Goal: Task Accomplishment & Management: Manage account settings

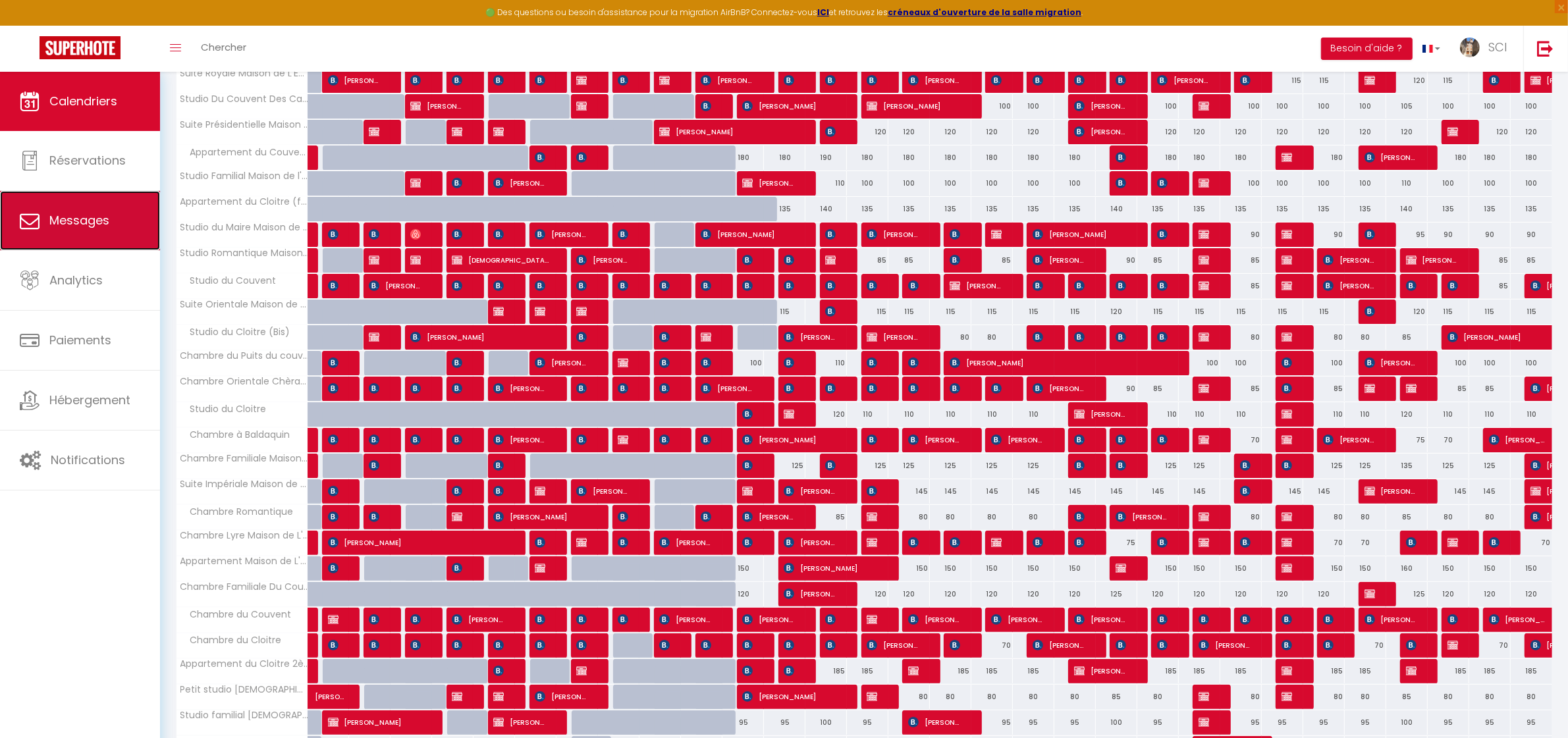
click at [110, 225] on link "Messages" at bounding box center [80, 220] width 160 height 59
select select "message"
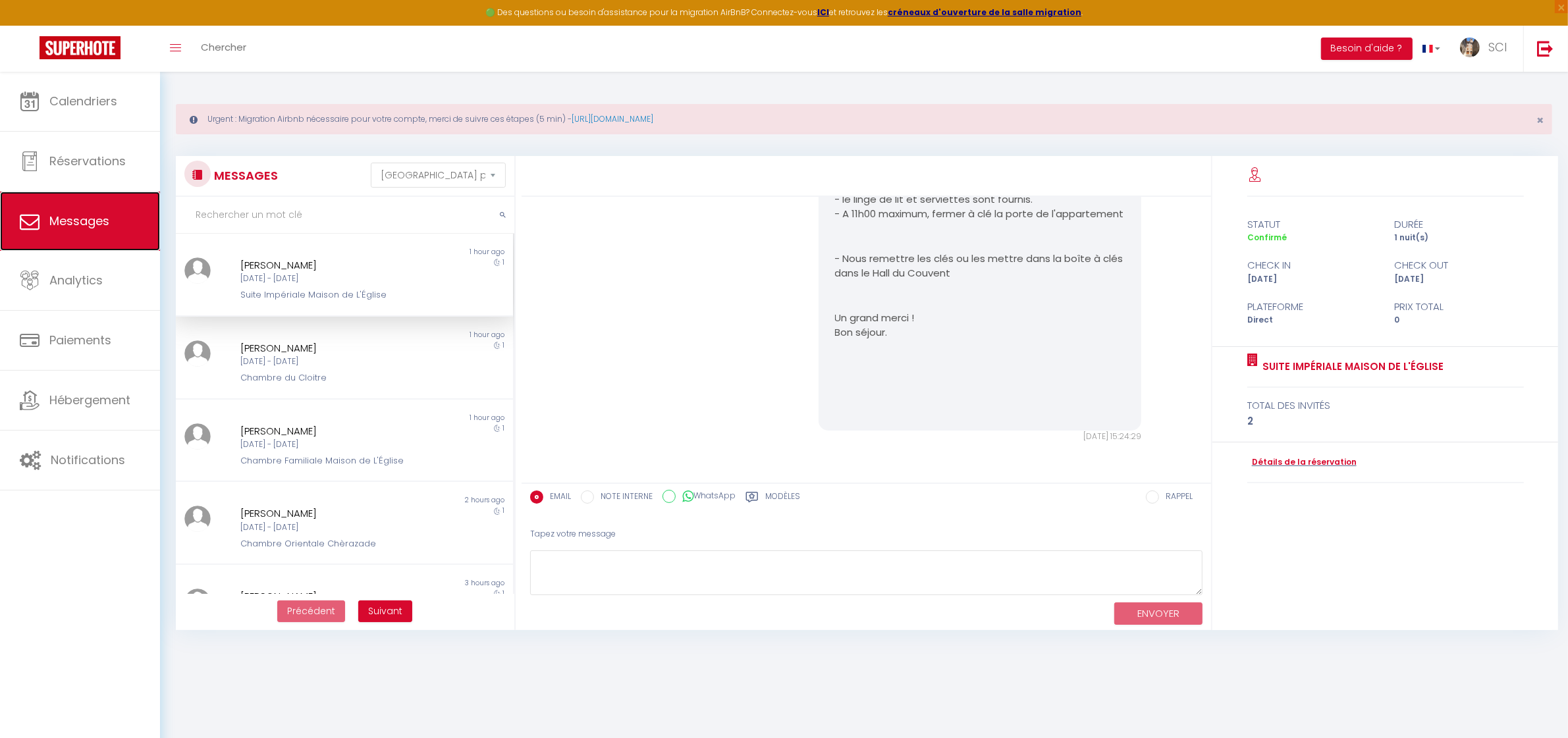
click at [89, 229] on span "Messages" at bounding box center [80, 221] width 60 height 17
click at [1422, 555] on div "statut durée Confirmé 1 nuit(s) check in check out [DATE] [DATE] Plateforme Pri…" at bounding box center [1385, 393] width 346 height 474
click at [601, 307] on div "Chers Hôtes, Nous serons ravis de vous accueillir au sein de notre établissemen…" at bounding box center [866, 153] width 681 height 631
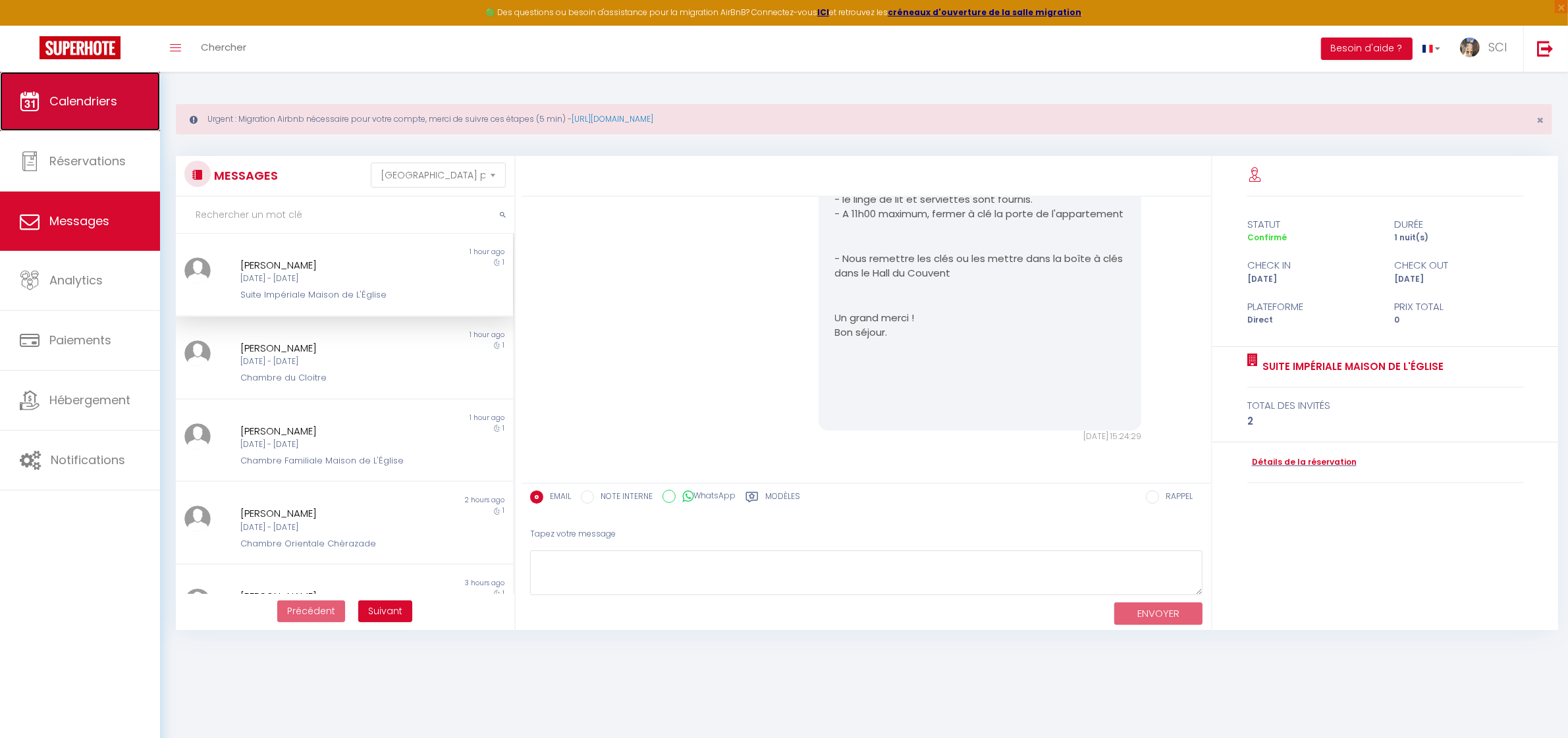
click at [106, 96] on span "Calendriers" at bounding box center [83, 101] width 68 height 17
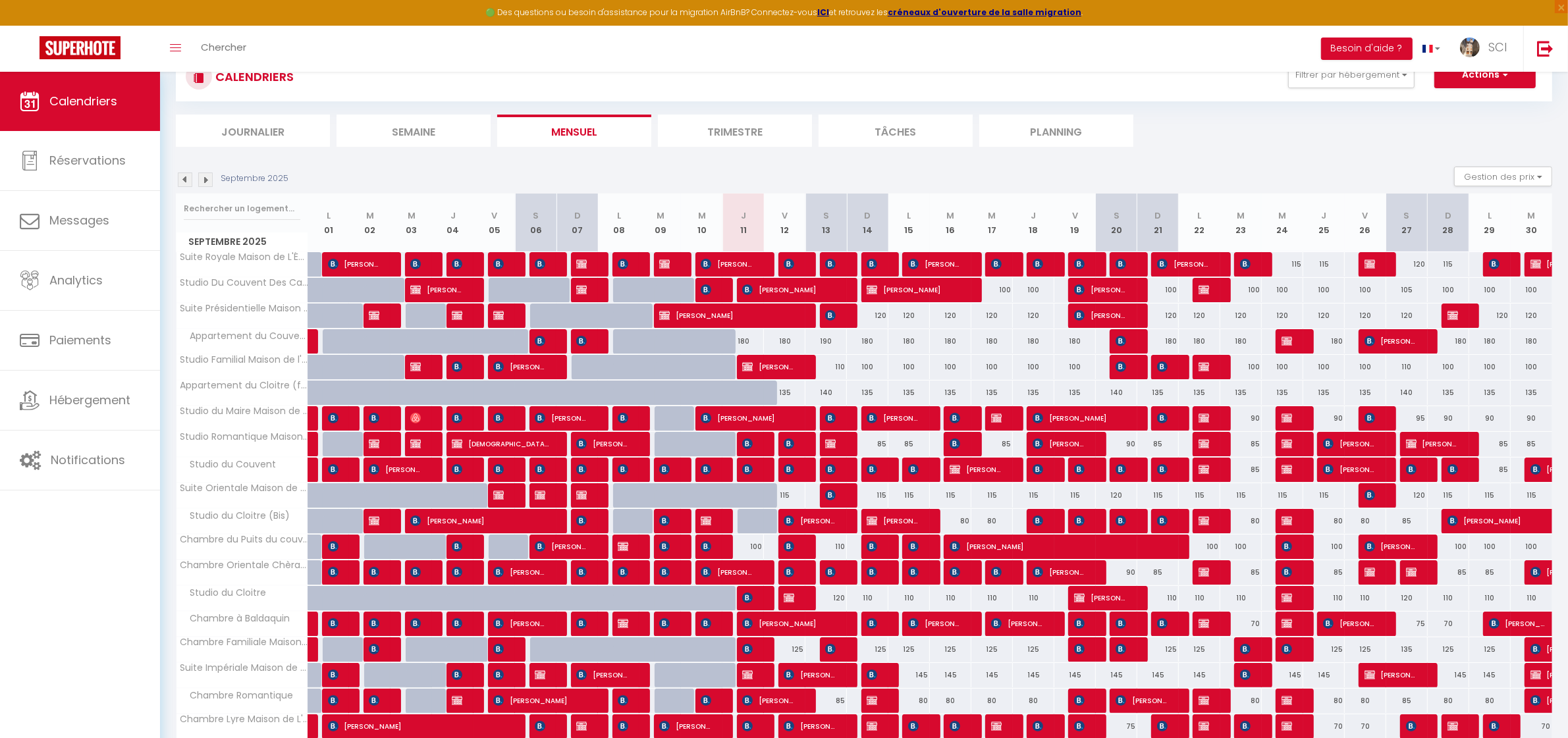
scroll to position [222, 0]
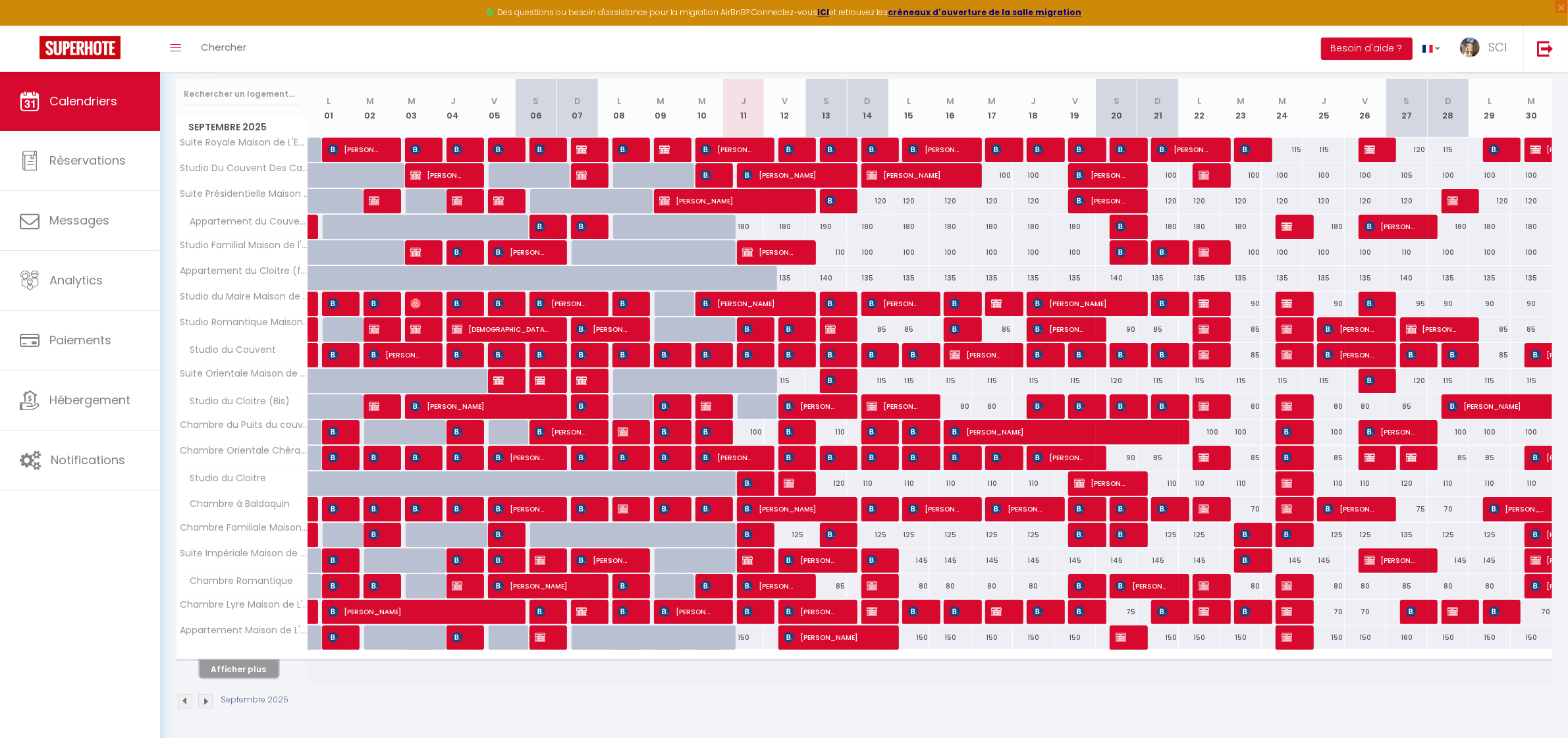
drag, startPoint x: 232, startPoint y: 662, endPoint x: 255, endPoint y: 662, distance: 23.0
click at [234, 662] on button "Afficher plus" at bounding box center [239, 669] width 79 height 17
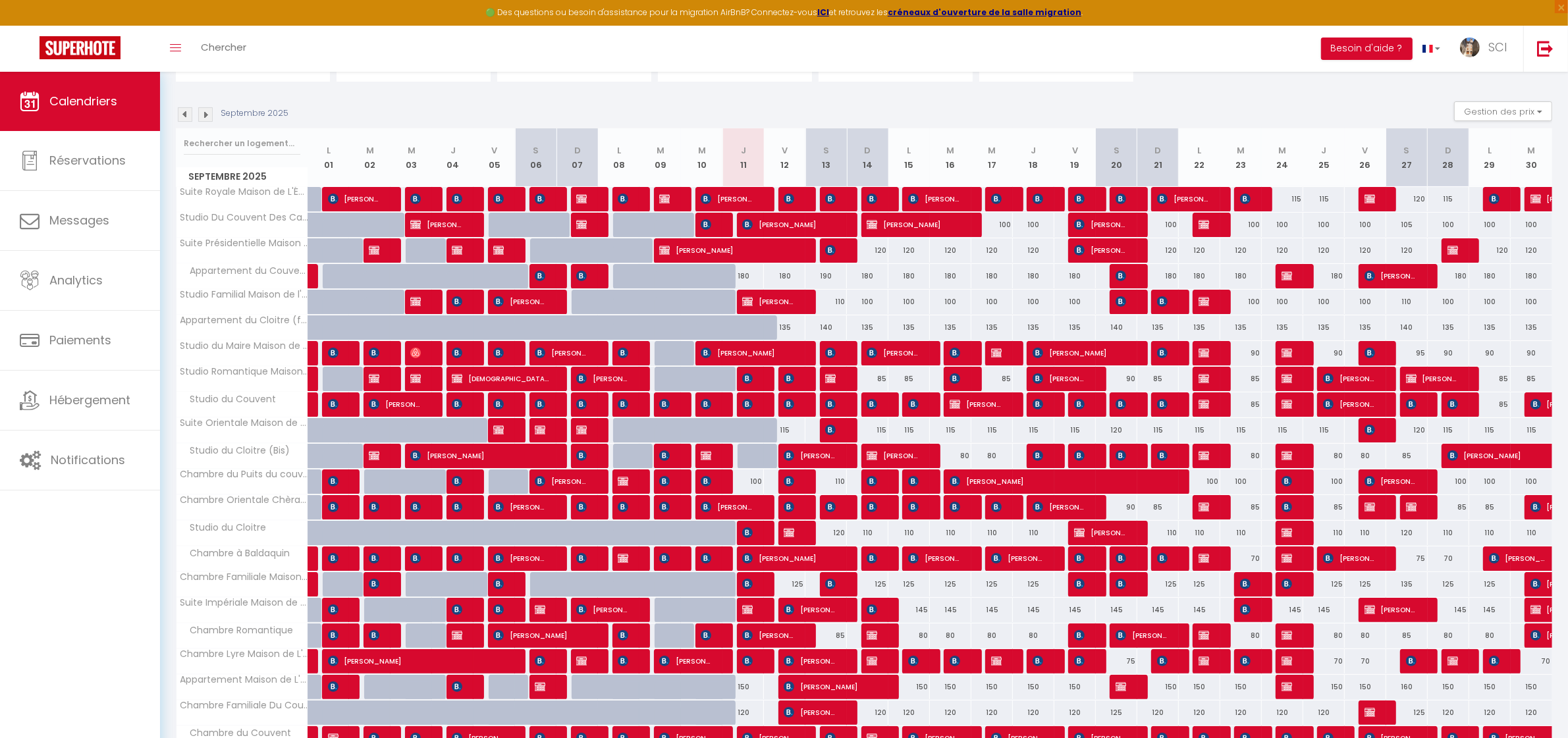
scroll to position [186, 0]
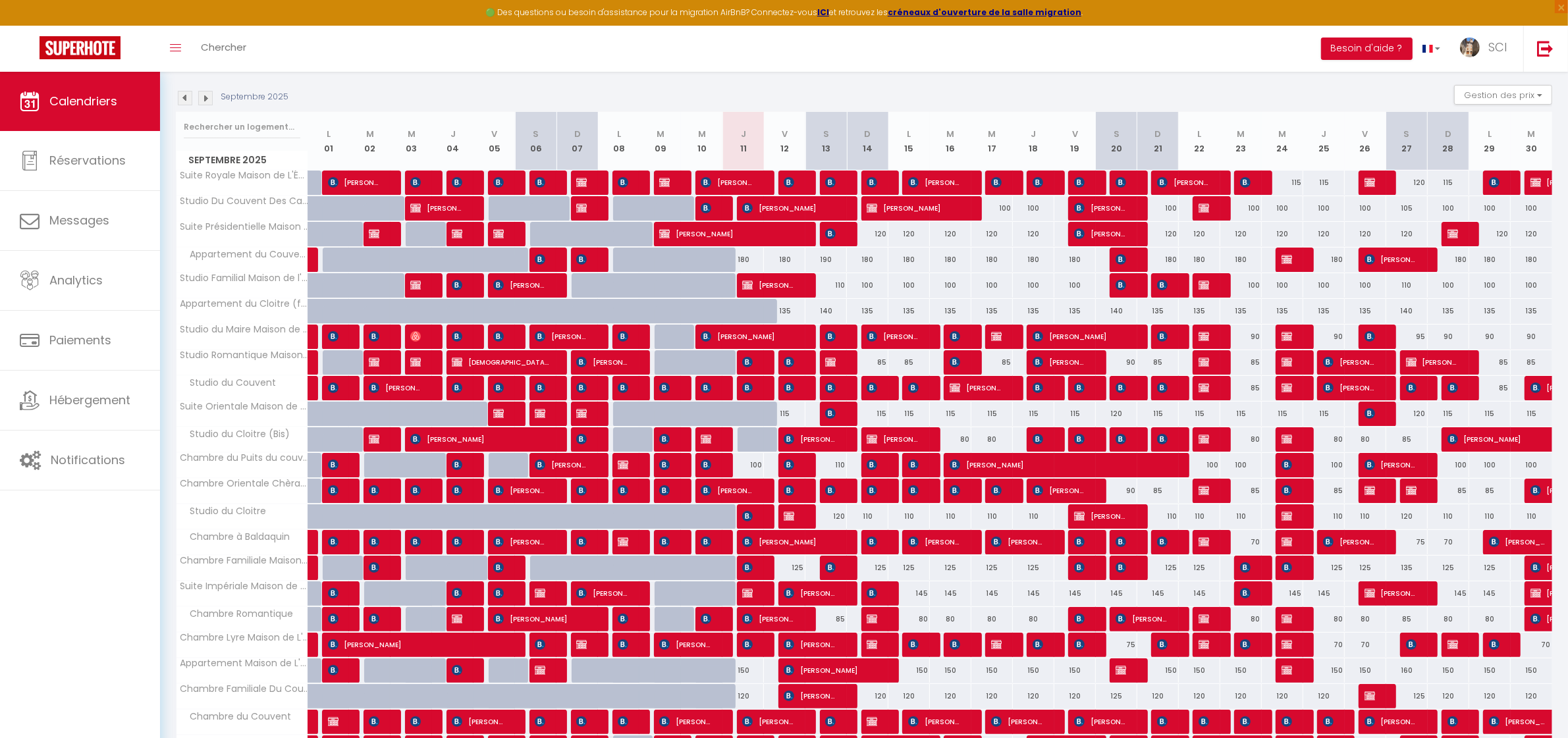
click at [1004, 363] on div "85" at bounding box center [991, 362] width 41 height 24
type input "85"
type input "Mer 17 Septembre 2025"
type input "Jeu 18 Septembre 2025"
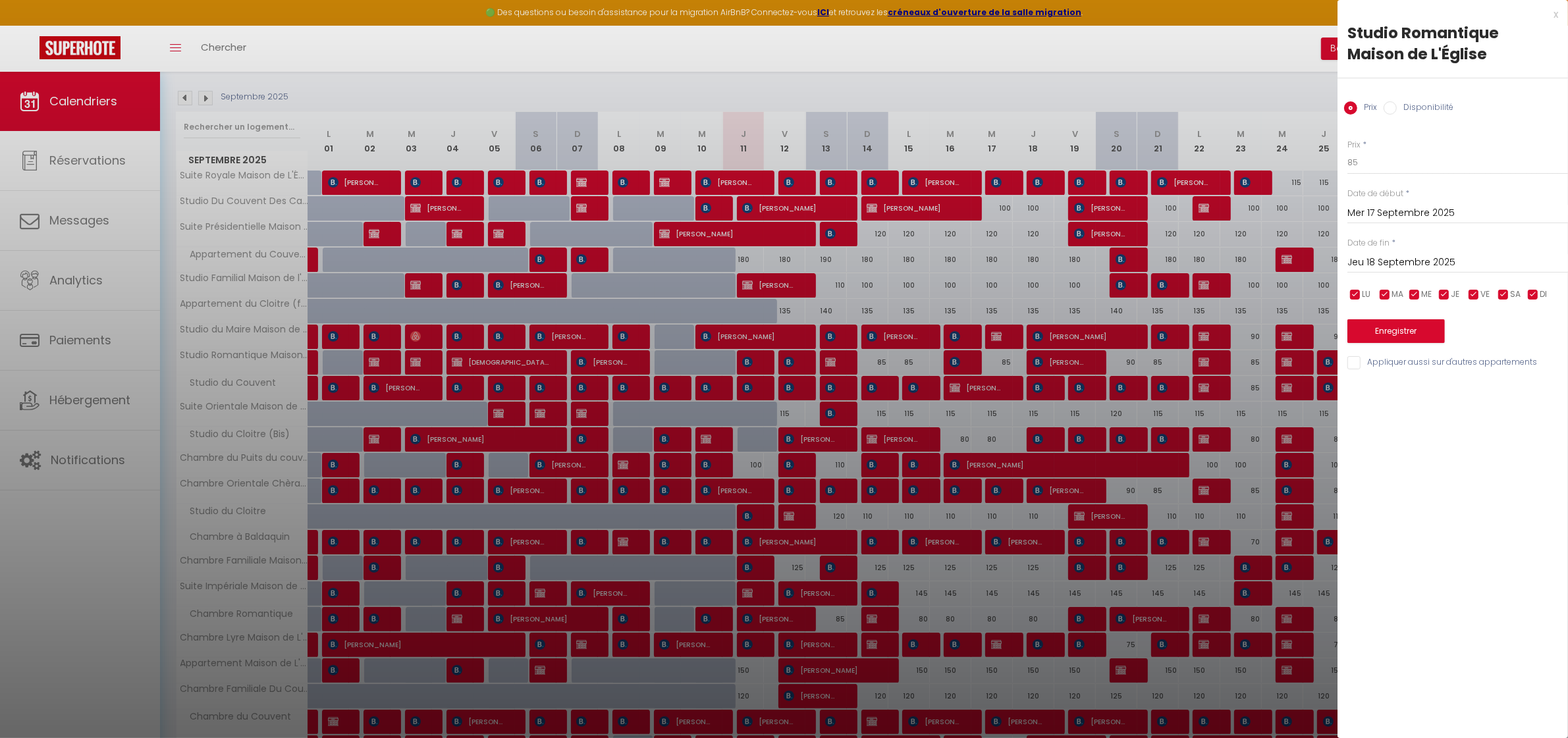
click at [1094, 91] on div at bounding box center [784, 369] width 1568 height 738
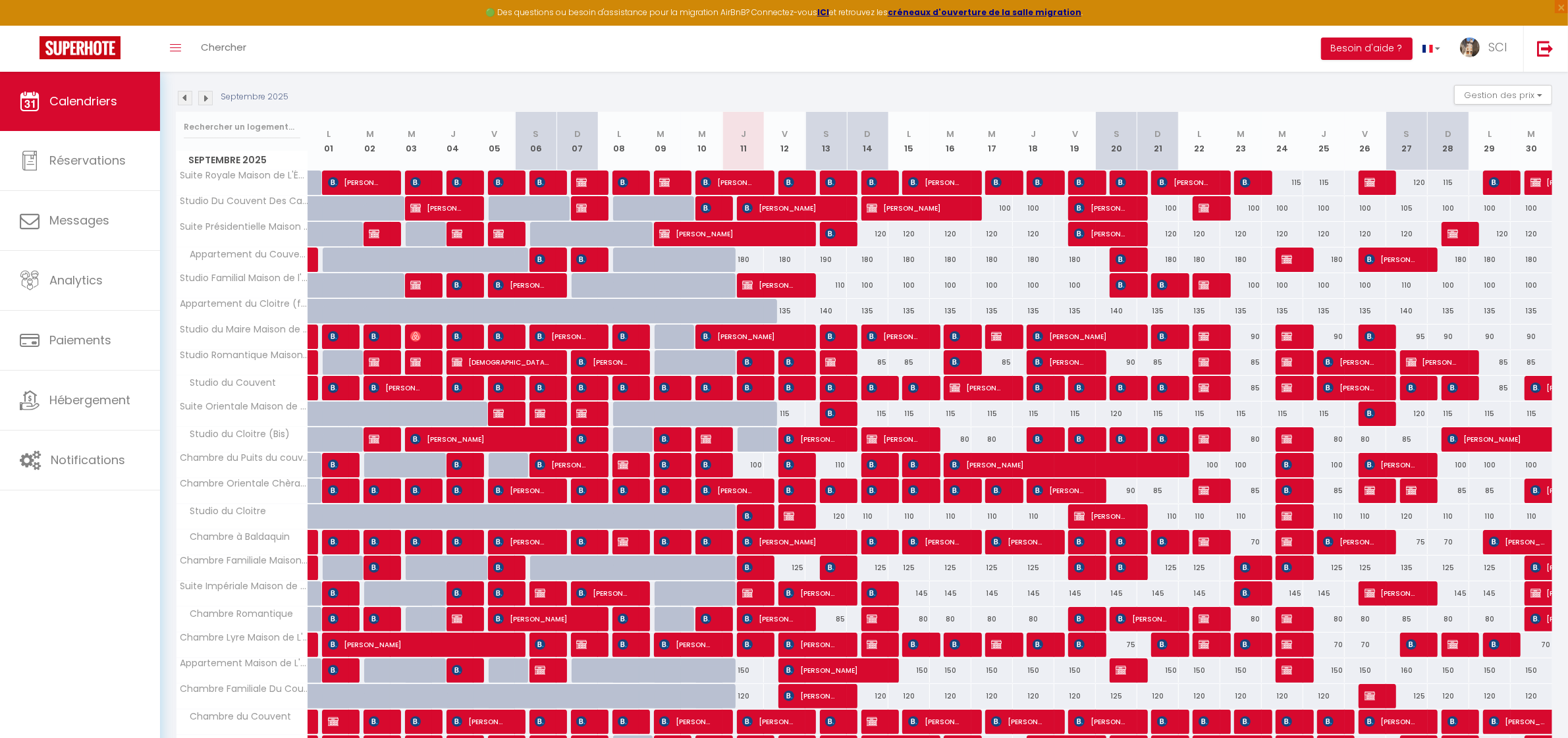
click at [1001, 366] on div "85" at bounding box center [991, 362] width 41 height 24
type input "85"
select select "1"
type input "Mer 17 Septembre 2025"
type input "Jeu 18 Septembre 2025"
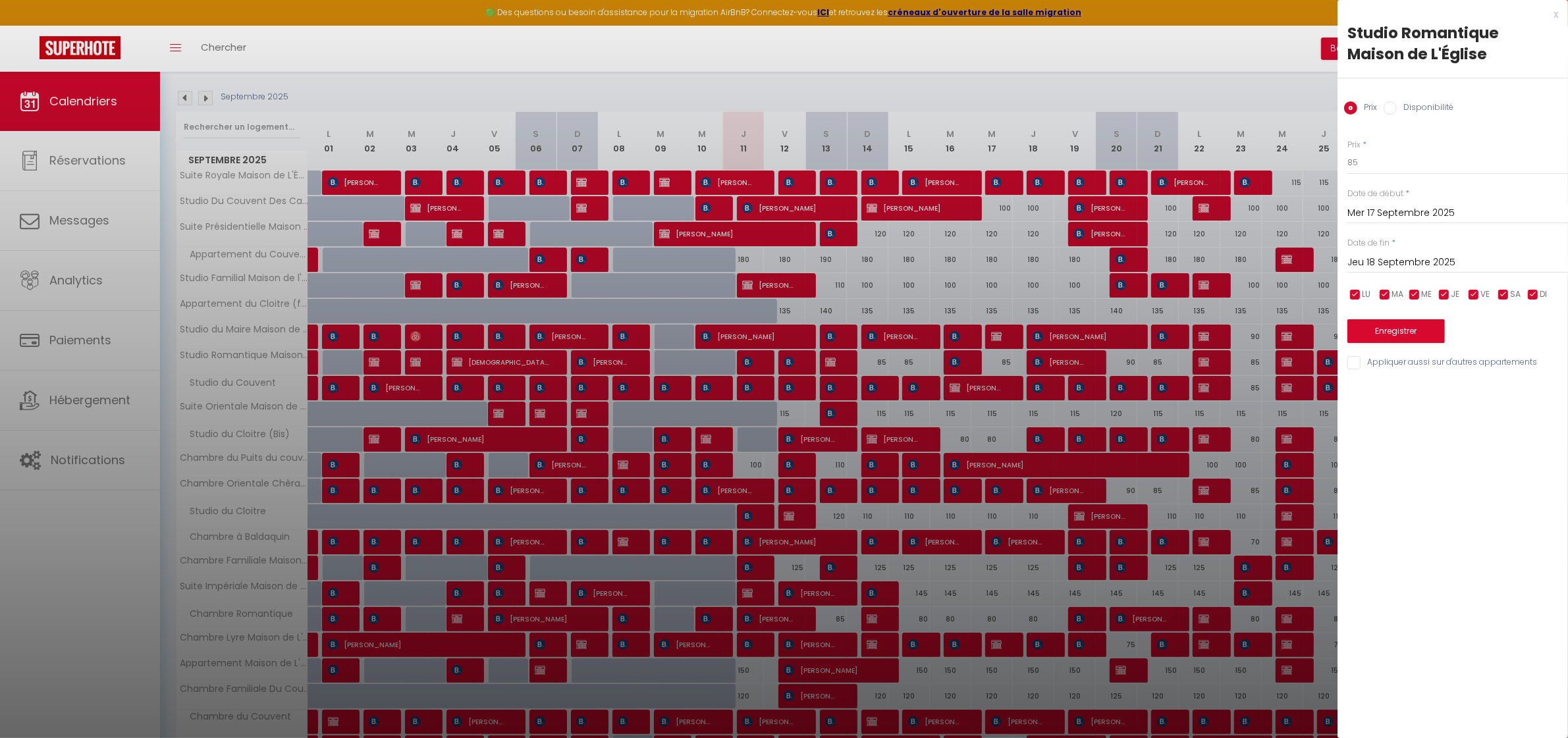
click at [1386, 105] on input "Disponibilité" at bounding box center [1389, 107] width 13 height 13
radio input "true"
radio input "false"
click at [1393, 172] on select "Disponible Indisponible" at bounding box center [1457, 163] width 220 height 25
select select "0"
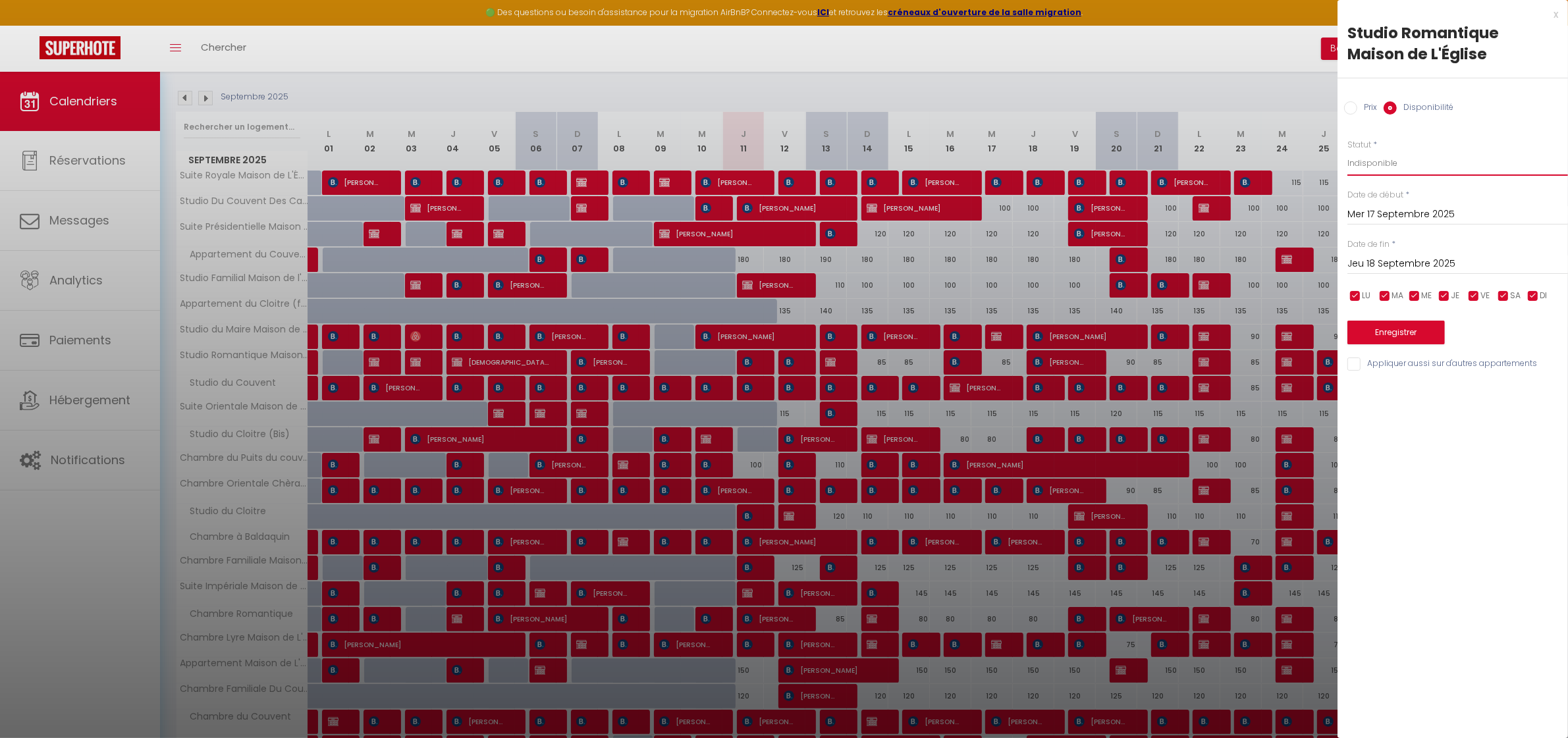
click at [1347, 151] on select "Disponible Indisponible" at bounding box center [1457, 163] width 220 height 25
click at [1400, 333] on button "Enregistrer" at bounding box center [1396, 333] width 98 height 24
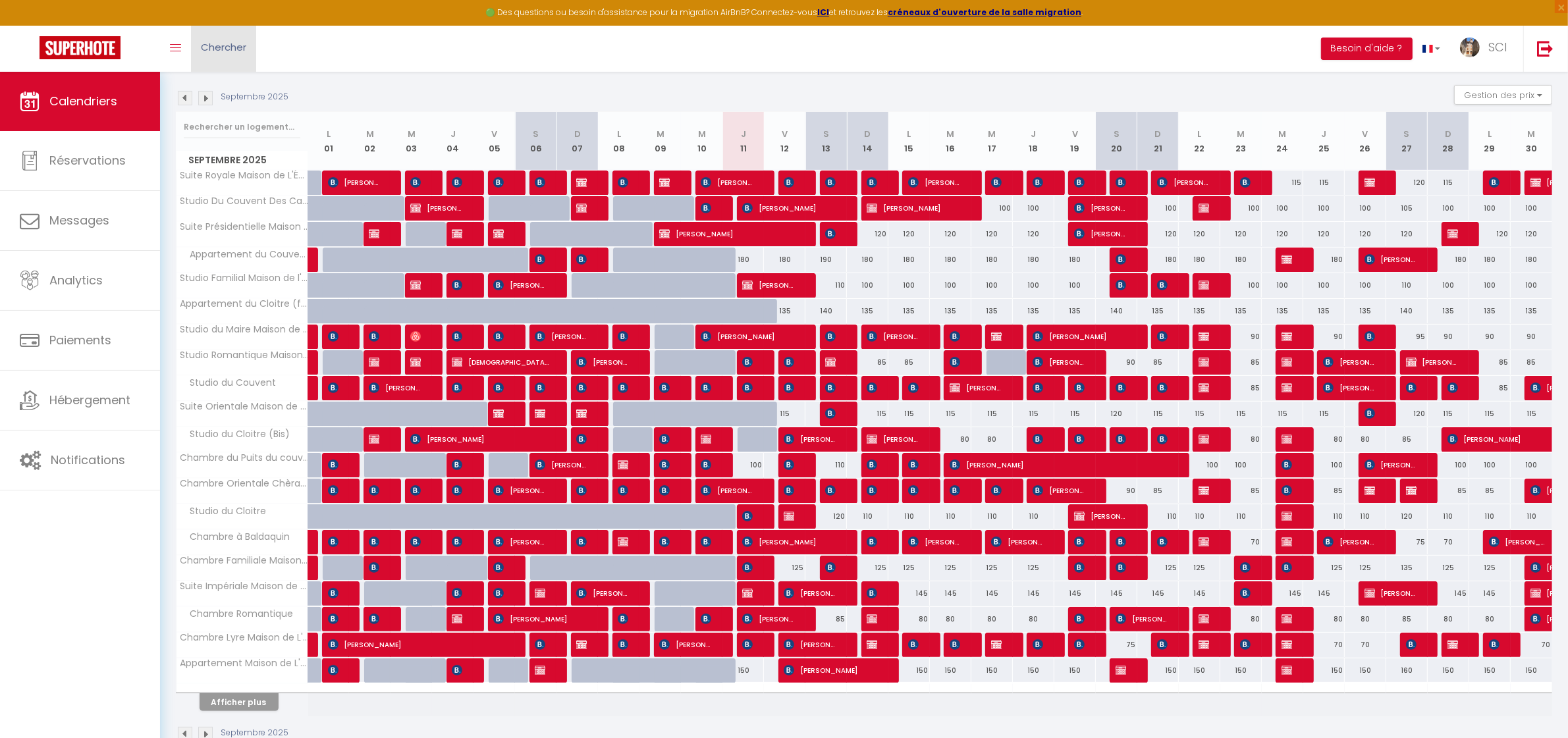
click at [221, 59] on link "Chercher" at bounding box center [223, 49] width 65 height 46
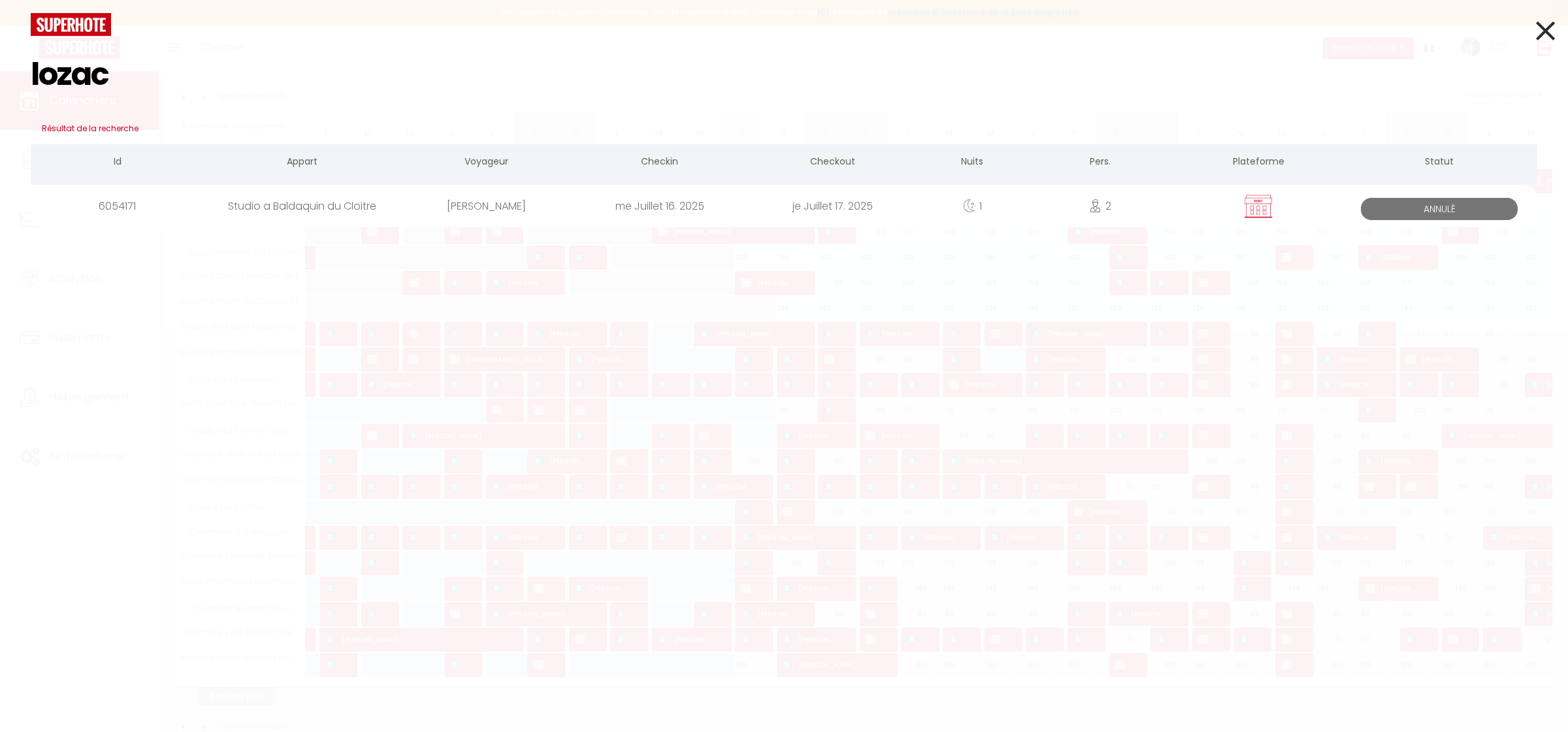
type input "lozac"
click at [488, 212] on div "[PERSON_NAME]" at bounding box center [486, 205] width 173 height 42
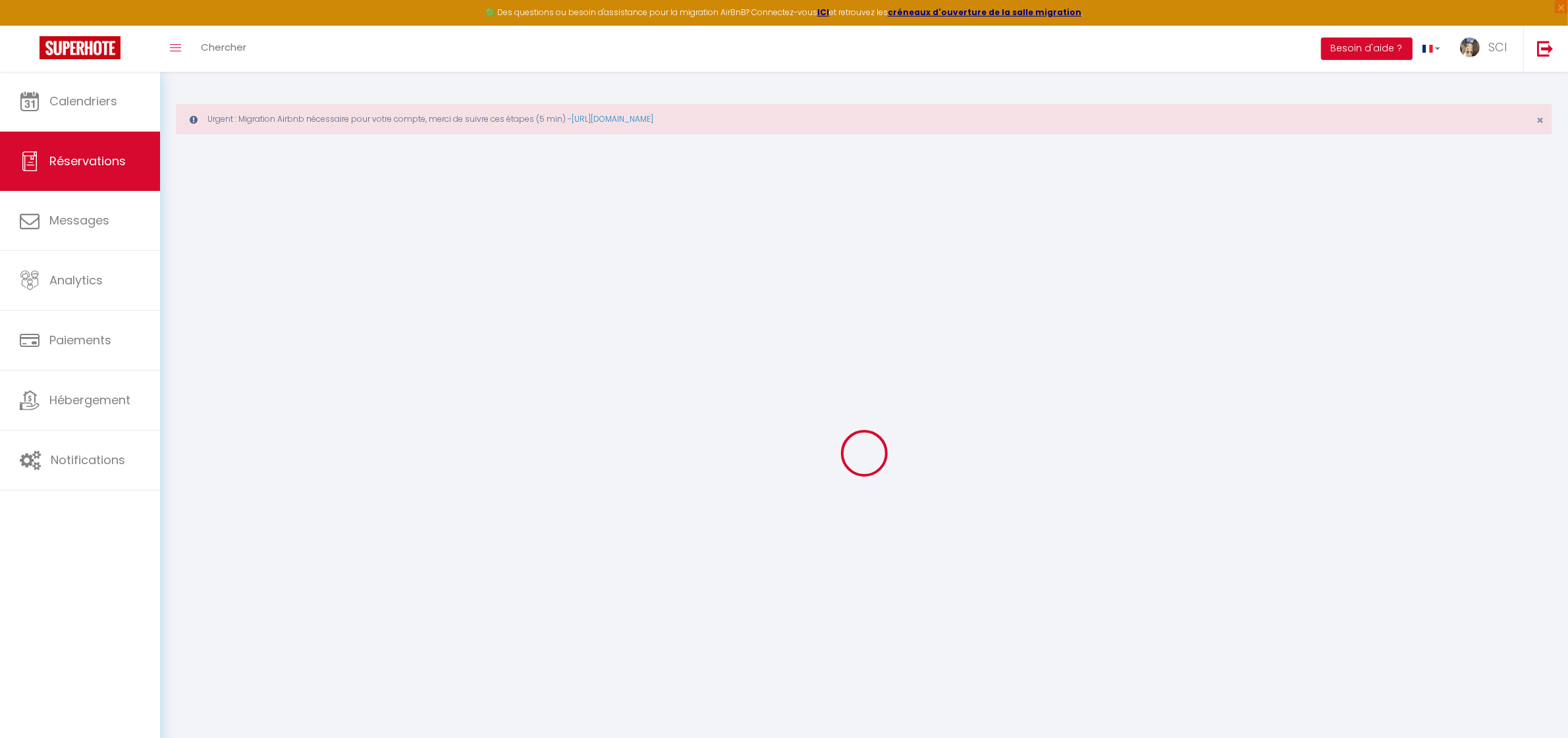
select select
checkbox input "false"
select select
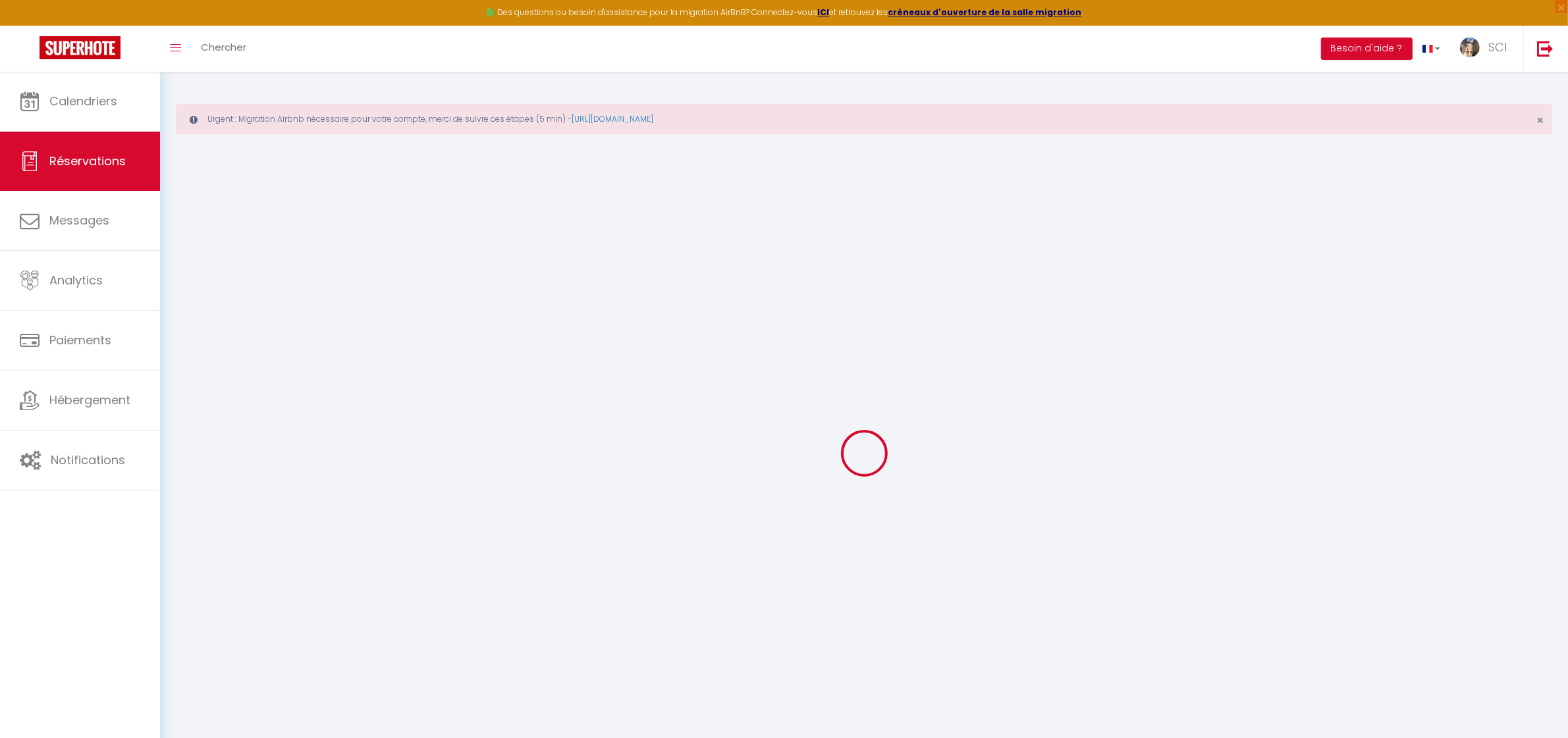
checkbox input "false"
select select
checkbox input "false"
type textarea "LSH // A annulé le 12/07"
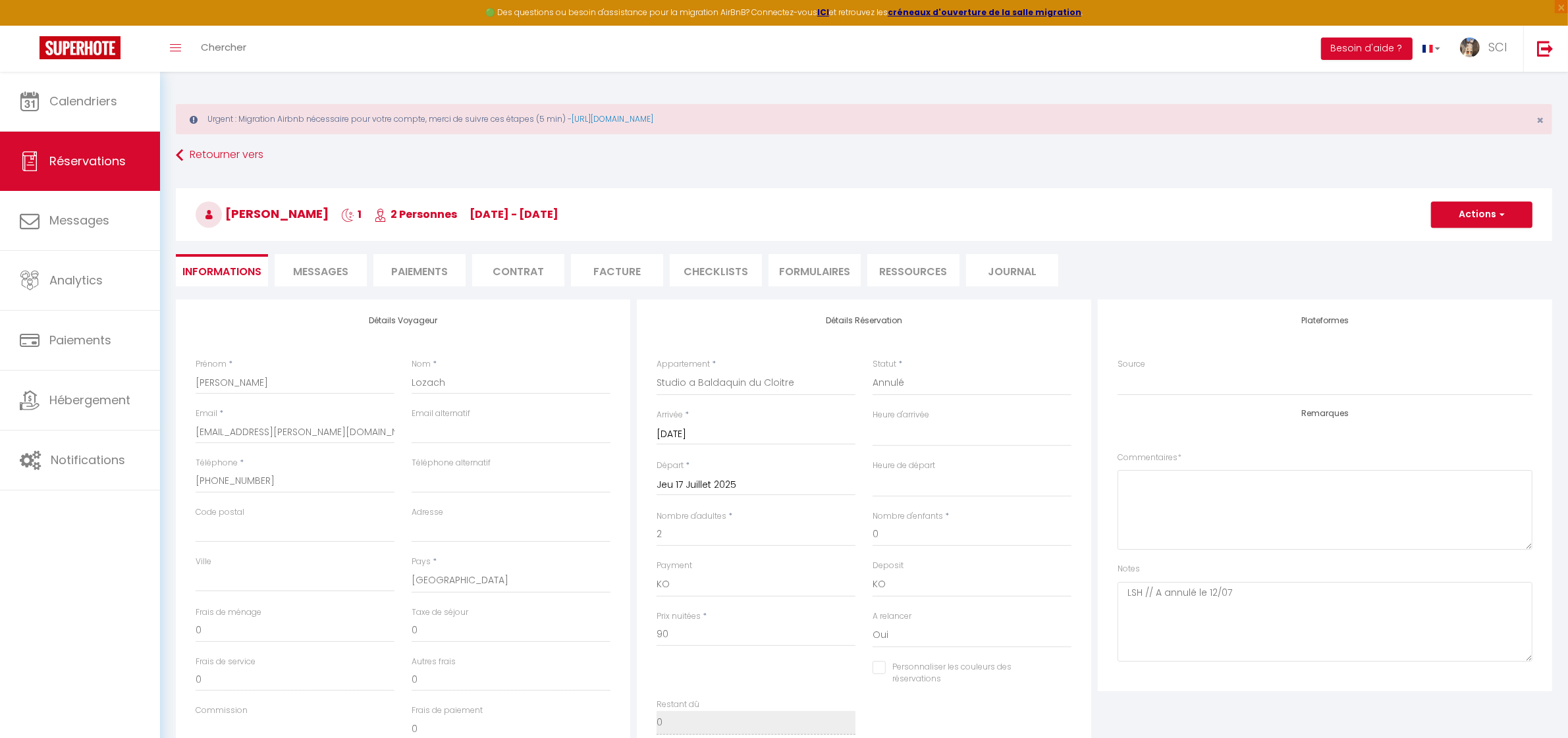
select select
checkbox input "false"
select select
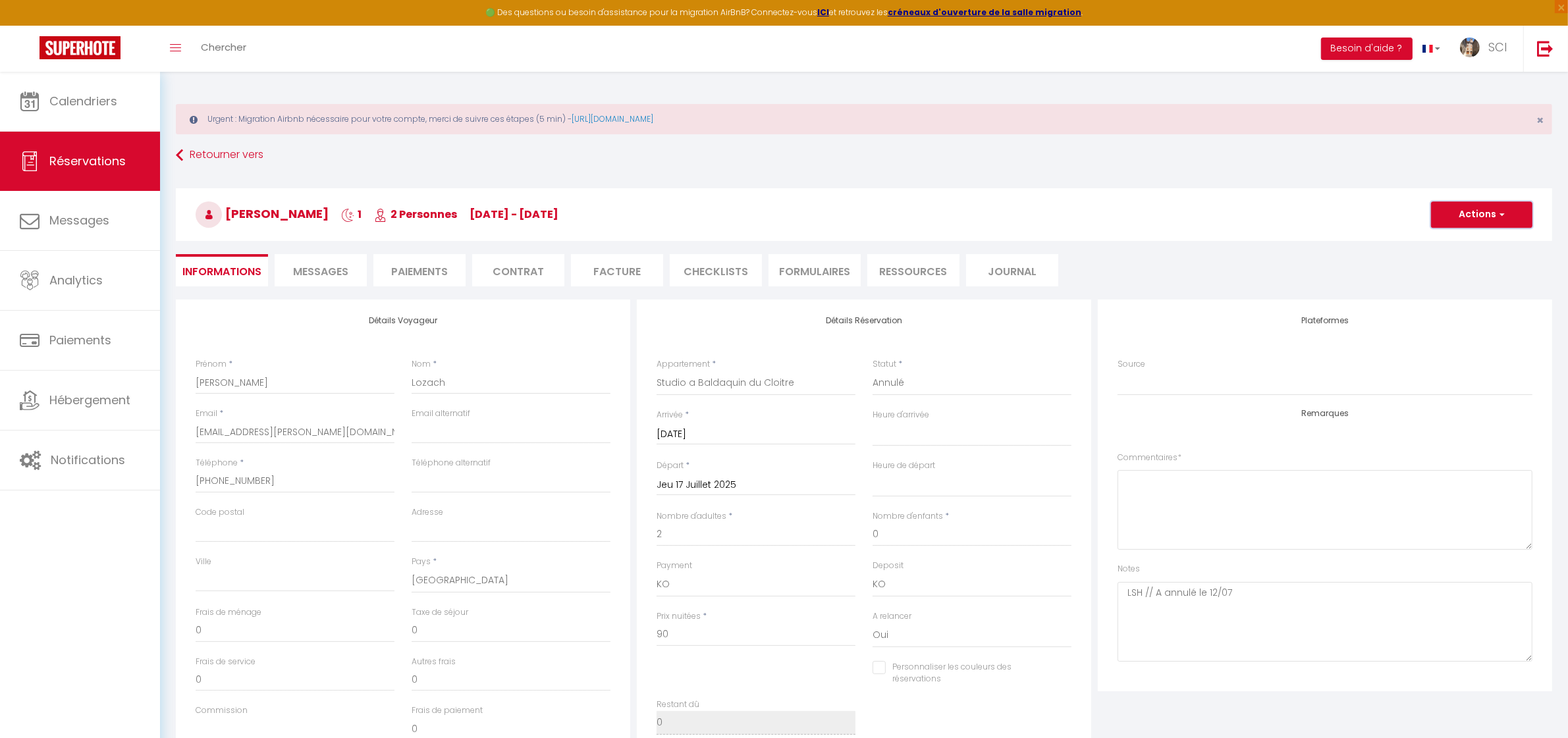
click at [1491, 218] on button "Actions" at bounding box center [1481, 215] width 101 height 27
click at [1463, 258] on link "Dupliquer" at bounding box center [1468, 261] width 104 height 17
select select
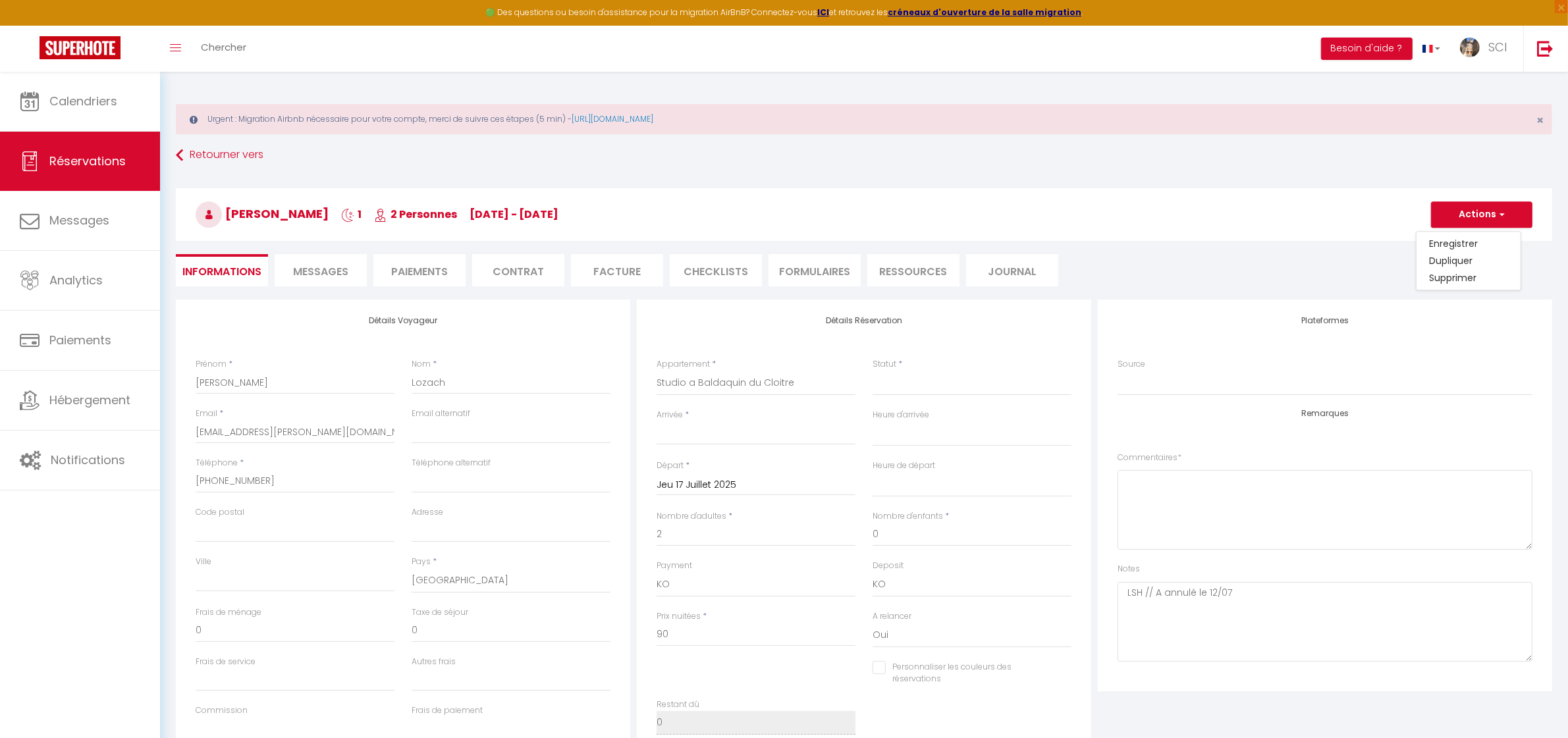
select select
checkbox input "false"
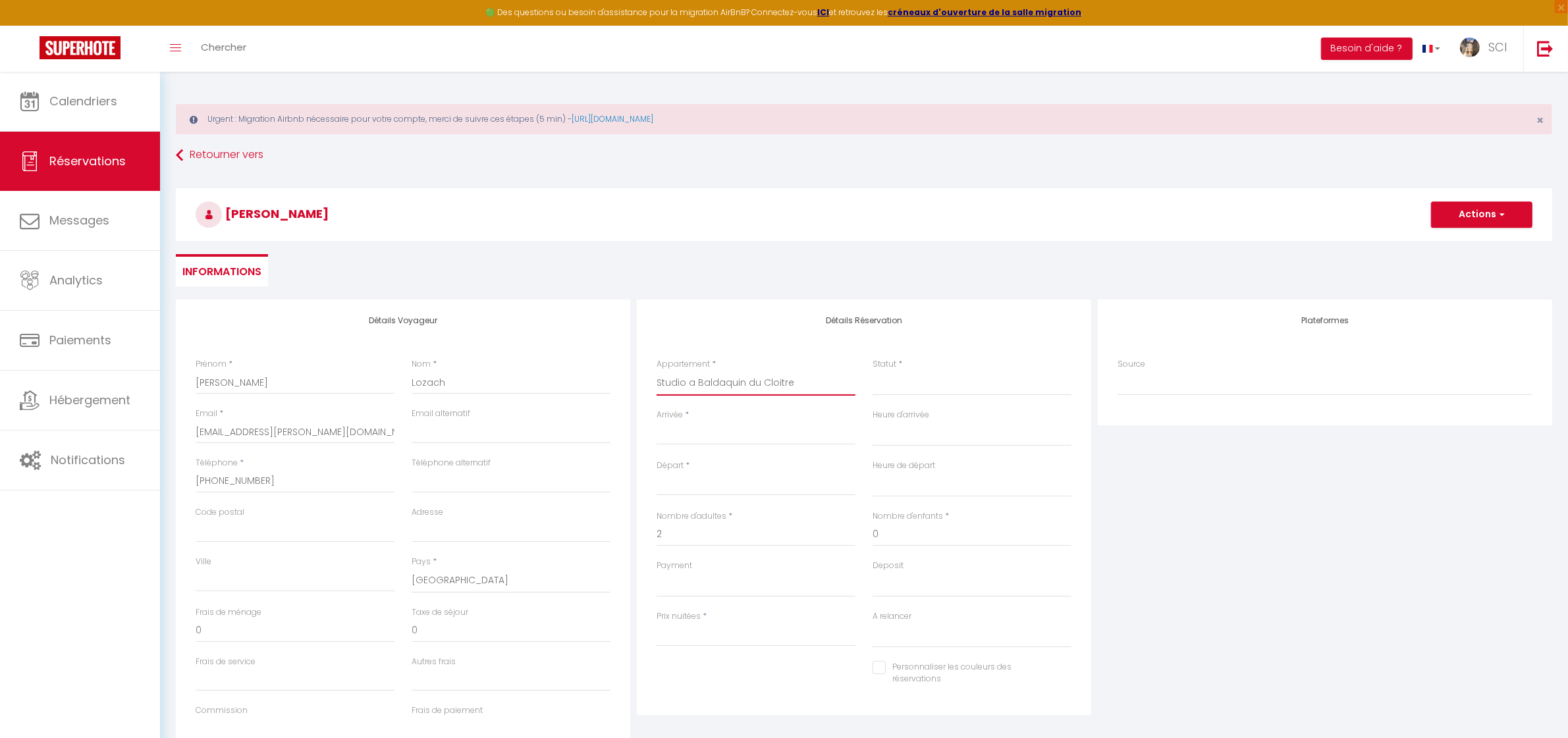
click at [715, 373] on select "Suite Royale Maison de L'[DEMOGRAPHIC_DATA] Studio Du Couvent Des Carmes Suite …" at bounding box center [755, 383] width 199 height 25
select select "11995"
click at [656, 370] on select "Suite Royale Maison de L'[DEMOGRAPHIC_DATA] Studio Du Couvent Des Carmes Suite …" at bounding box center [755, 383] width 199 height 25
select select
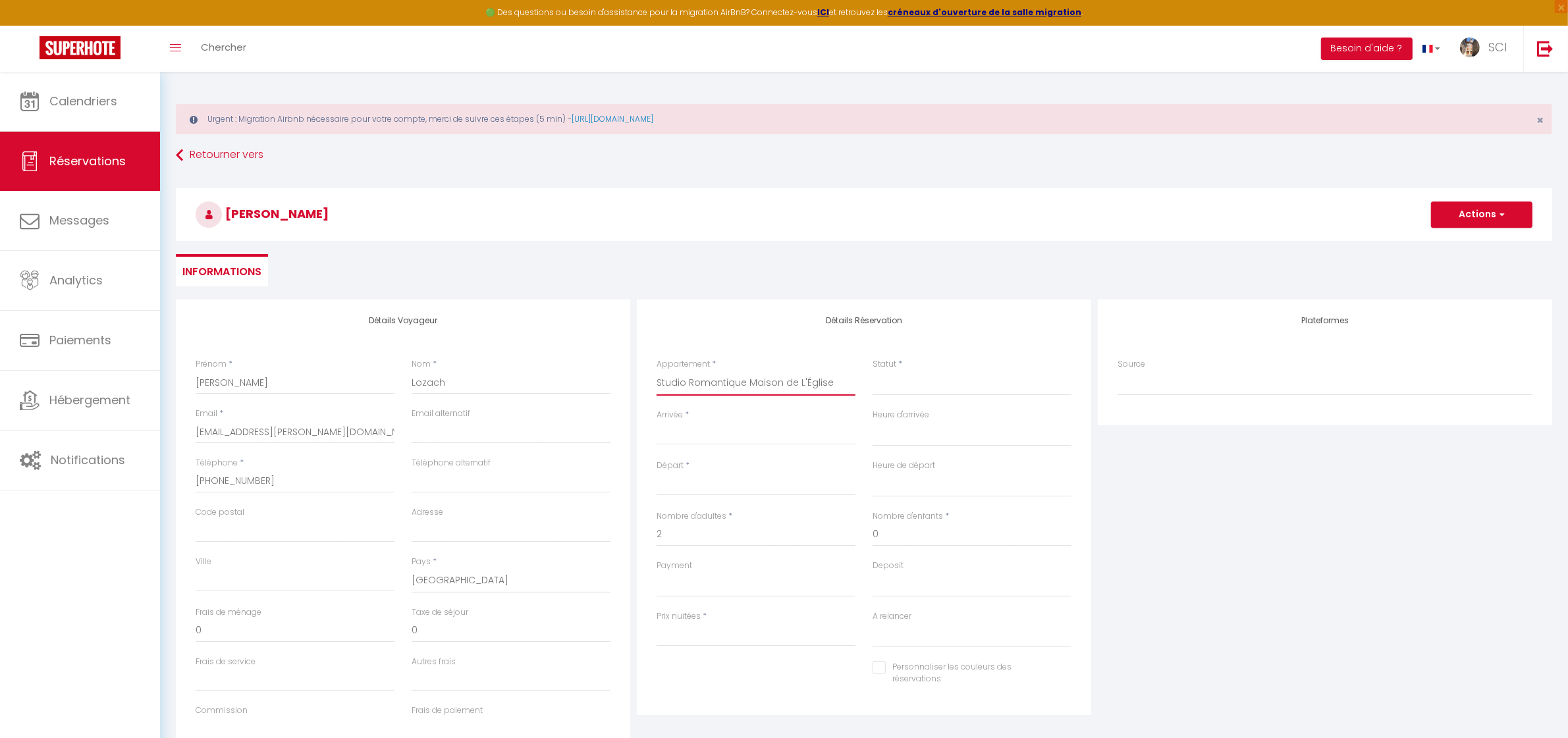
select select
type input "0"
select select
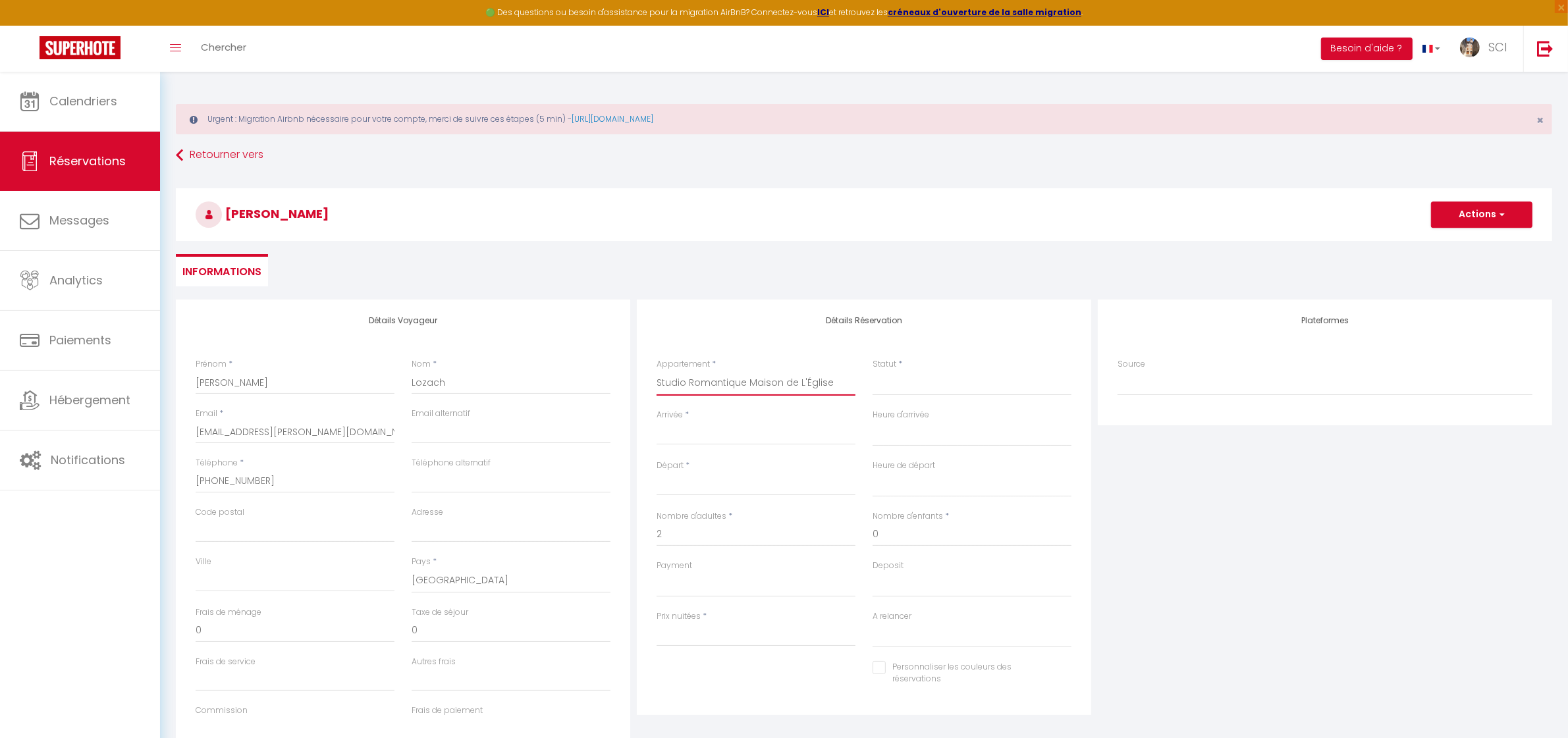
checkbox input "false"
select select
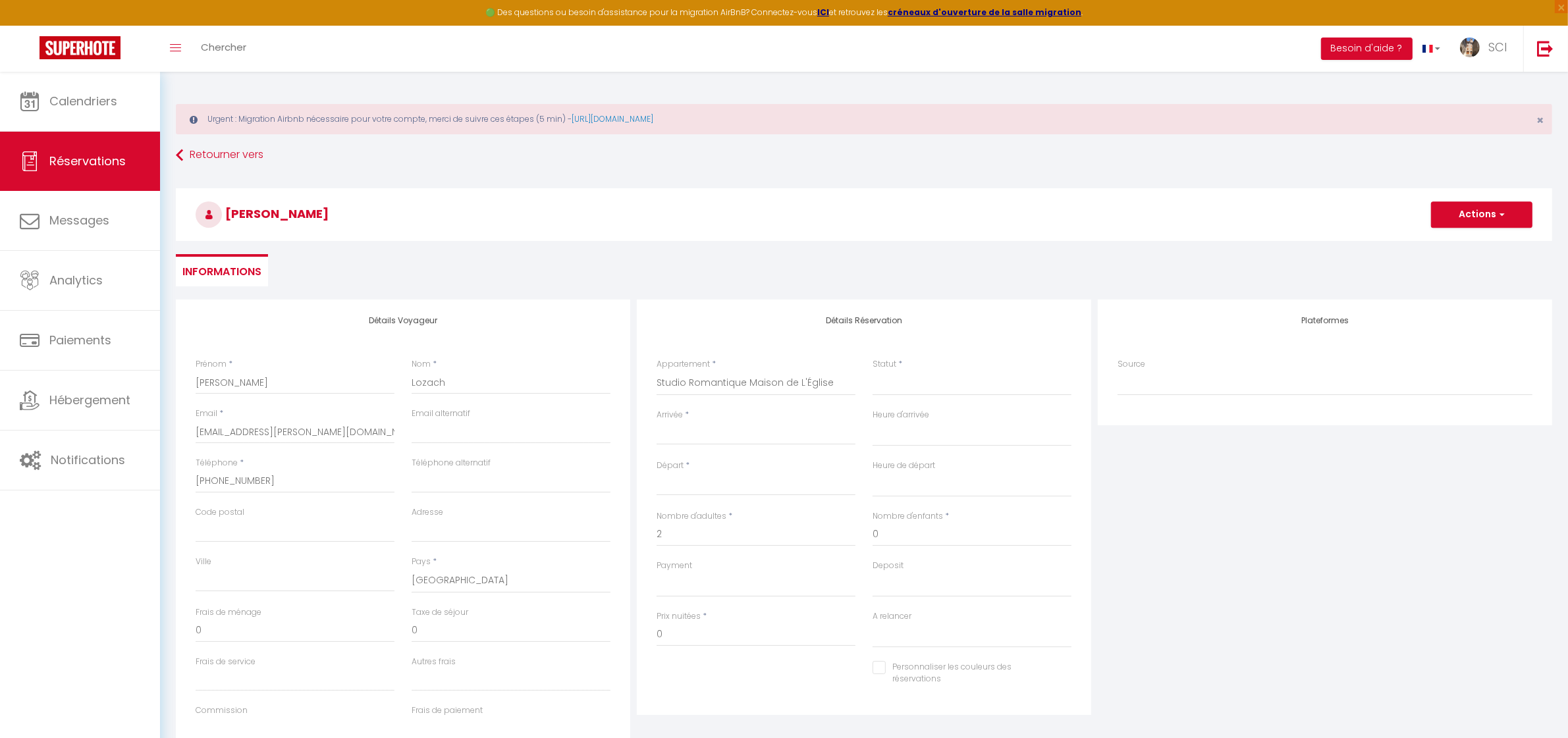
select select
checkbox input "false"
click at [708, 432] on input "Arrivée" at bounding box center [755, 435] width 199 height 17
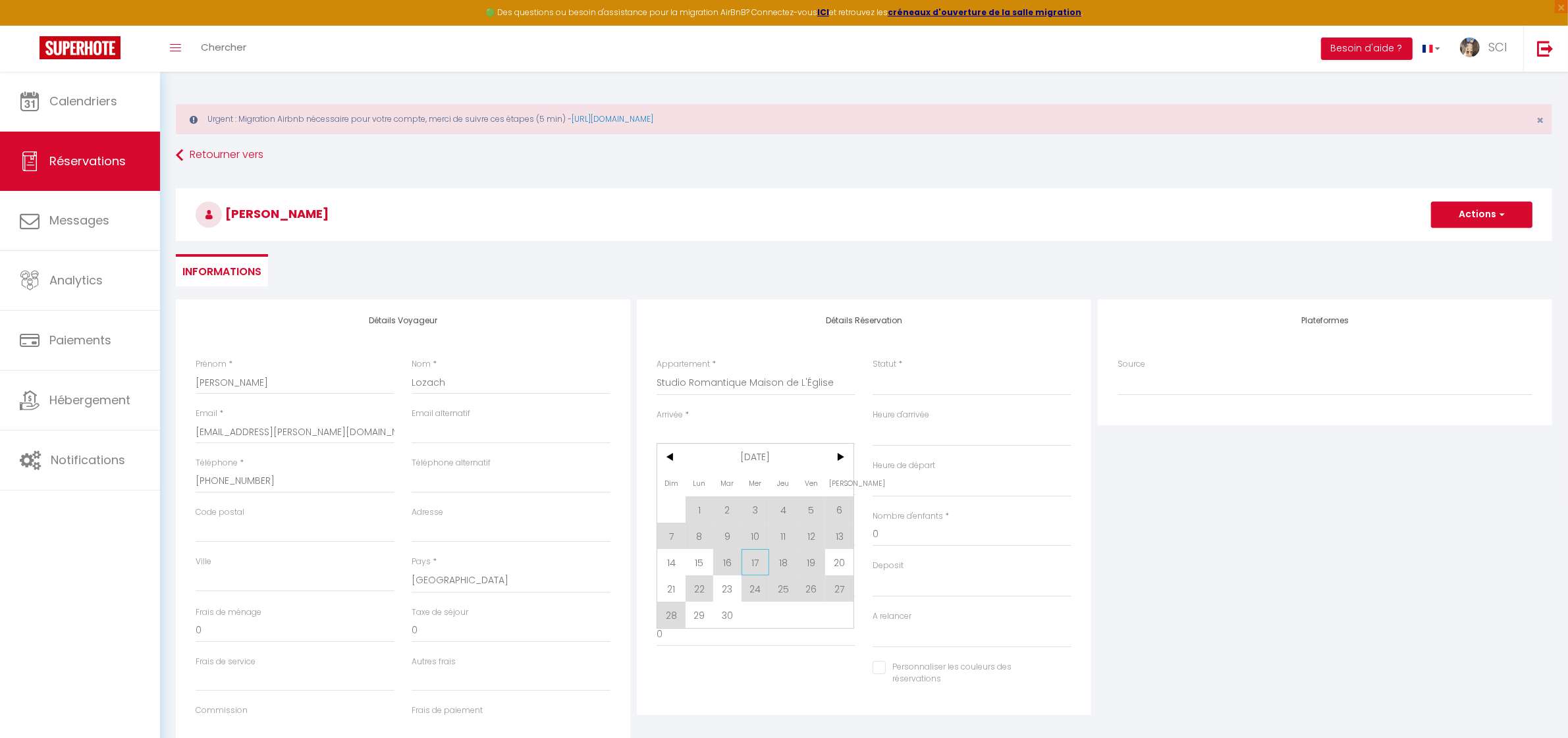
click at [758, 563] on span "17" at bounding box center [755, 562] width 29 height 27
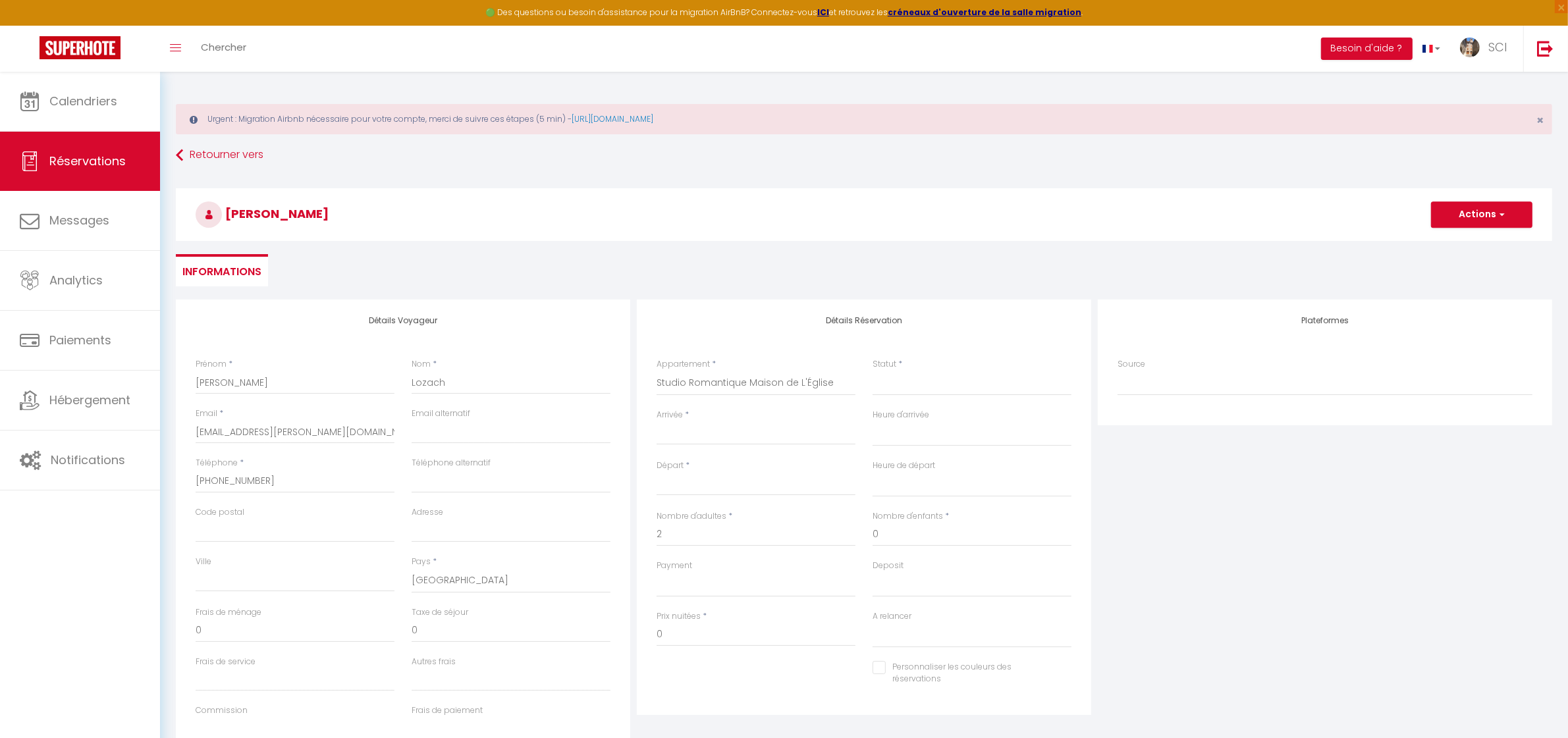
select select
type input "Mer 17 Septembre 2025"
select select
type input "Jeu 18 Septembre 2025"
select select
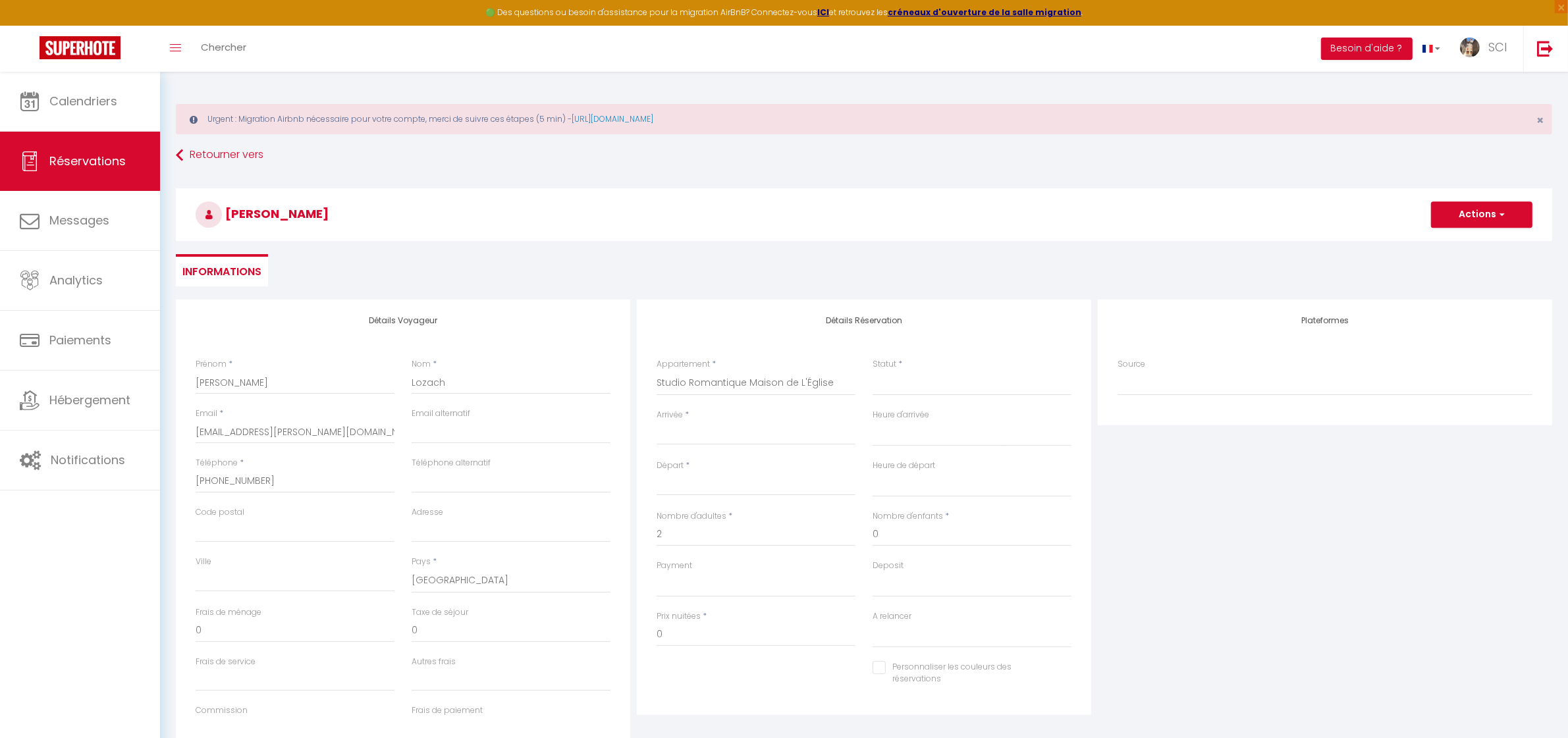
select select
checkbox input "false"
click at [699, 531] on input "2" at bounding box center [755, 535] width 199 height 24
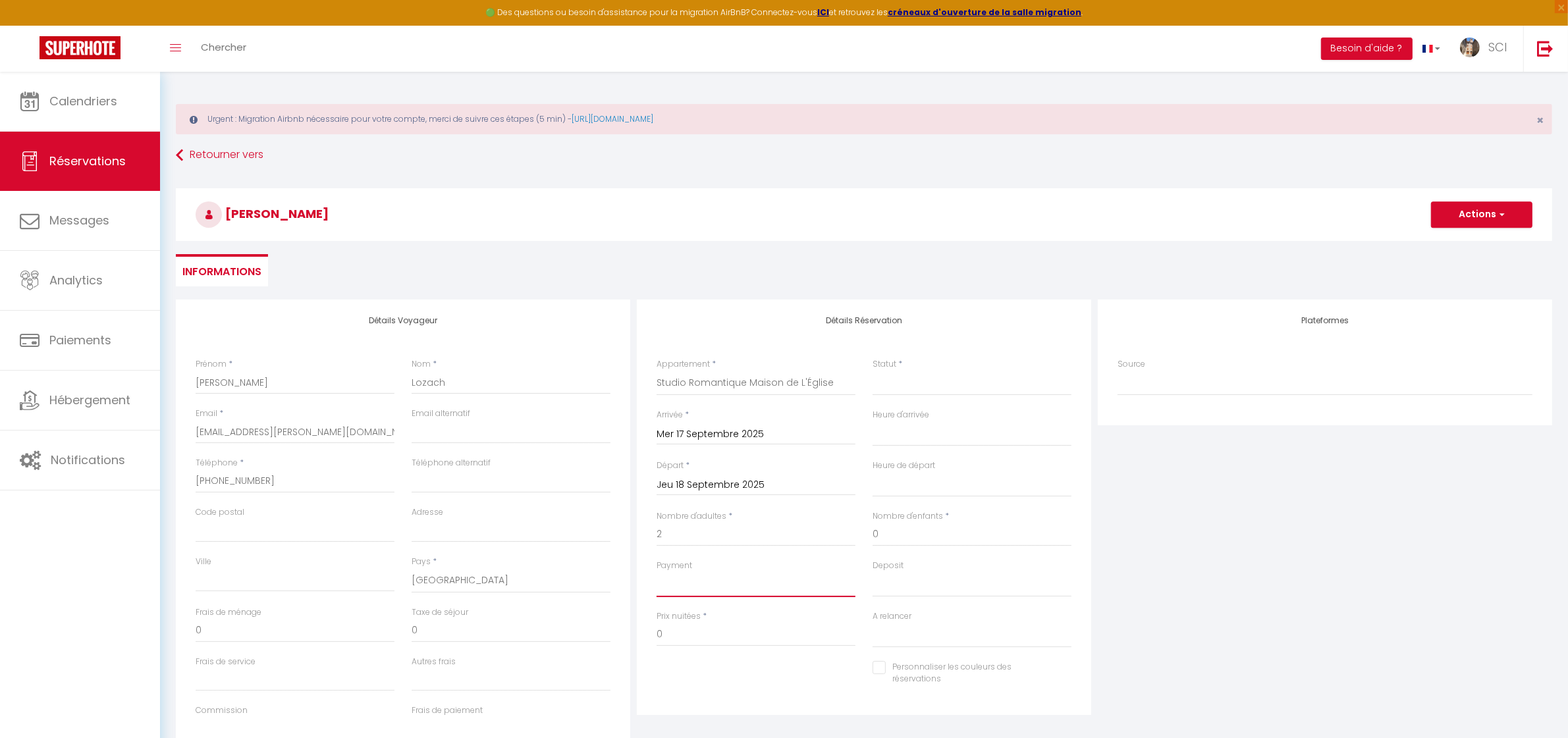
click at [693, 581] on select "OK KO" at bounding box center [755, 585] width 199 height 25
select select "12"
click at [656, 572] on select "OK KO" at bounding box center [755, 585] width 199 height 25
select select
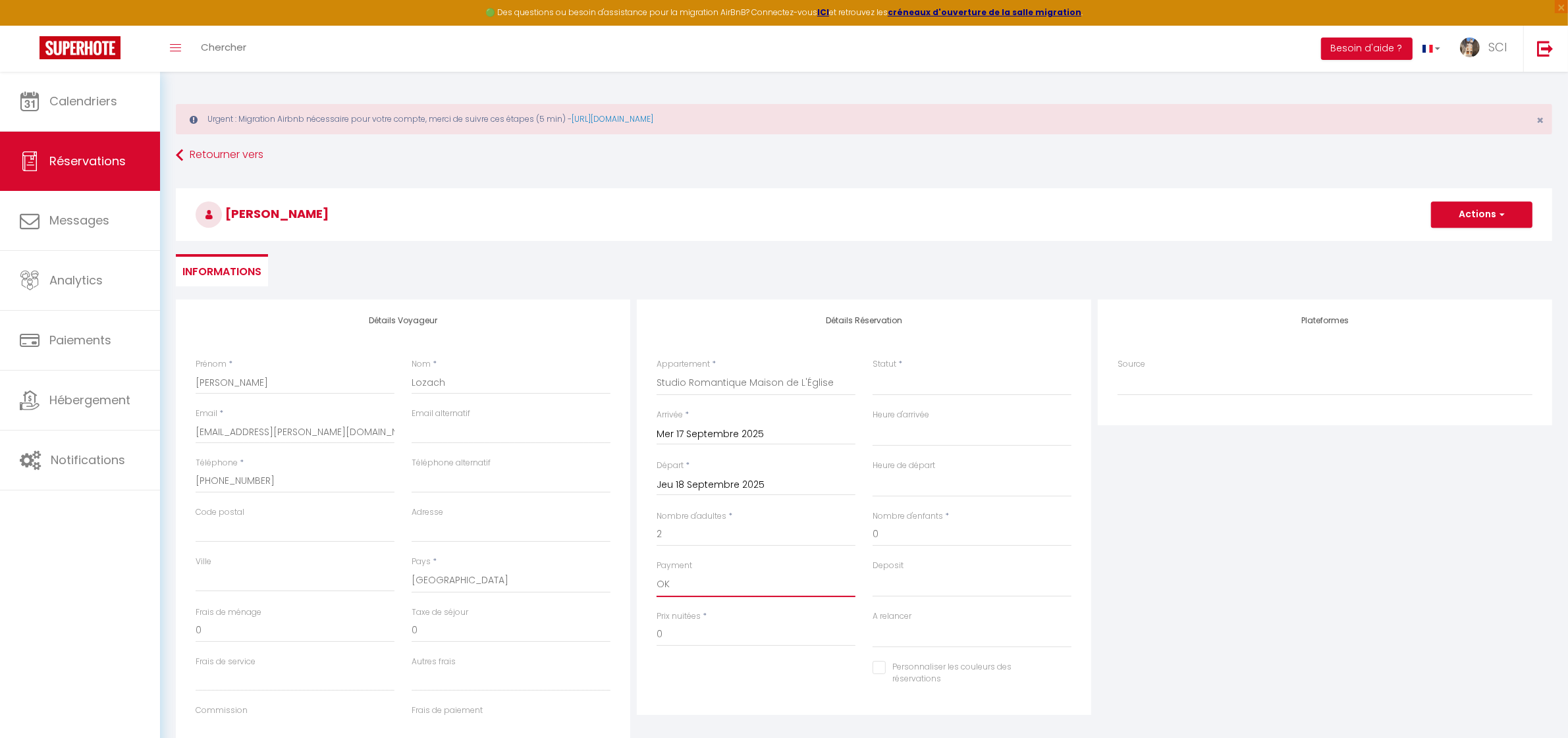
select select
checkbox input "false"
click at [900, 389] on select "Confirmé Non Confirmé [PERSON_NAME] par le voyageur No Show Request" at bounding box center [972, 383] width 199 height 25
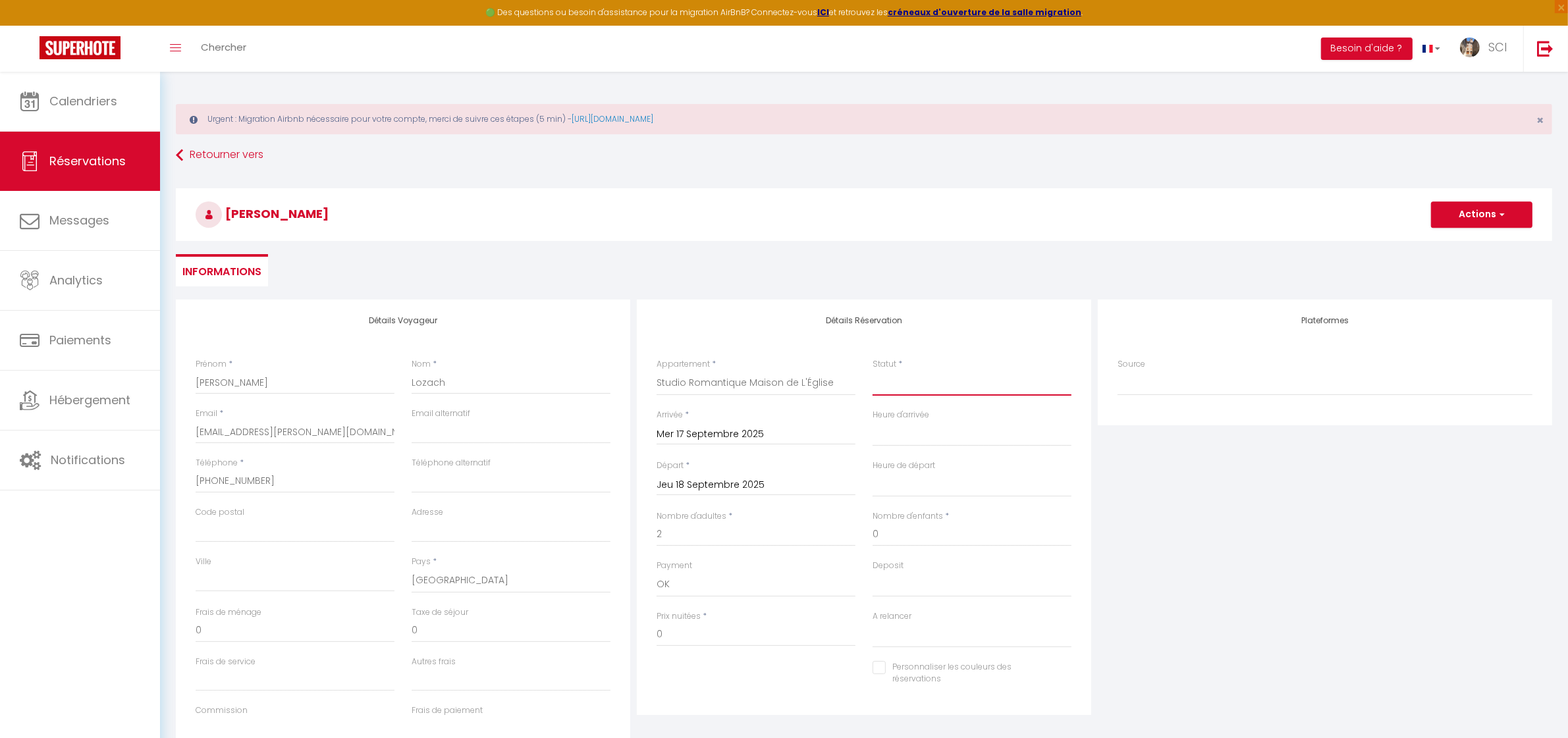
select select "1"
click at [873, 370] on select "Confirmé Non Confirmé [PERSON_NAME] par le voyageur No Show Request" at bounding box center [972, 383] width 199 height 25
select select
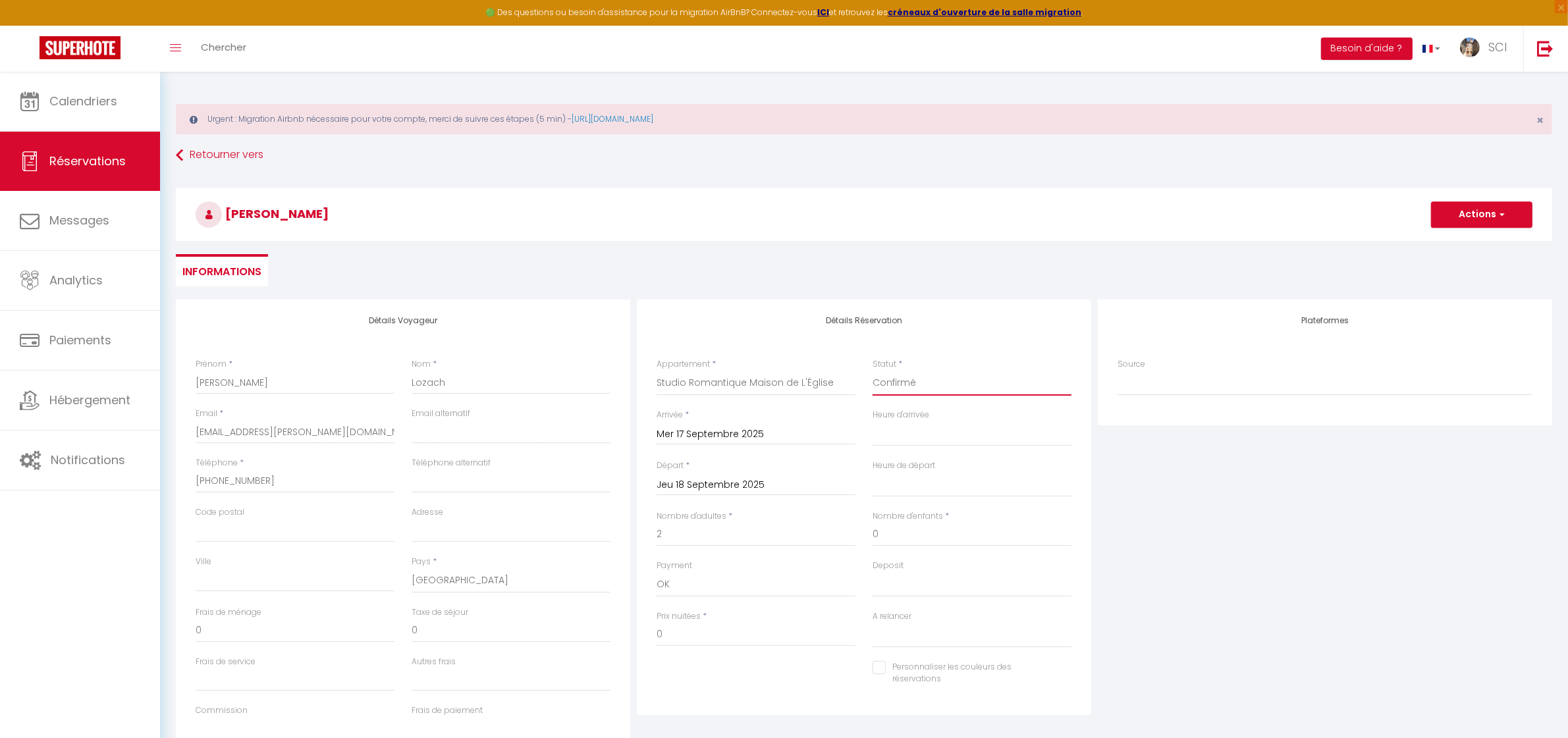
select select
checkbox input "false"
click at [963, 359] on div "Statut * Confirmé Non Confirmé Annulé Annulé par le voyageur No Show Request" at bounding box center [972, 377] width 199 height 38
drag, startPoint x: 356, startPoint y: 215, endPoint x: 203, endPoint y: 196, distance: 154.2
click at [203, 196] on h3 "[PERSON_NAME]" at bounding box center [864, 215] width 1376 height 53
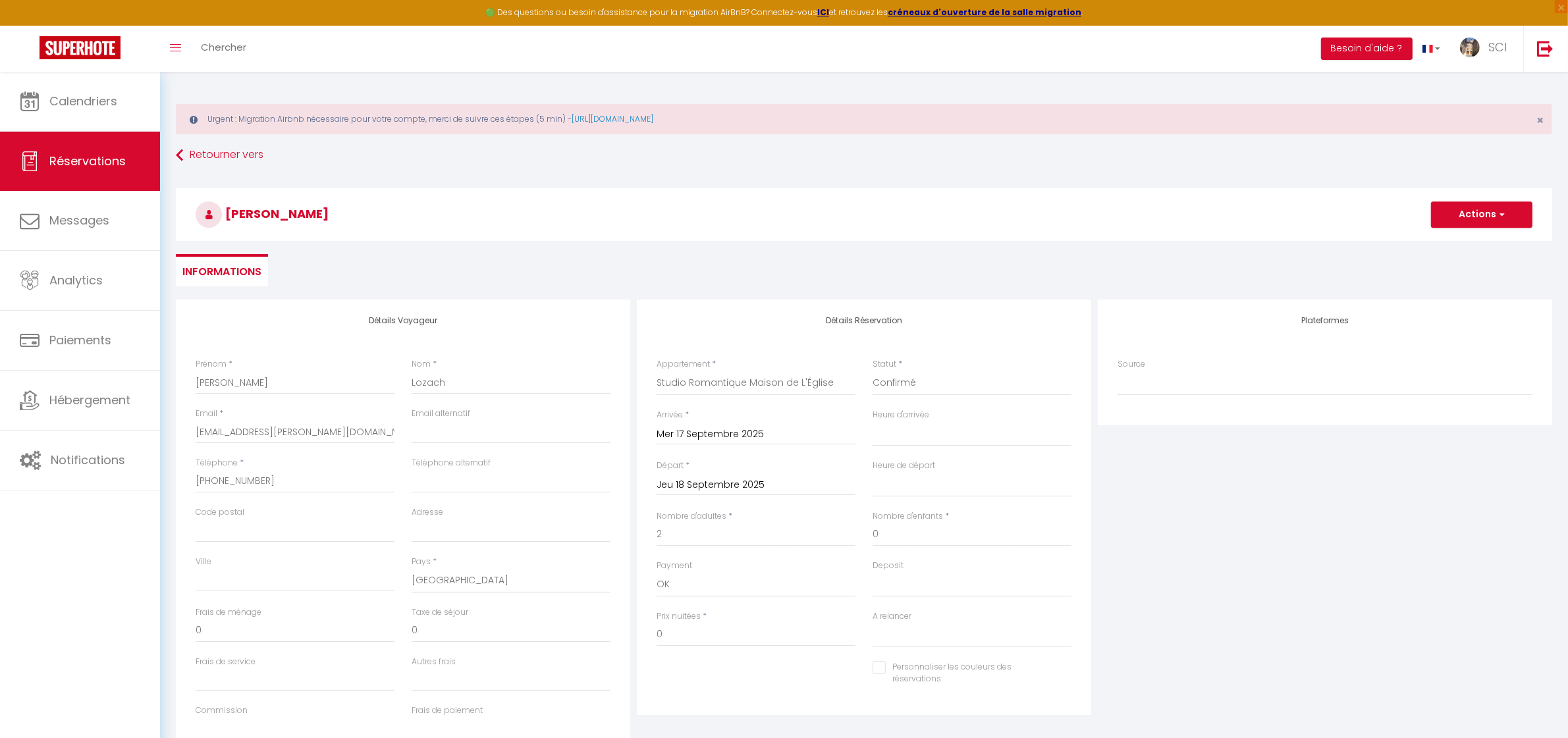
copy span "[PERSON_NAME]"
click at [1483, 213] on button "Actions" at bounding box center [1481, 215] width 101 height 27
click at [1466, 246] on link "Enregistrer" at bounding box center [1468, 243] width 104 height 17
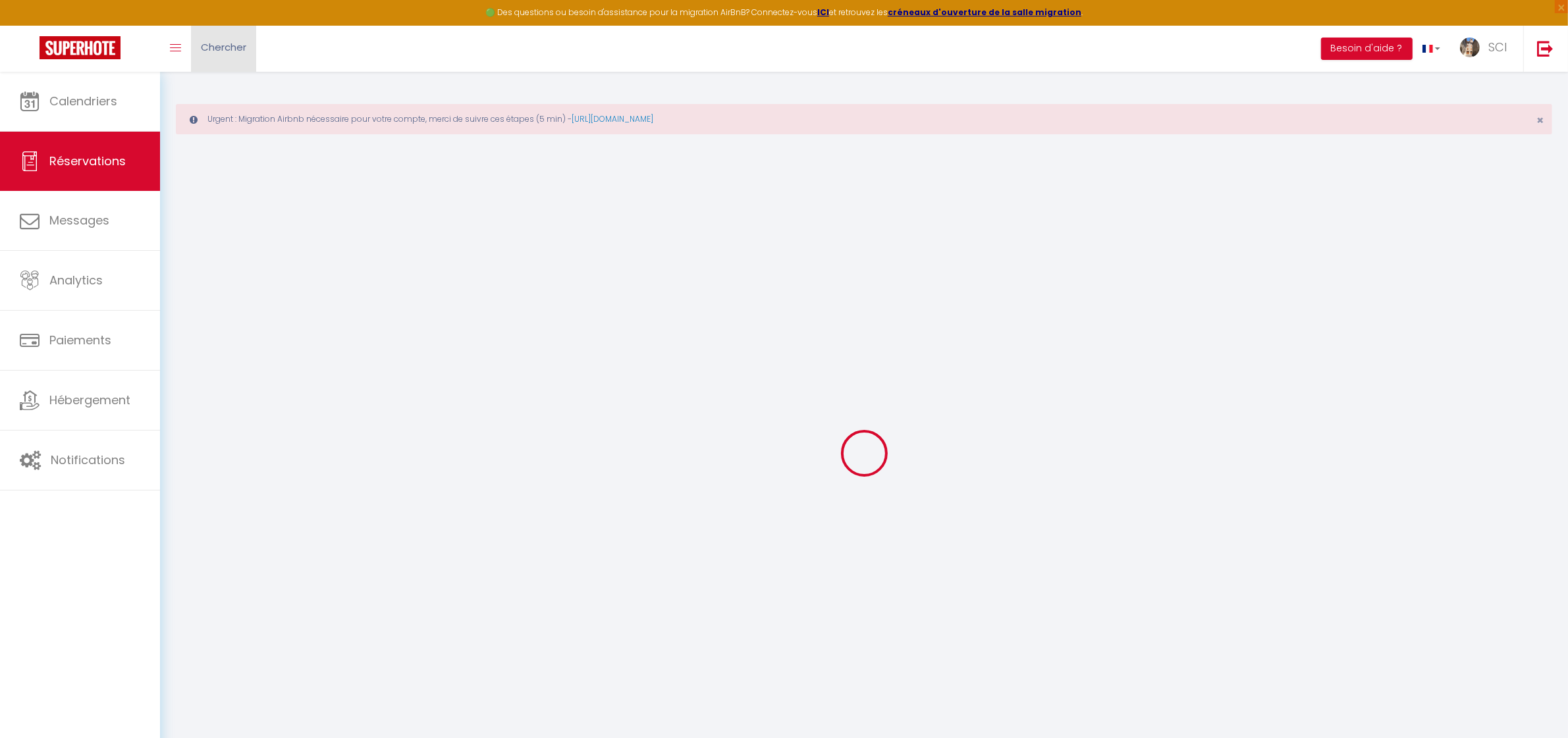
select select "not_cancelled"
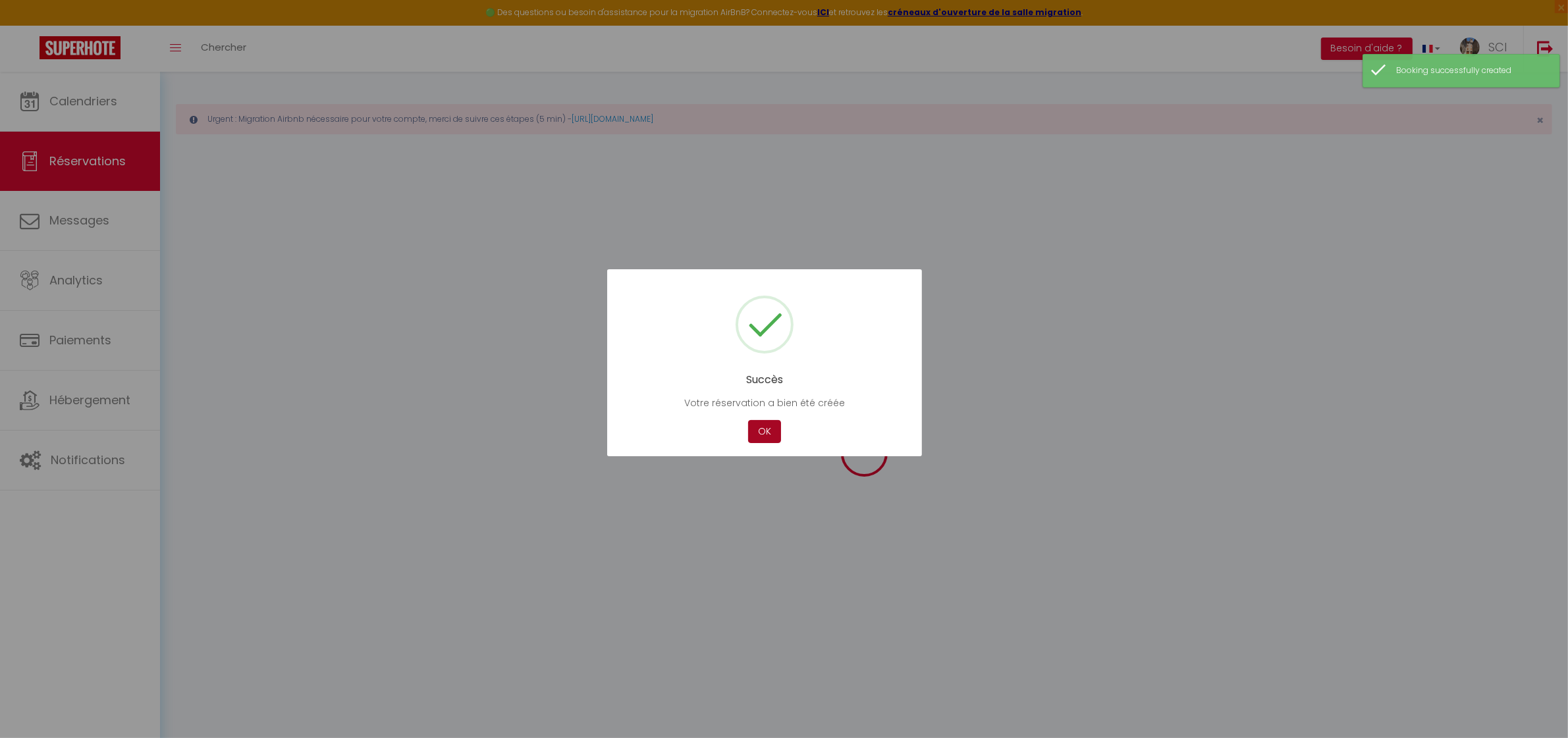
click at [764, 430] on button "OK" at bounding box center [764, 431] width 33 height 23
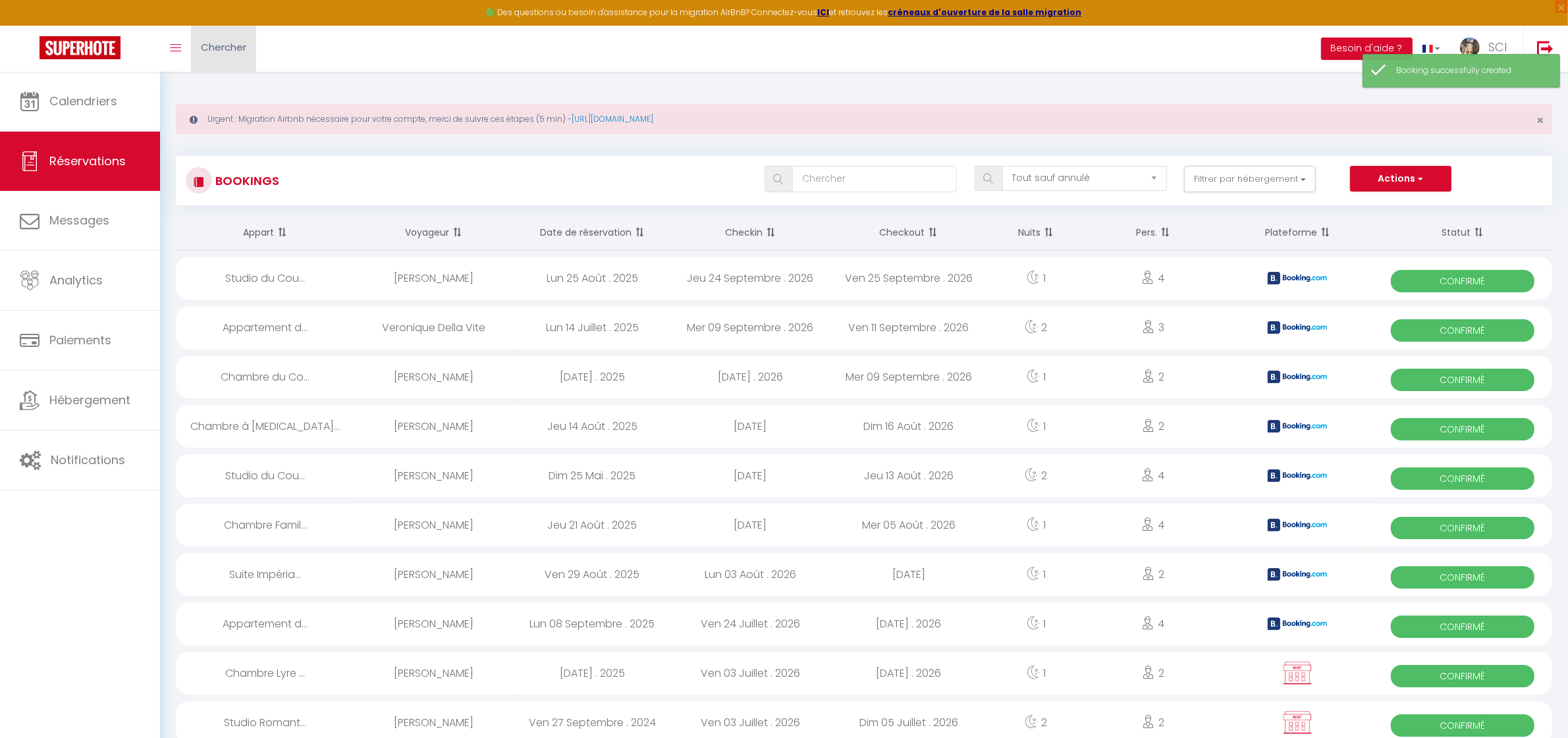
click at [216, 65] on link "Chercher" at bounding box center [223, 49] width 65 height 46
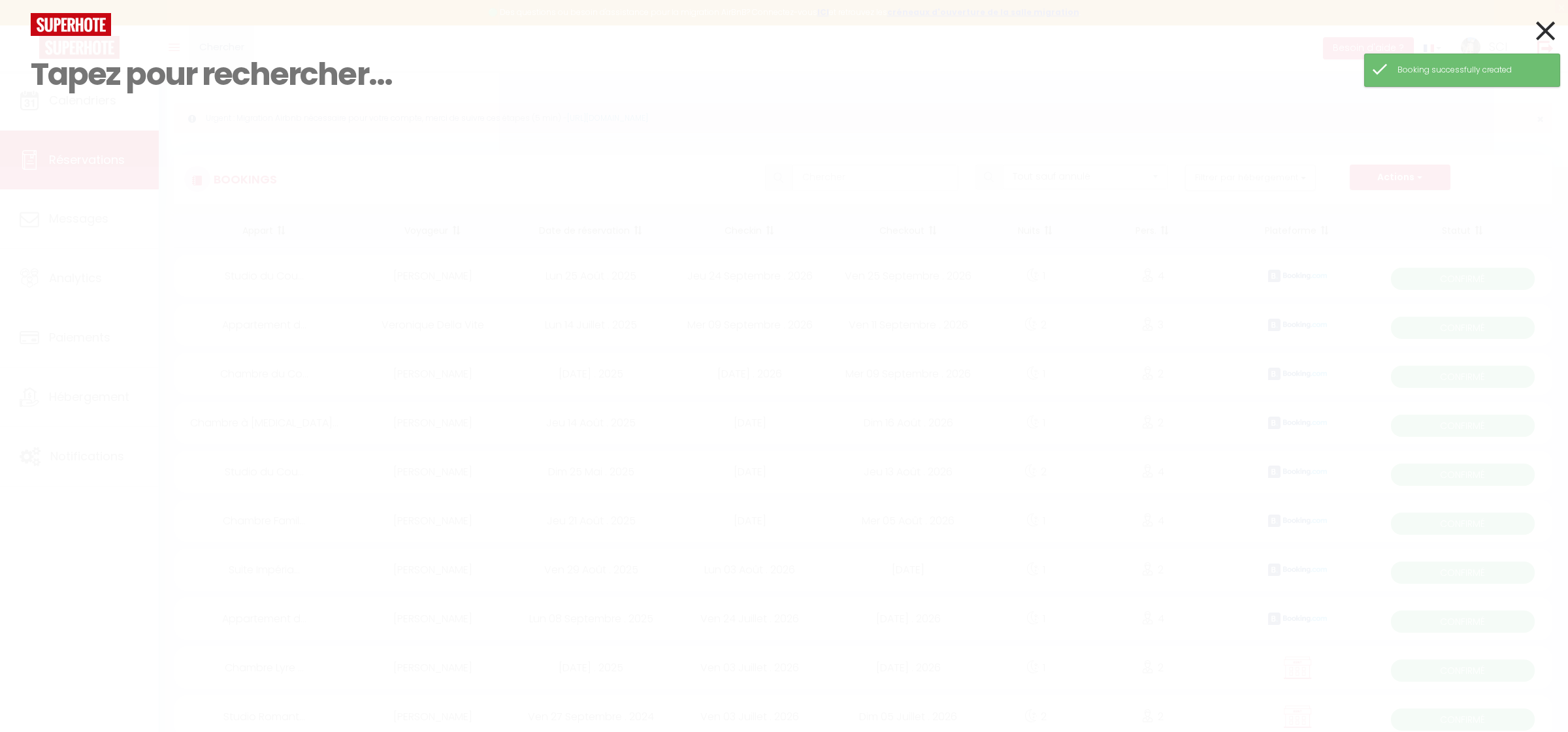
paste input "[PERSON_NAME]"
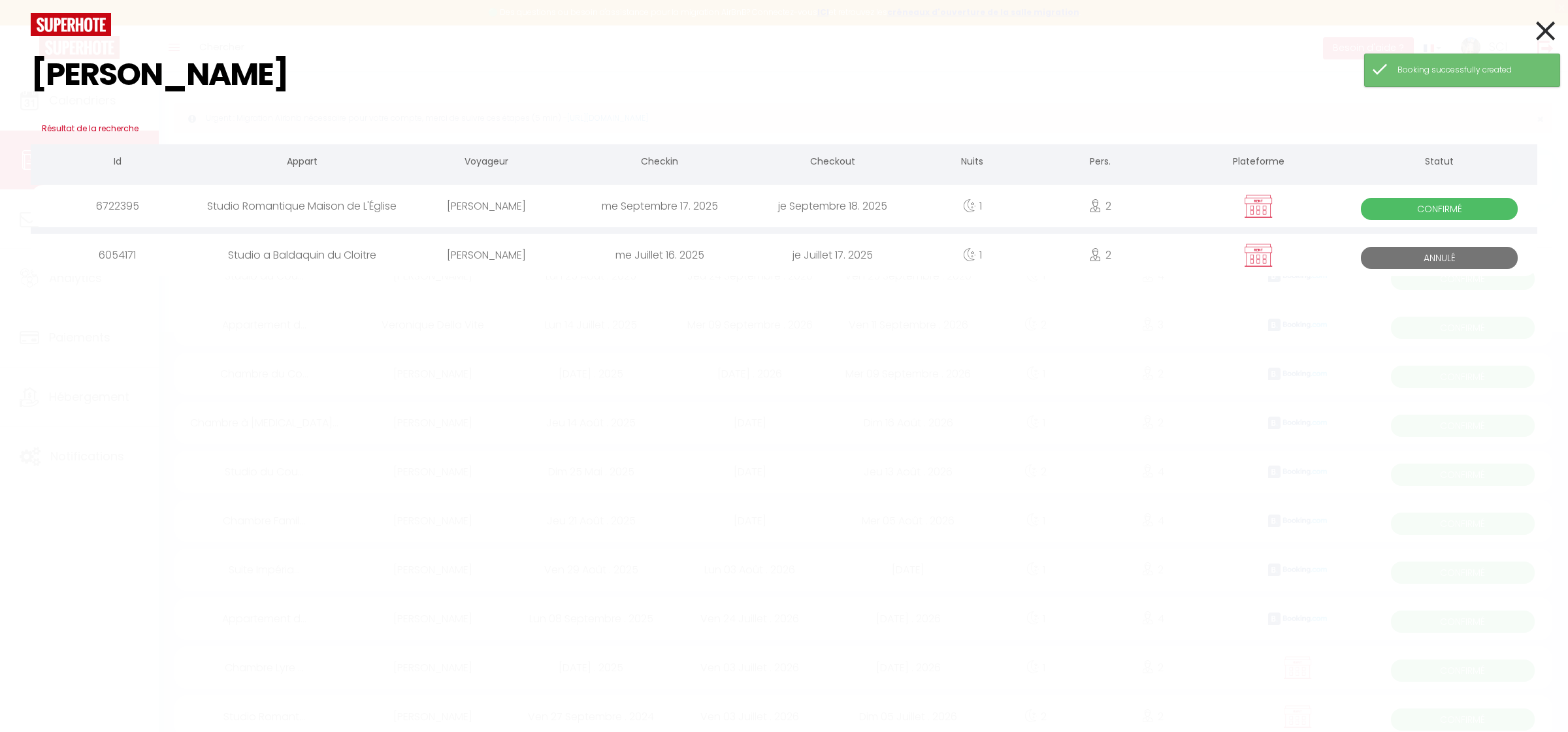
type input "[PERSON_NAME]"
click at [819, 201] on div "je Septembre 18. 2025" at bounding box center [832, 205] width 173 height 42
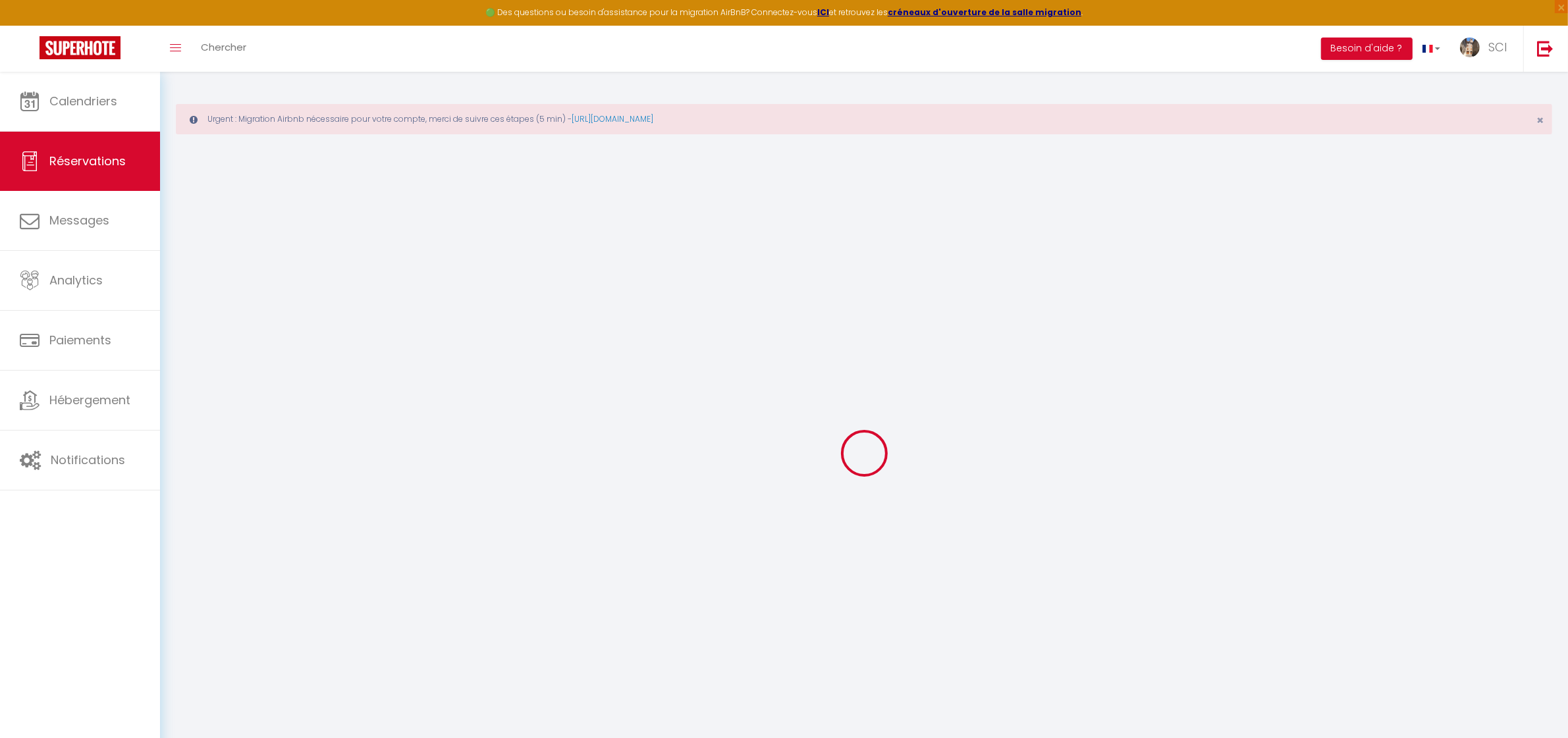
select select
checkbox input "false"
select select
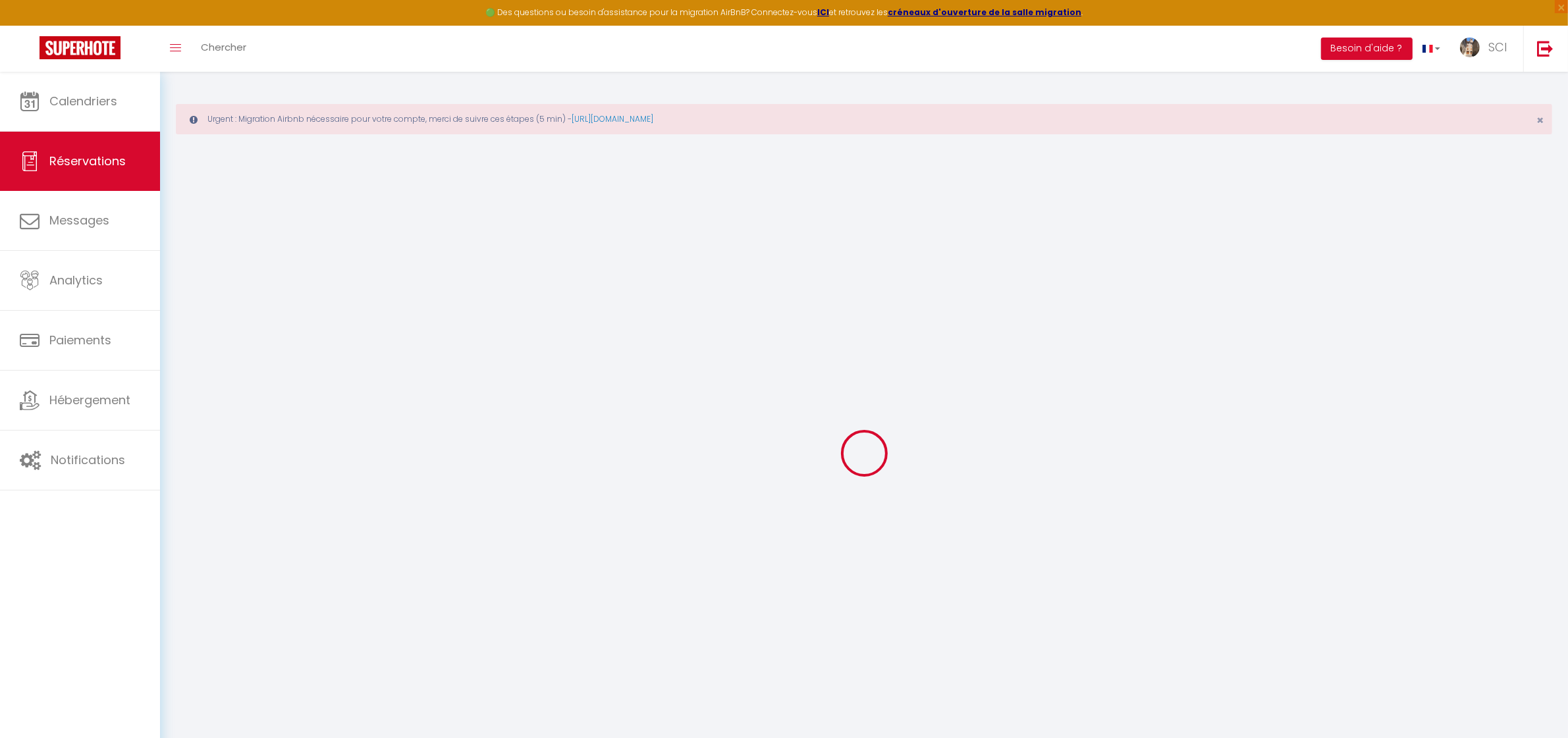
checkbox input "false"
select select
checkbox input "false"
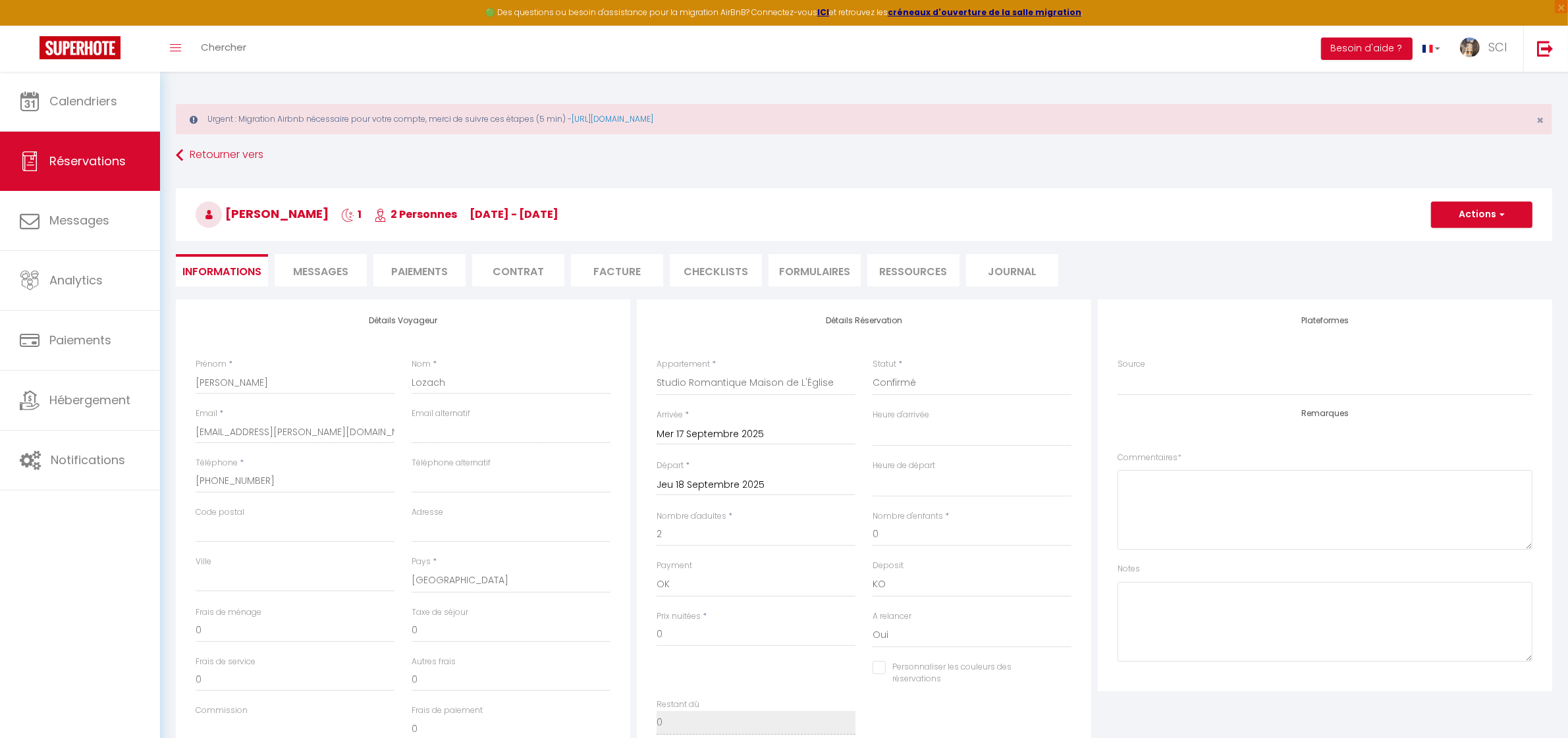
select select
checkbox input "false"
select select
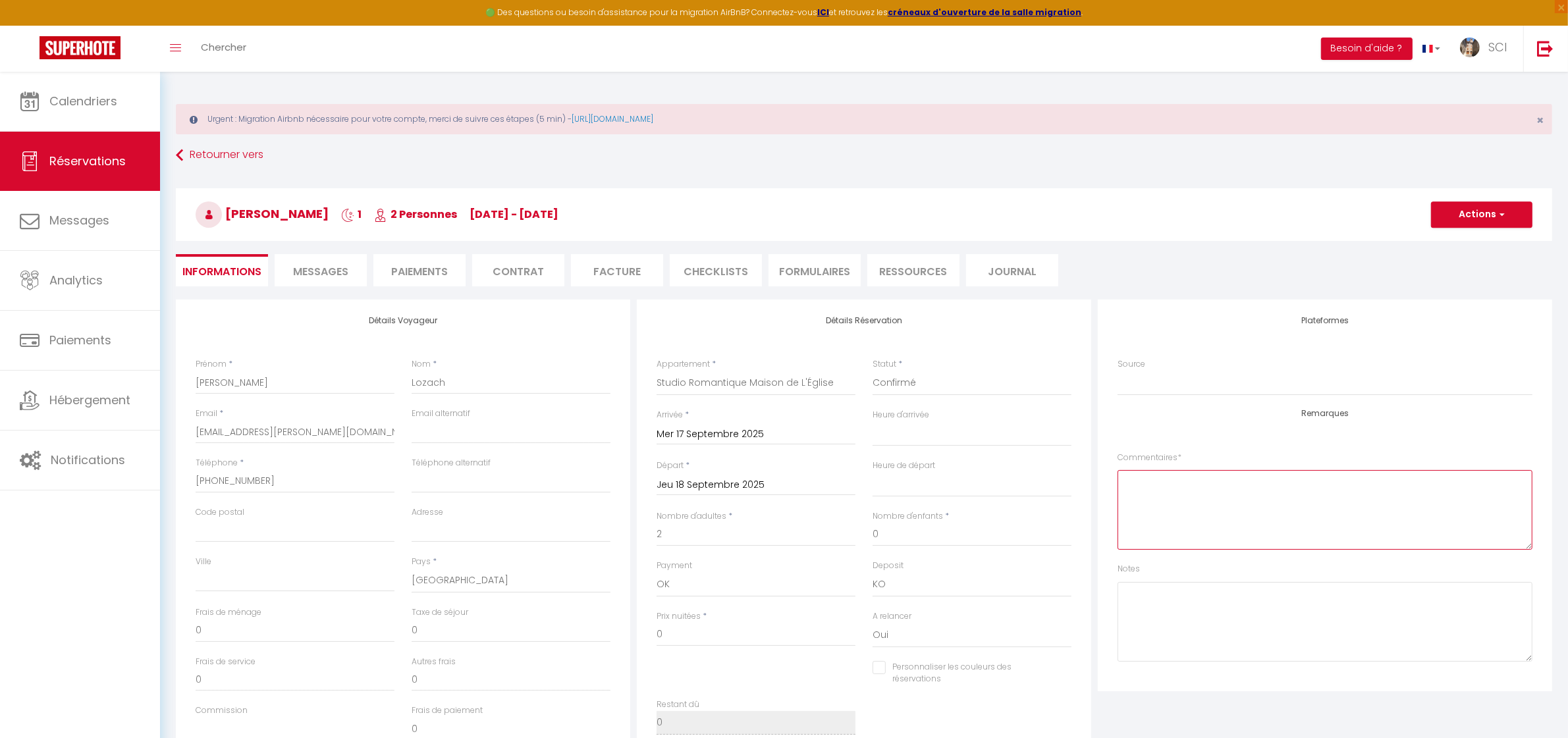
click at [1241, 499] on textarea at bounding box center [1325, 510] width 415 height 80
click at [1196, 649] on textarea at bounding box center [1325, 622] width 415 height 80
type textarea "l"
type textarea "LSH"
click at [421, 274] on li "Paiements" at bounding box center [419, 270] width 92 height 32
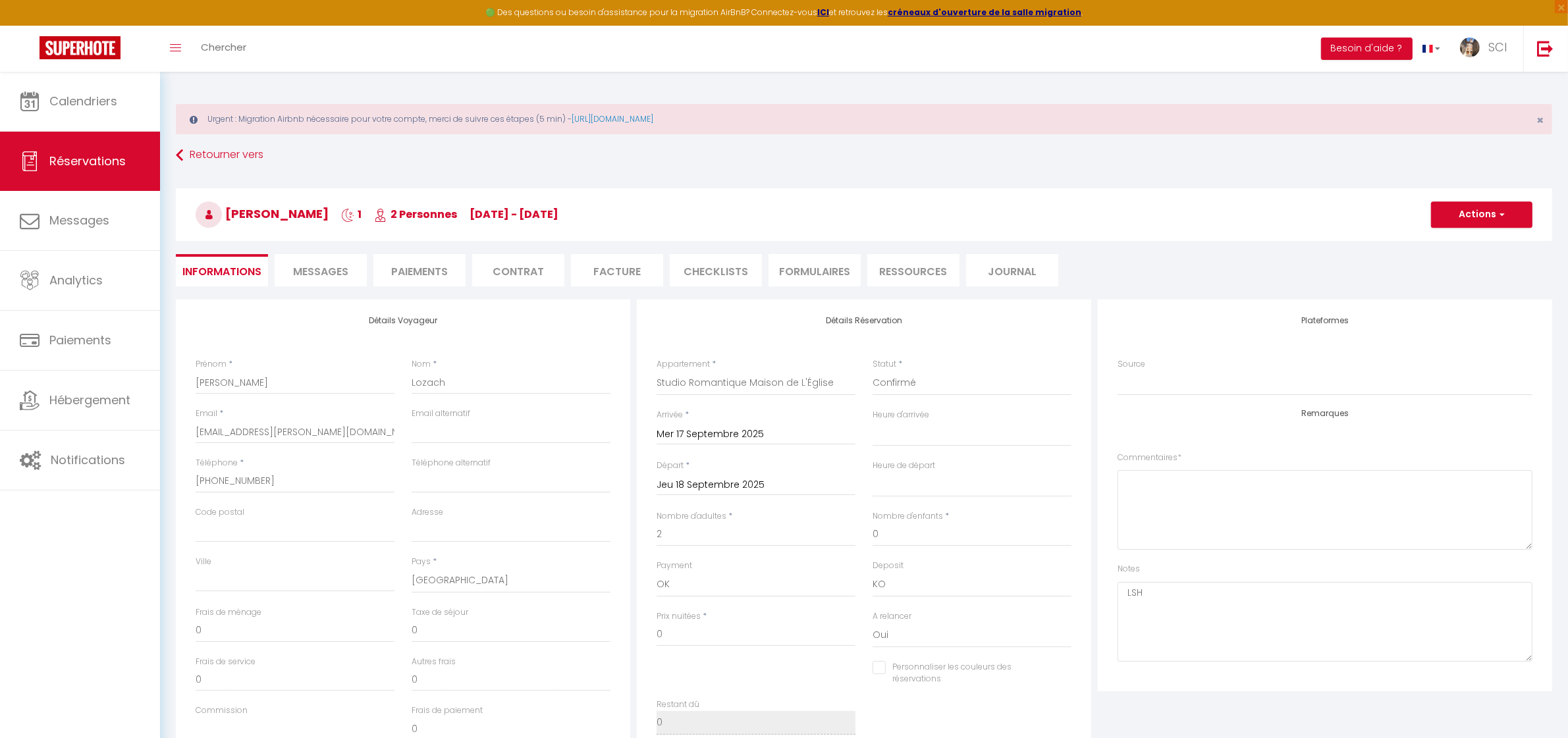
select select
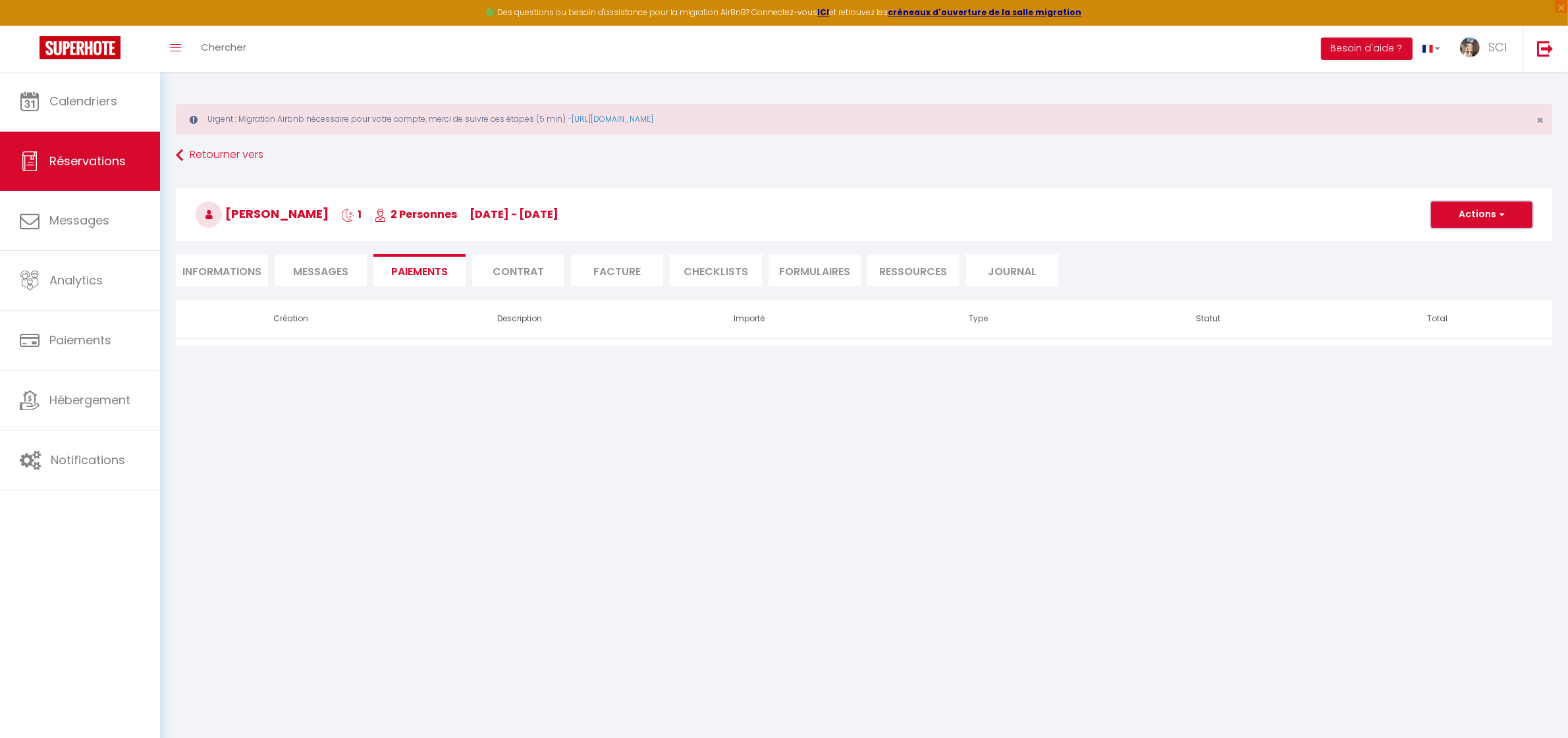
click at [1505, 216] on button "Actions" at bounding box center [1481, 215] width 101 height 27
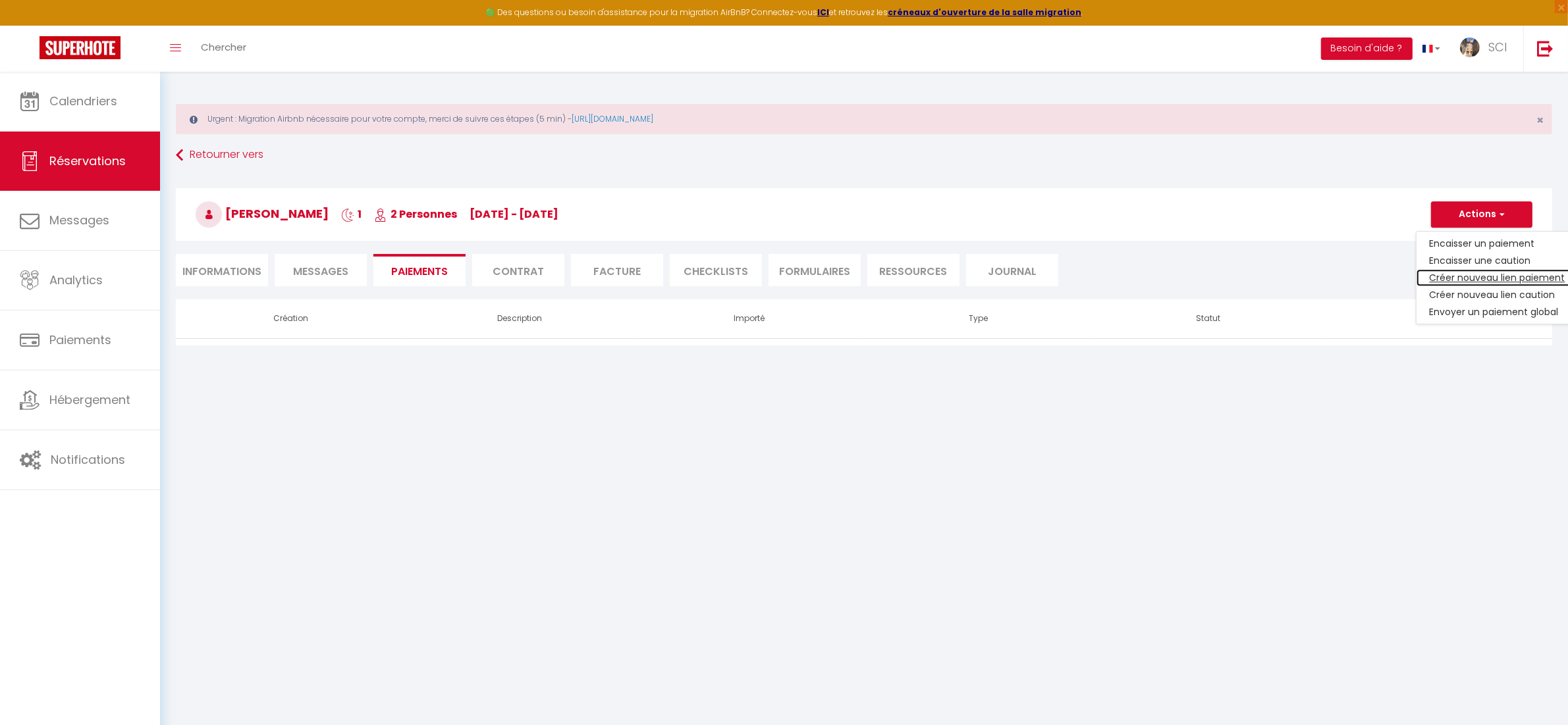
click at [1495, 275] on link "Créer nouveau lien paiement" at bounding box center [1498, 277] width 162 height 17
select select "nights"
type input "[EMAIL_ADDRESS][PERSON_NAME][DOMAIN_NAME]"
select select "2585"
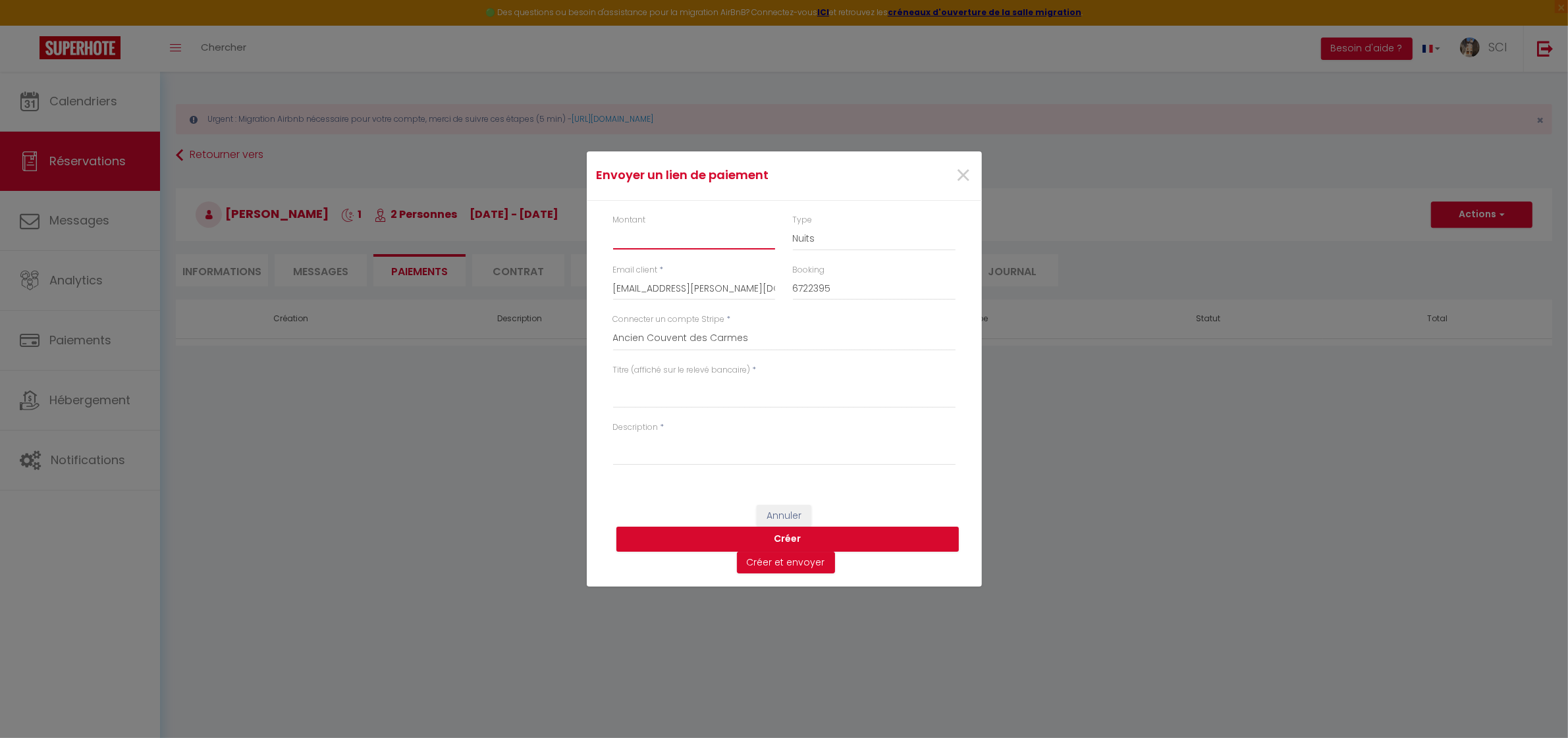
click at [684, 239] on input "Montant" at bounding box center [694, 238] width 163 height 24
type input "8"
click at [697, 412] on div "Titre (affiché sur le relevé bancaire) *" at bounding box center [783, 393] width 359 height 57
click at [681, 396] on textarea "Titre (affiché sur le relevé bancaire)" at bounding box center [784, 392] width 342 height 31
type textarea "p"
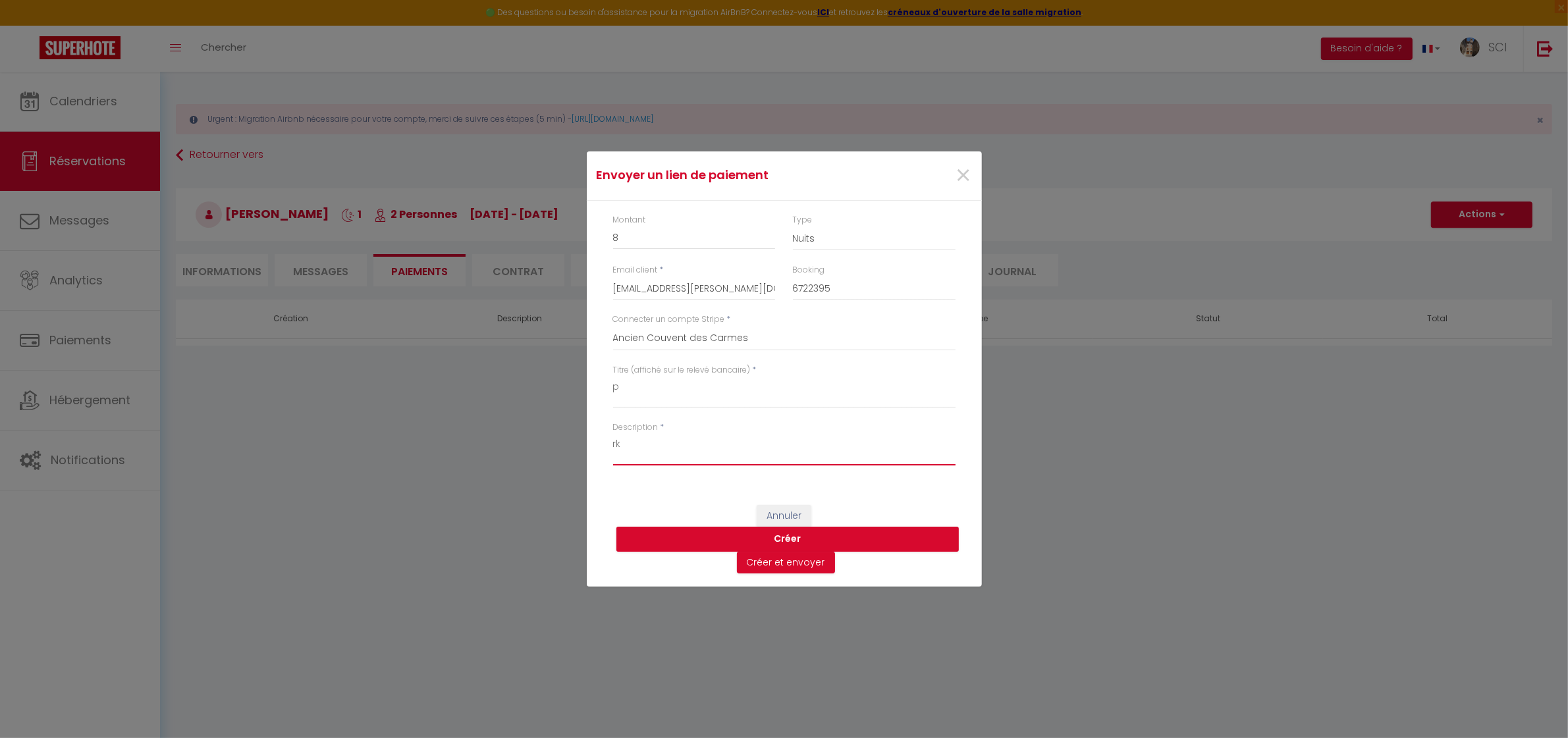
type textarea "r"
type textarea "parking"
drag, startPoint x: 681, startPoint y: 450, endPoint x: 557, endPoint y: 450, distance: 124.0
click at [557, 450] on div "Envoyer un lien de paiement × Montant 8 Type Nuits Frais de ménage Taxe de séjo…" at bounding box center [784, 369] width 1568 height 738
drag, startPoint x: 626, startPoint y: 399, endPoint x: 588, endPoint y: 398, distance: 38.0
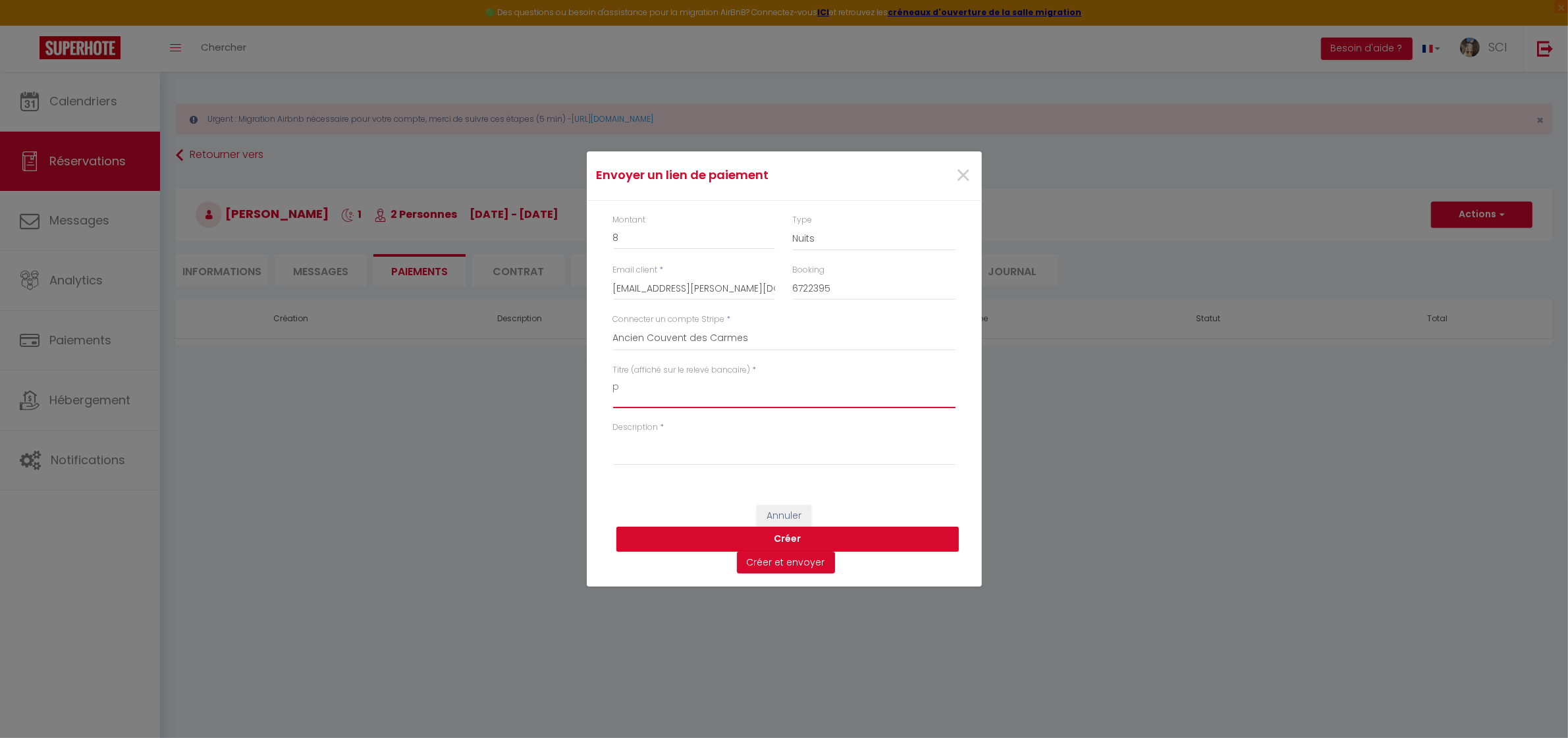
click at [588, 398] on div "Montant 8 Type Nuits Frais de ménage Taxe de séjour Autre Email client * [EMAIL…" at bounding box center [784, 346] width 395 height 291
paste textarea "arking"
type textarea "parking"
click at [631, 465] on div "Description *" at bounding box center [783, 450] width 359 height 57
click at [632, 456] on textarea "Description" at bounding box center [784, 449] width 342 height 31
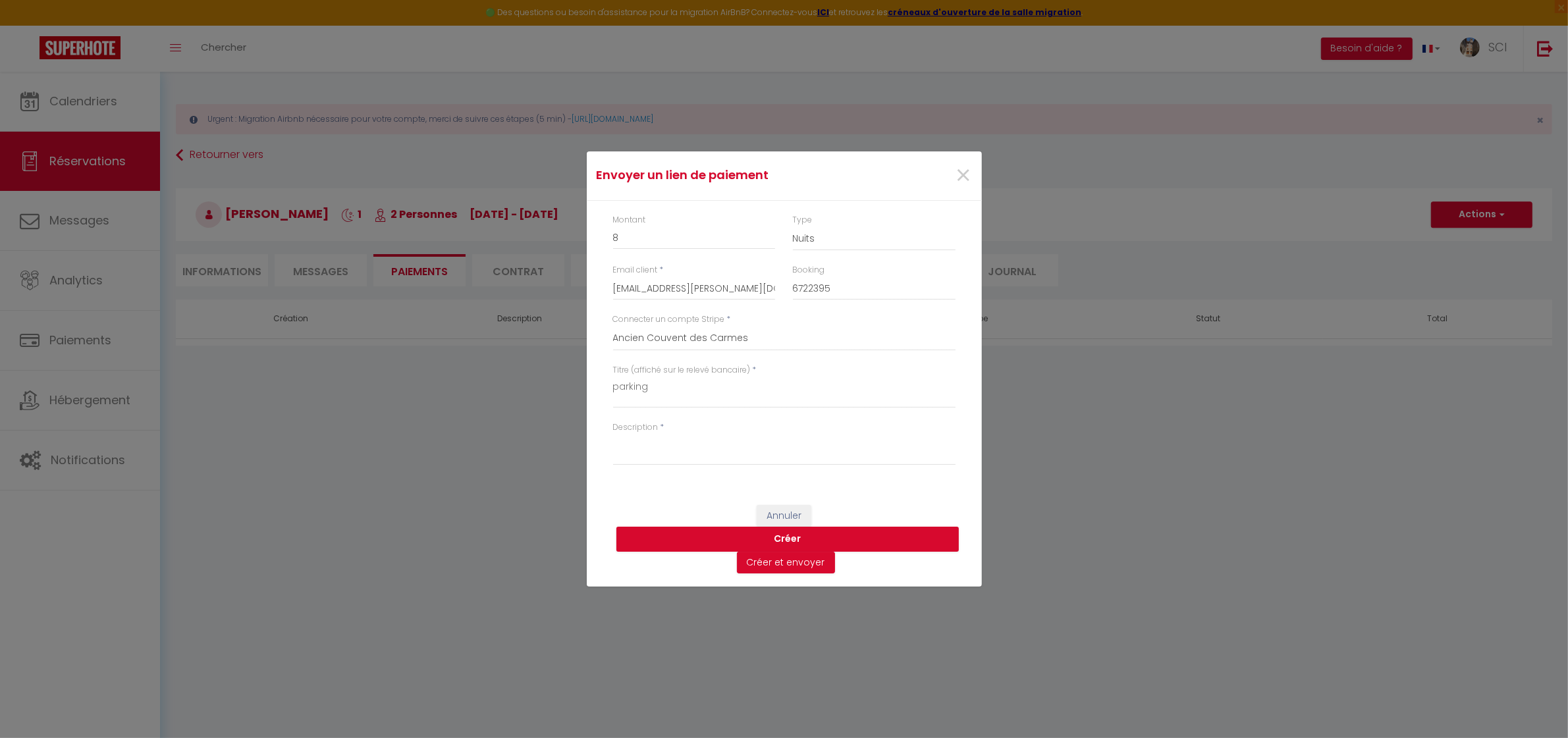
click at [911, 505] on div "Annuler [PERSON_NAME] et envoyer" at bounding box center [784, 539] width 395 height 96
click at [835, 455] on textarea "Description" at bounding box center [784, 449] width 342 height 31
paste textarea "BONJOUR CHERS HÔTES Si vous désirez mettre votre véhicule en toute Sécurité. No…"
type textarea "BONJOUR CHERS HÔTES Si vous désirez mettre votre véhicule en toute Sécurité. No…"
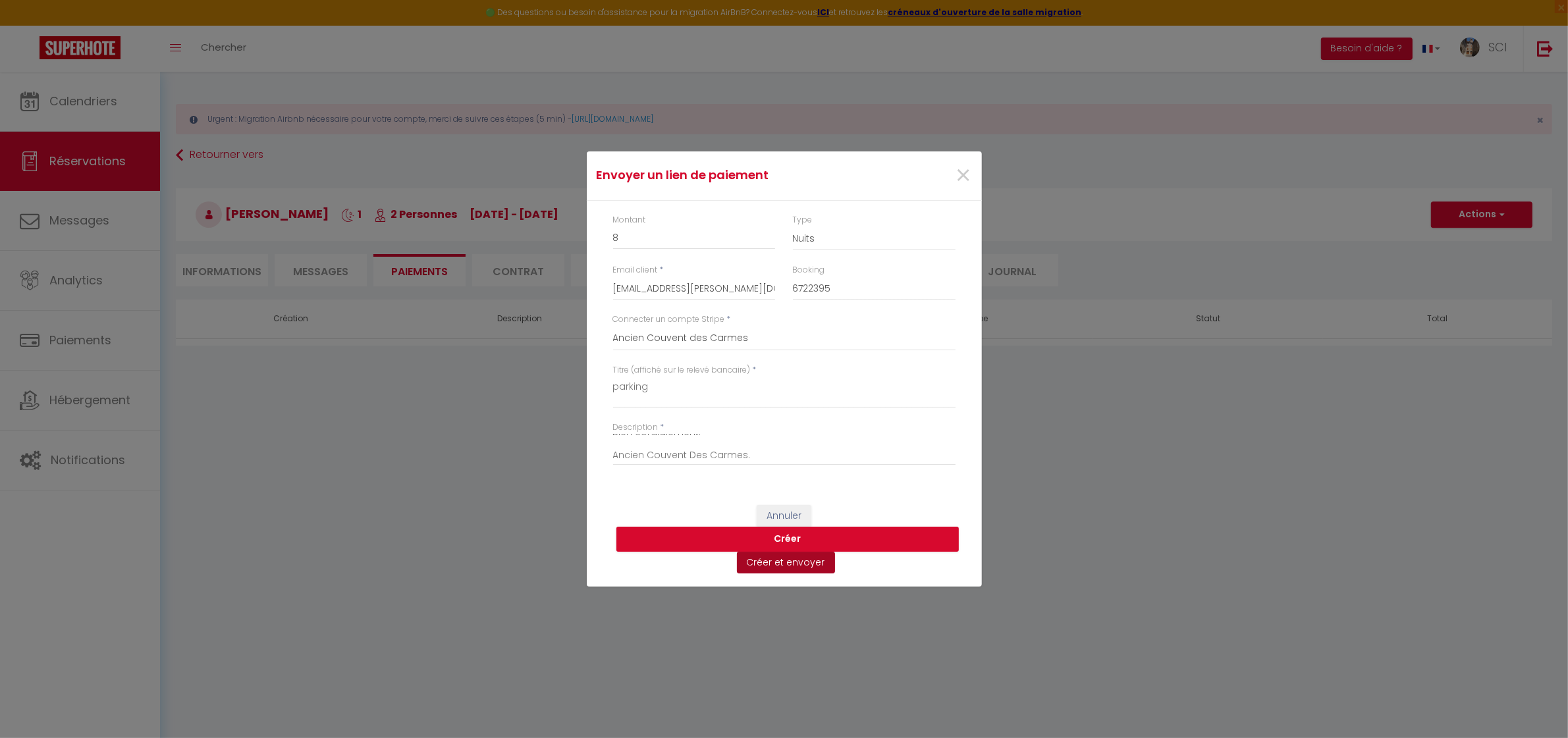
click at [808, 571] on button "Créer et envoyer" at bounding box center [785, 563] width 98 height 22
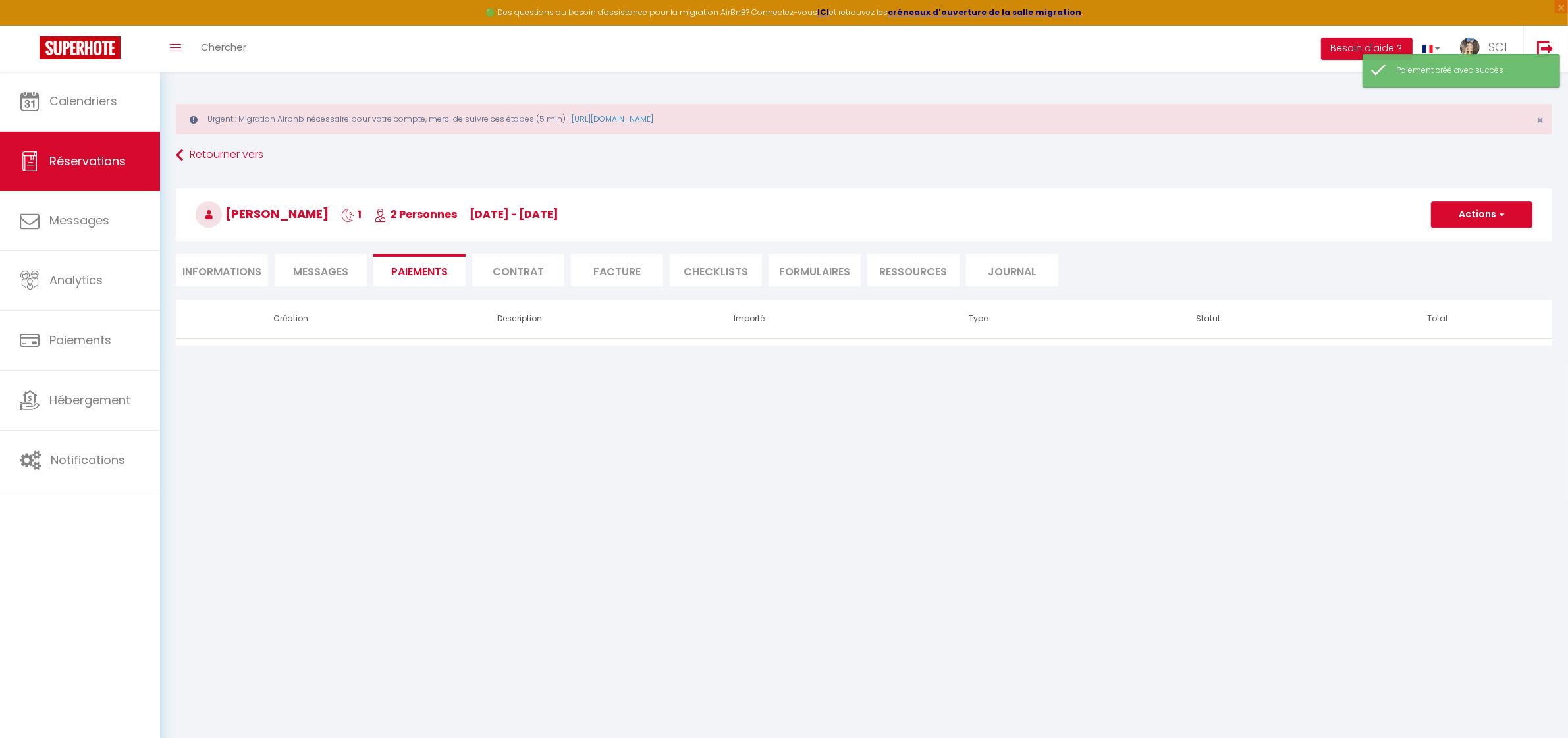
select select "fr"
type input "[EMAIL_ADDRESS][PERSON_NAME][DOMAIN_NAME]"
type input "Demande de paiement"
type textarea "Bonjour, Nous vous invitons à cliquer sur le lien ci-dessous pour effectuer le …"
select select "0"
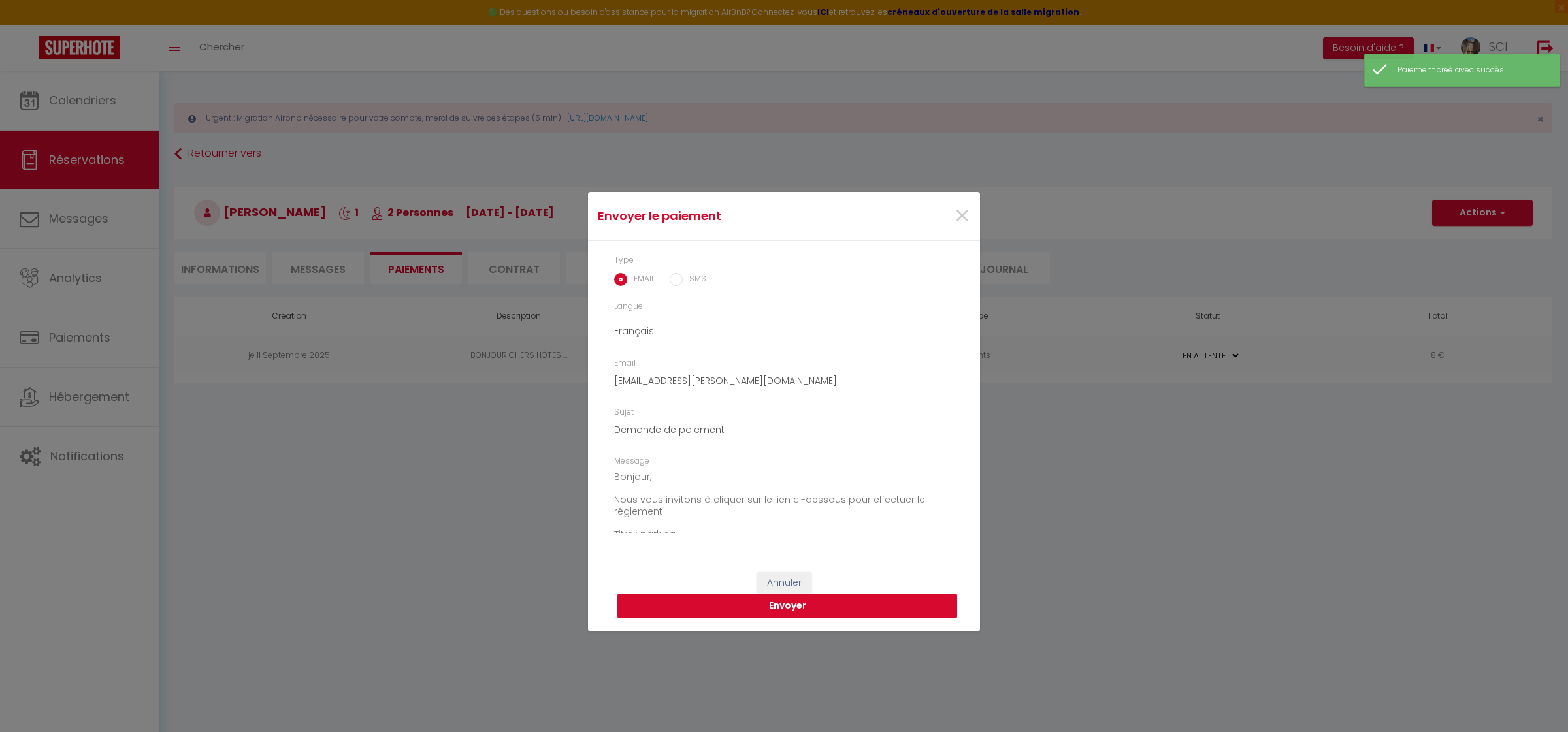
click at [811, 602] on button "Envoyer" at bounding box center [787, 606] width 340 height 25
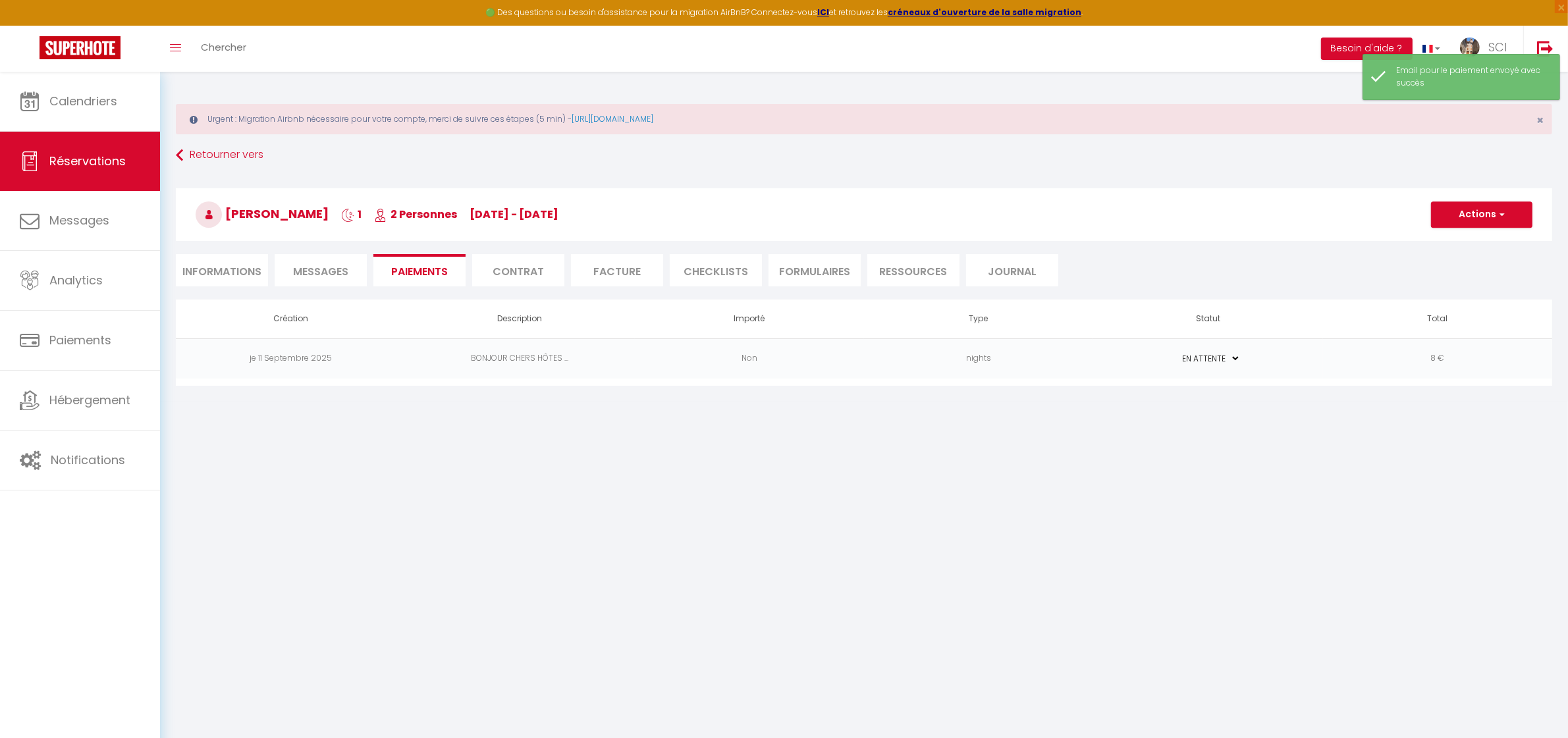
click at [223, 276] on li "Informations" at bounding box center [222, 270] width 92 height 32
select select
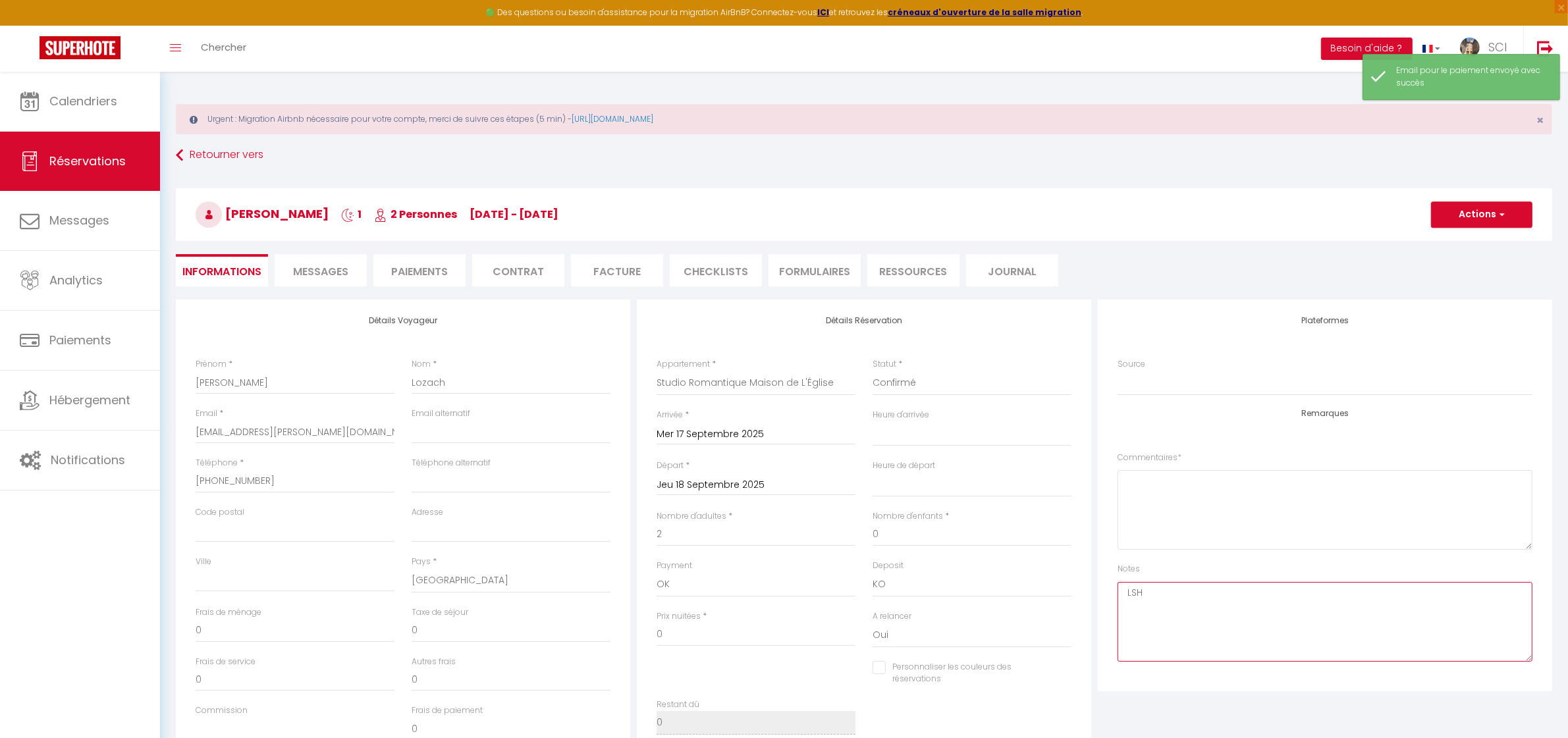
click at [1193, 605] on textarea "LSH" at bounding box center [1325, 622] width 415 height 80
click at [1498, 213] on span "button" at bounding box center [1500, 214] width 8 height 12
click at [1177, 591] on textarea "LSH" at bounding box center [1325, 622] width 415 height 80
click at [1204, 594] on textarea "A un avoir du mpeme tarif LSH" at bounding box center [1325, 622] width 415 height 80
click at [1283, 591] on textarea "A un avoir du meme tarif LSH" at bounding box center [1325, 622] width 415 height 80
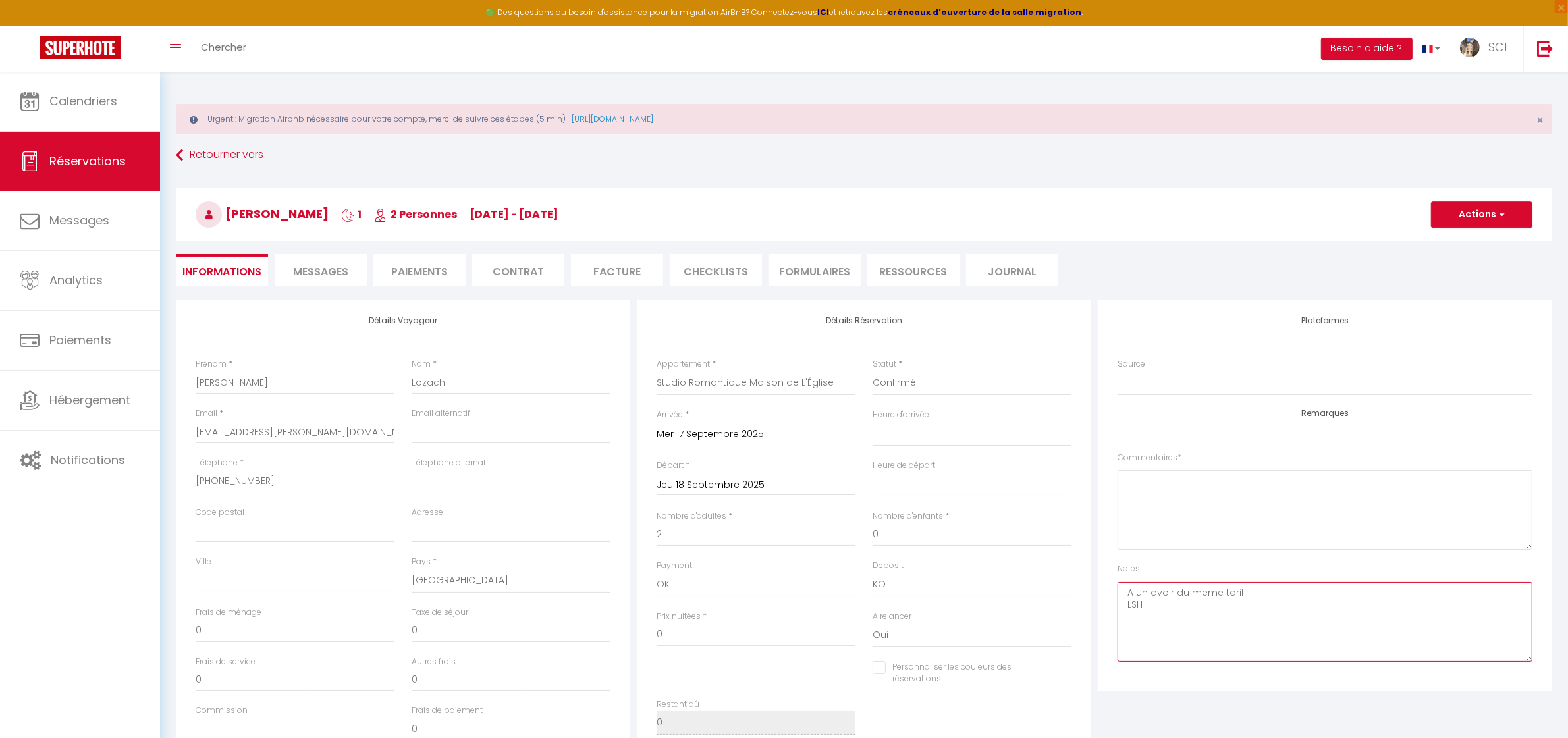
click at [1158, 617] on textarea "A un avoir du meme tarif LSH" at bounding box center [1325, 622] width 415 height 80
click at [1156, 608] on textarea "A un avoir du meme tarif LSH" at bounding box center [1325, 622] width 415 height 80
click at [1164, 630] on textarea "A un avoir du meme tarif LSH" at bounding box center [1325, 622] width 415 height 80
type textarea "A un avoir du meme tarif LSH"
click at [1472, 226] on button "Actions" at bounding box center [1481, 215] width 101 height 27
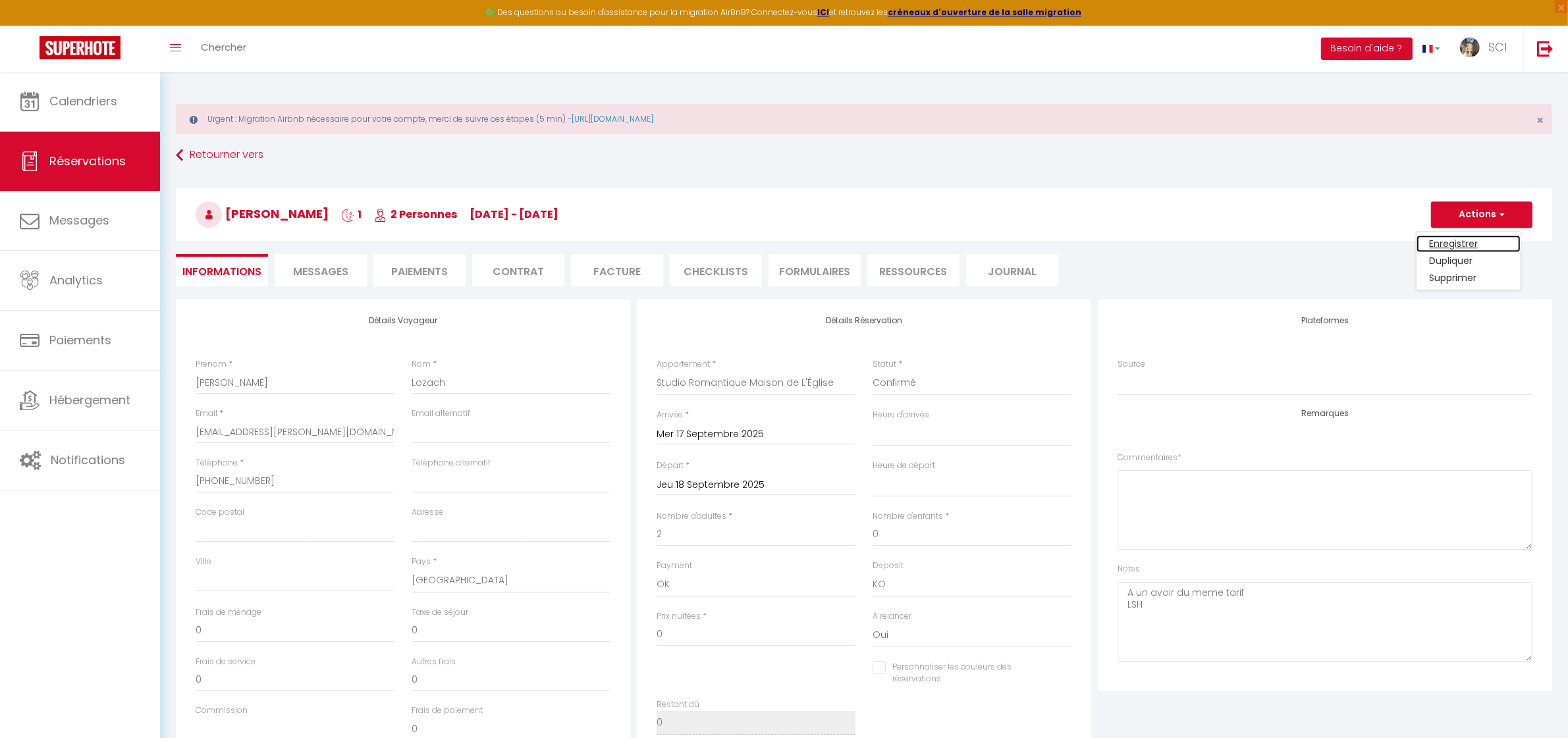
click at [1463, 245] on link "Enregistrer" at bounding box center [1468, 243] width 104 height 17
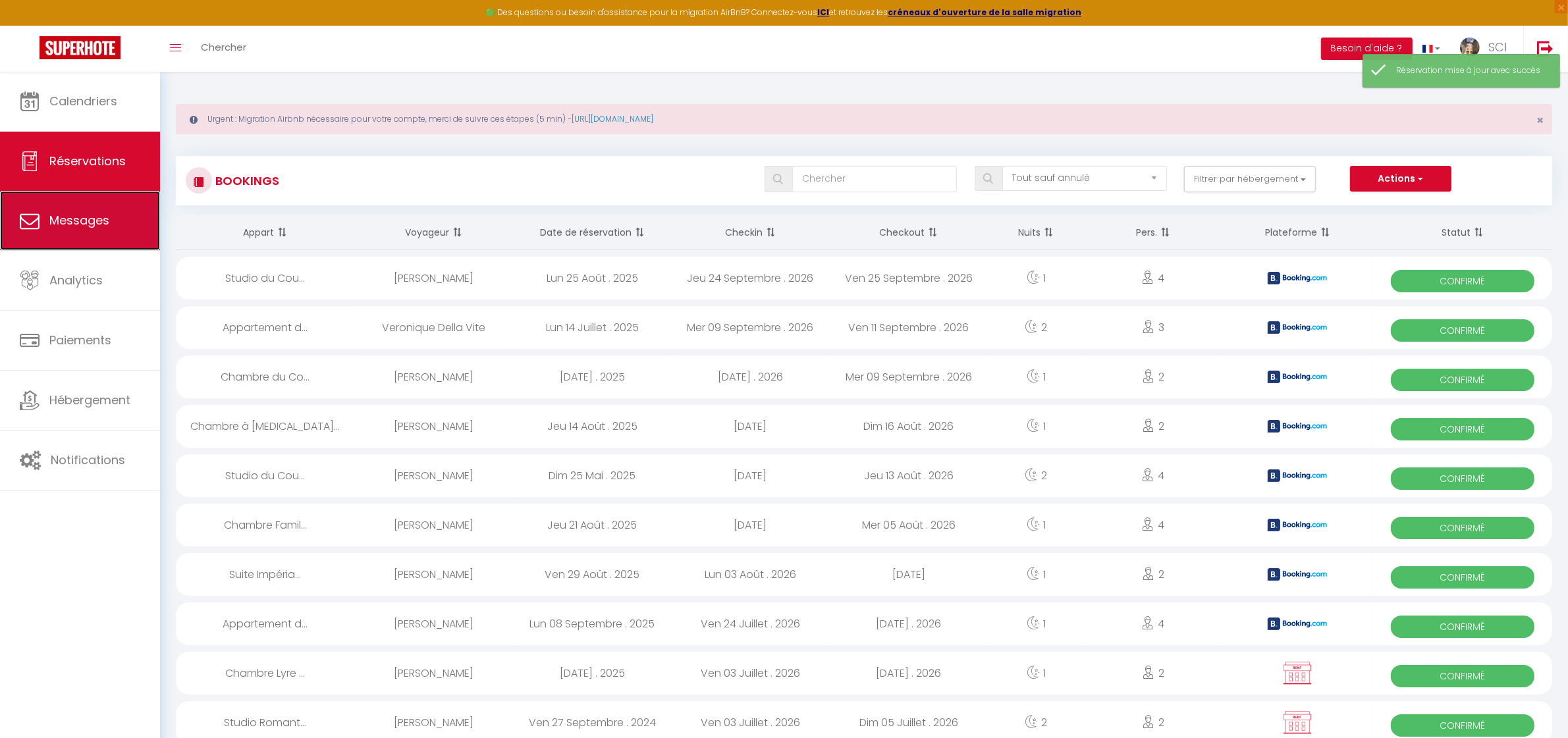
click at [68, 224] on span "Messages" at bounding box center [80, 220] width 60 height 17
select select "message"
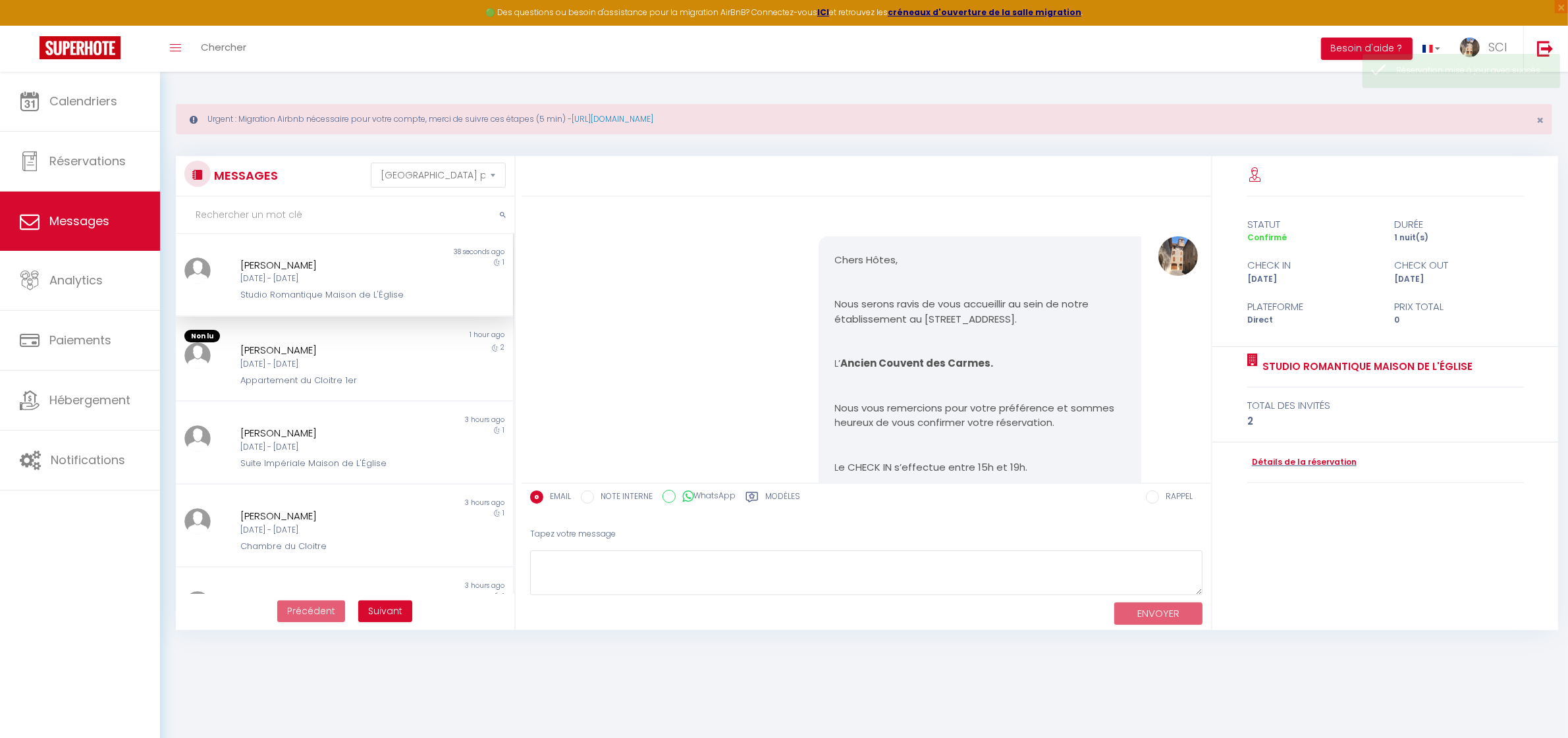
scroll to position [1417, 0]
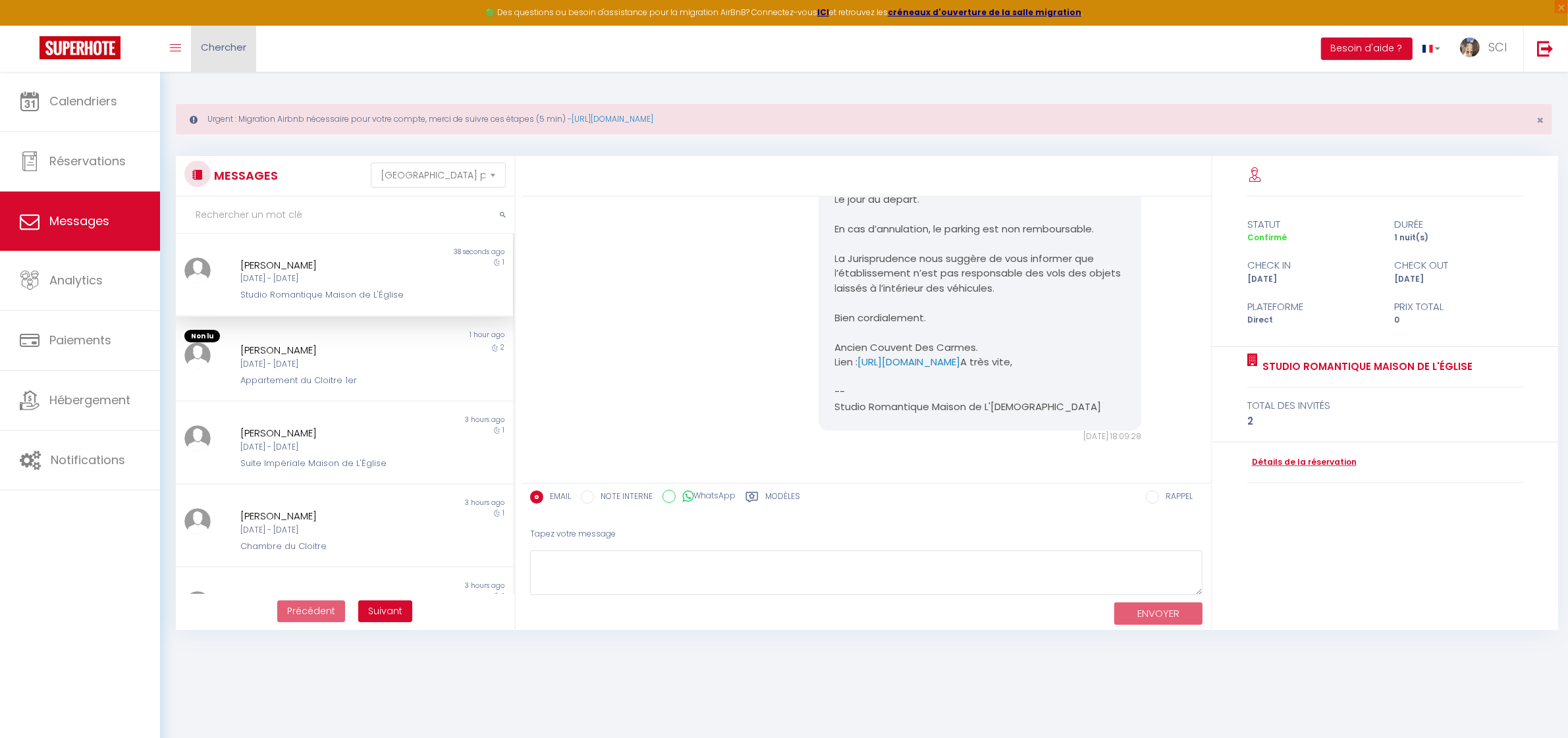
click at [234, 53] on span "Chercher" at bounding box center [223, 47] width 45 height 14
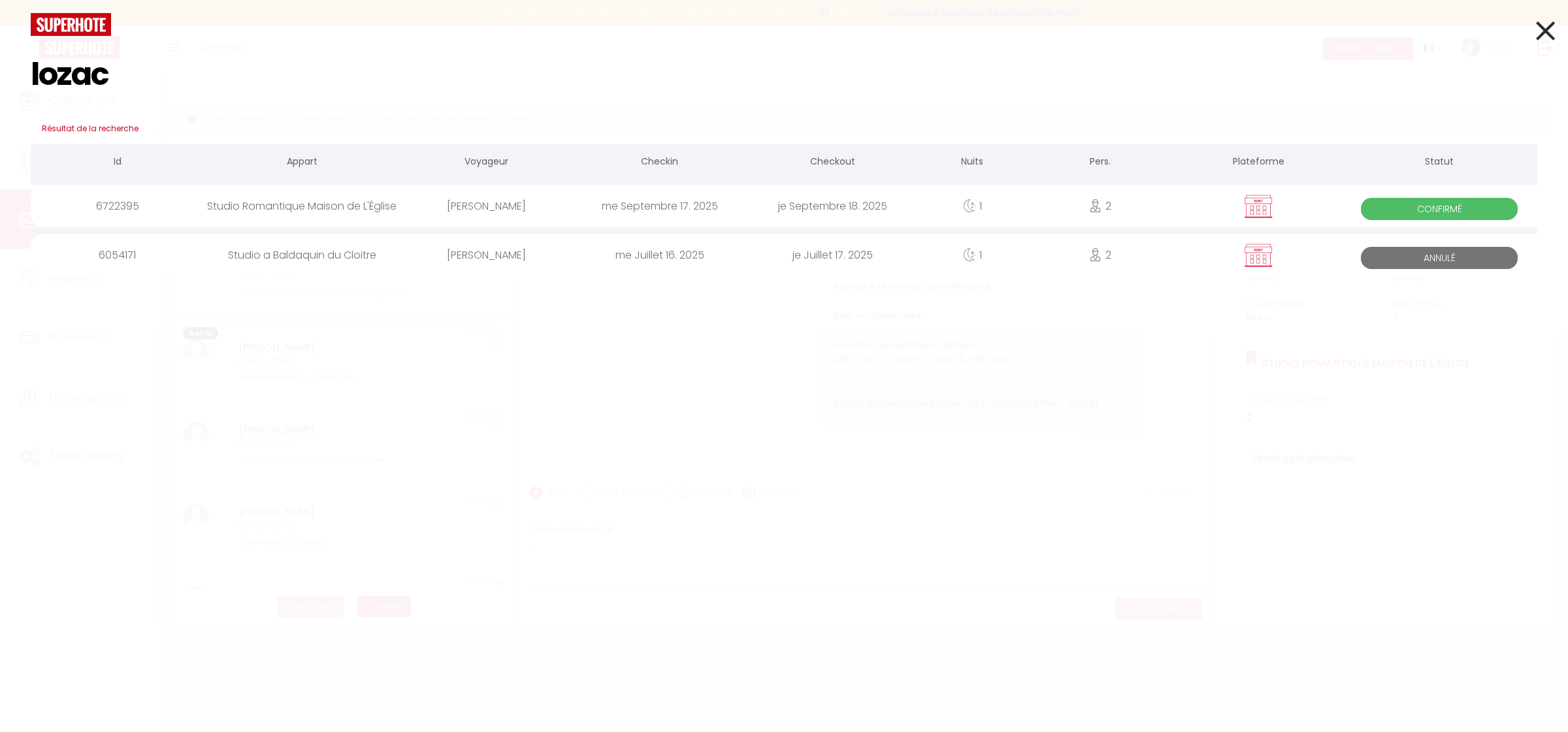
type input "lozac"
click at [498, 207] on div "[PERSON_NAME]" at bounding box center [486, 205] width 173 height 42
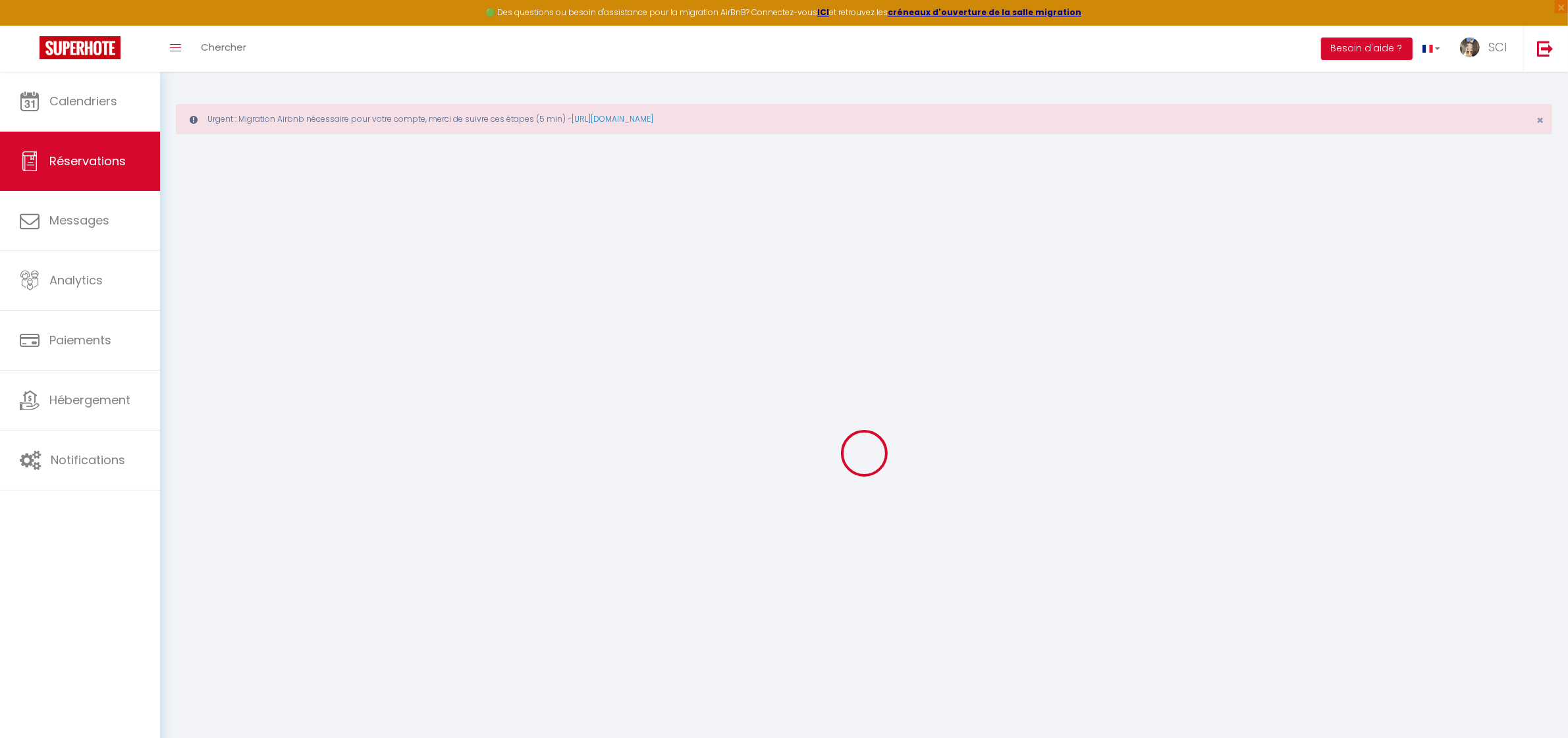
select select
checkbox input "false"
select select
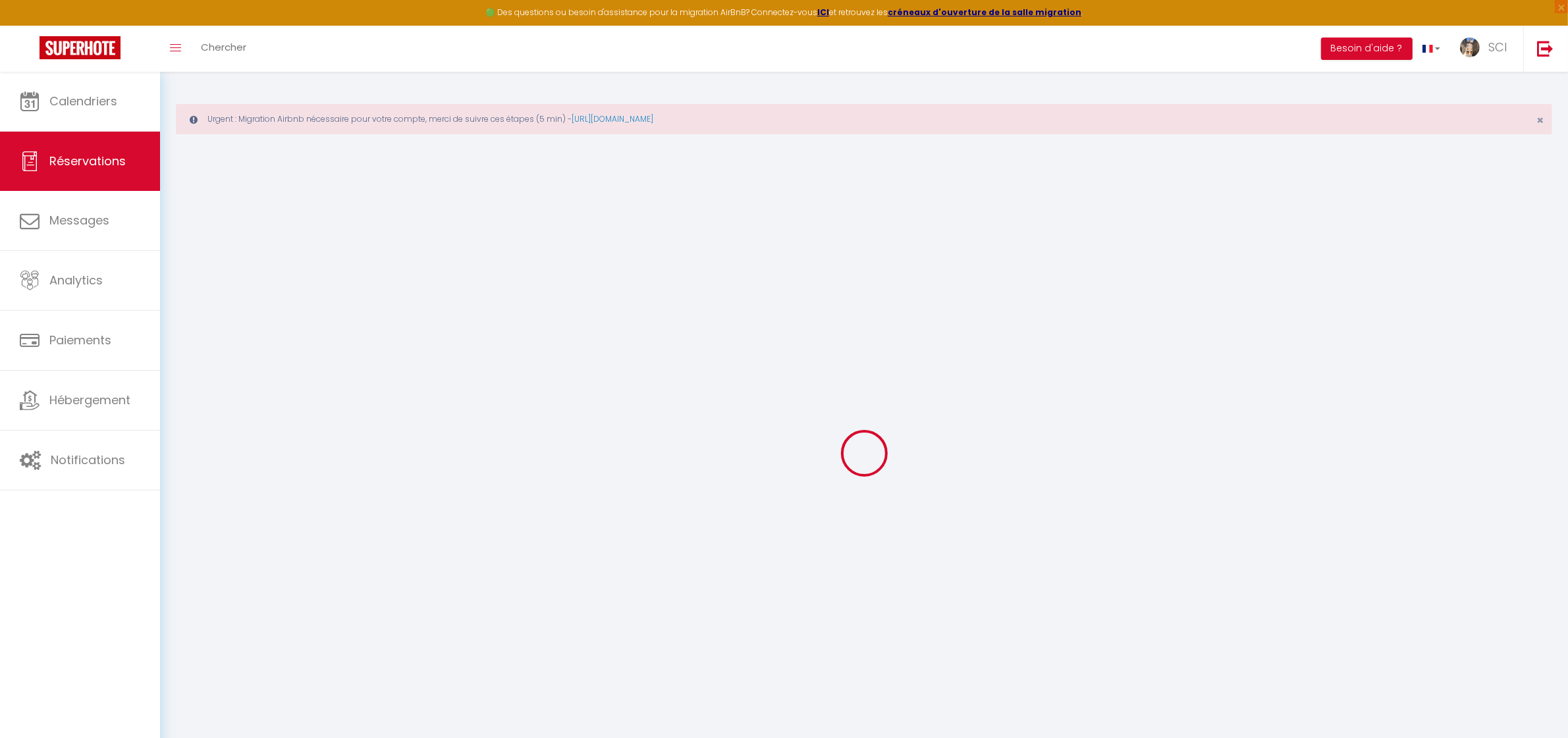
checkbox input "false"
select select
checkbox input "false"
type textarea "A un avoir du meme tarif LSH"
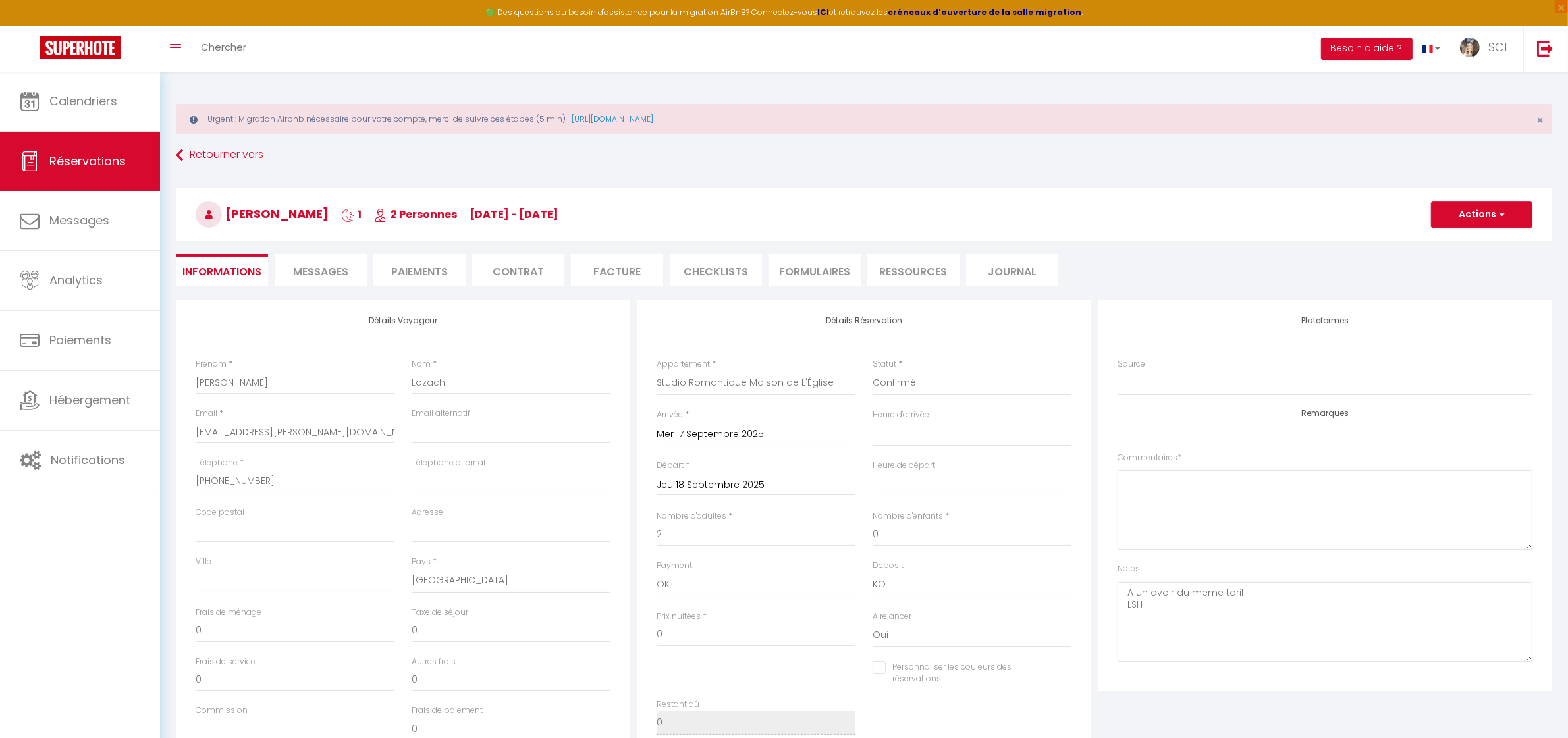
select select
checkbox input "false"
select select
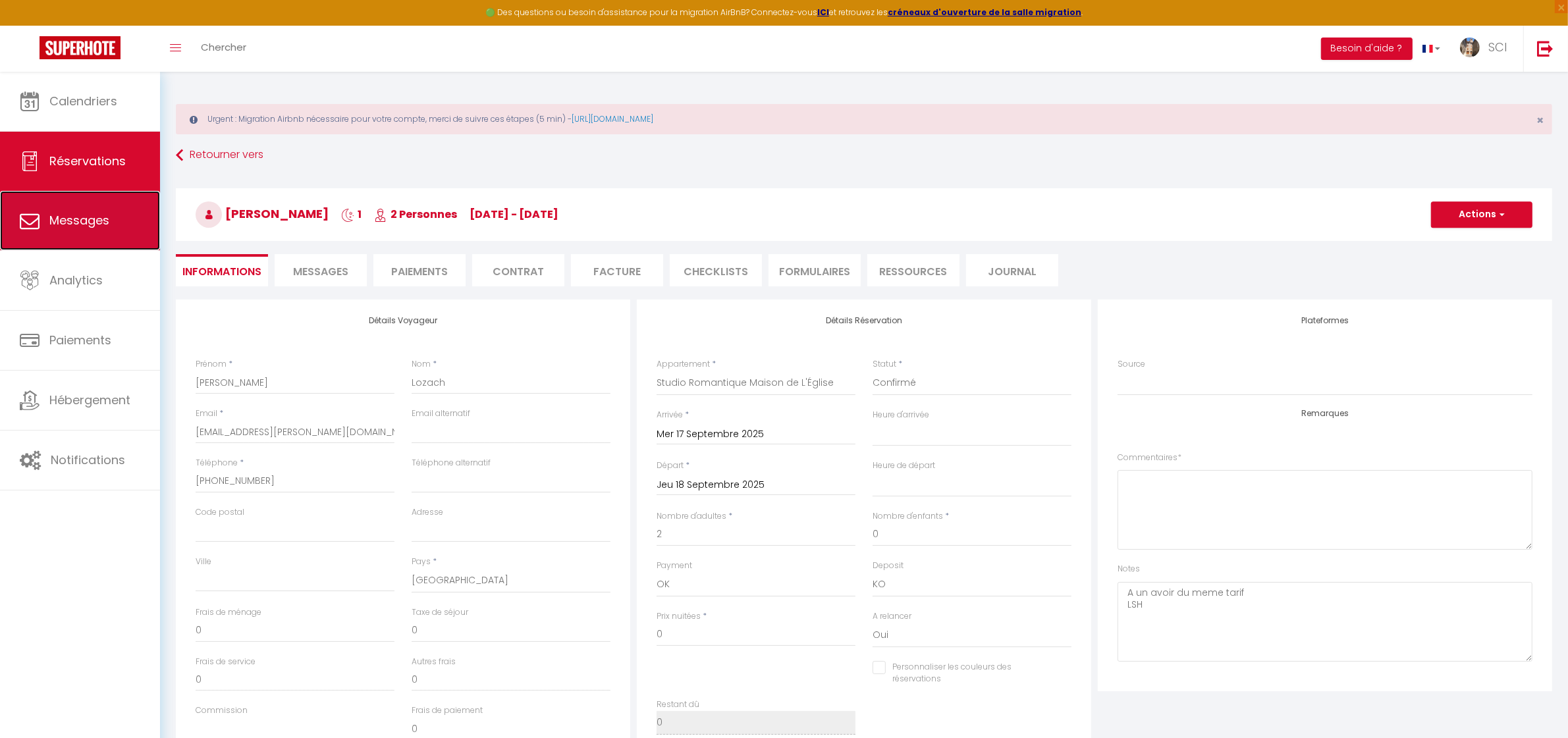
click at [79, 232] on link "Messages" at bounding box center [80, 220] width 160 height 59
select select "message"
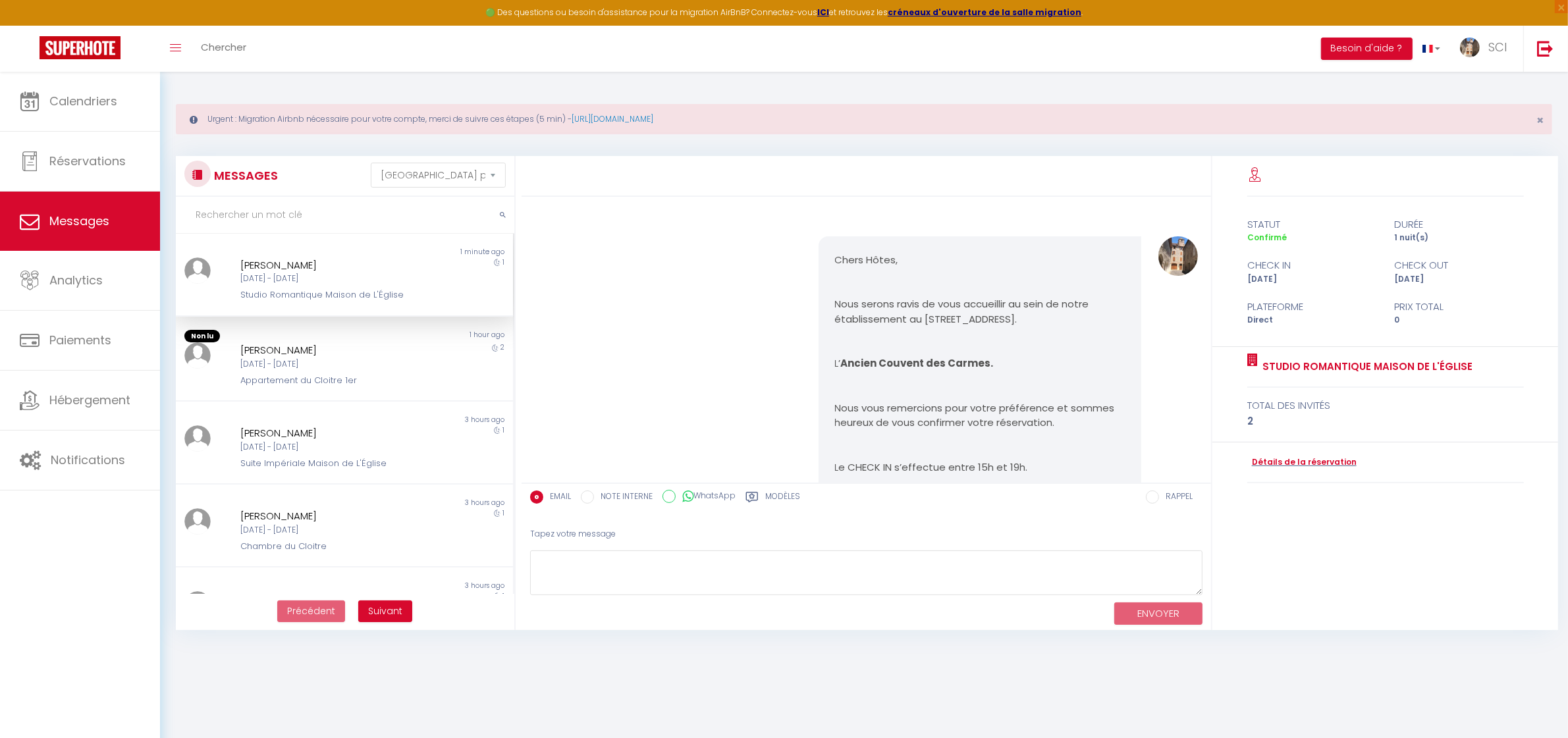
scroll to position [1417, 0]
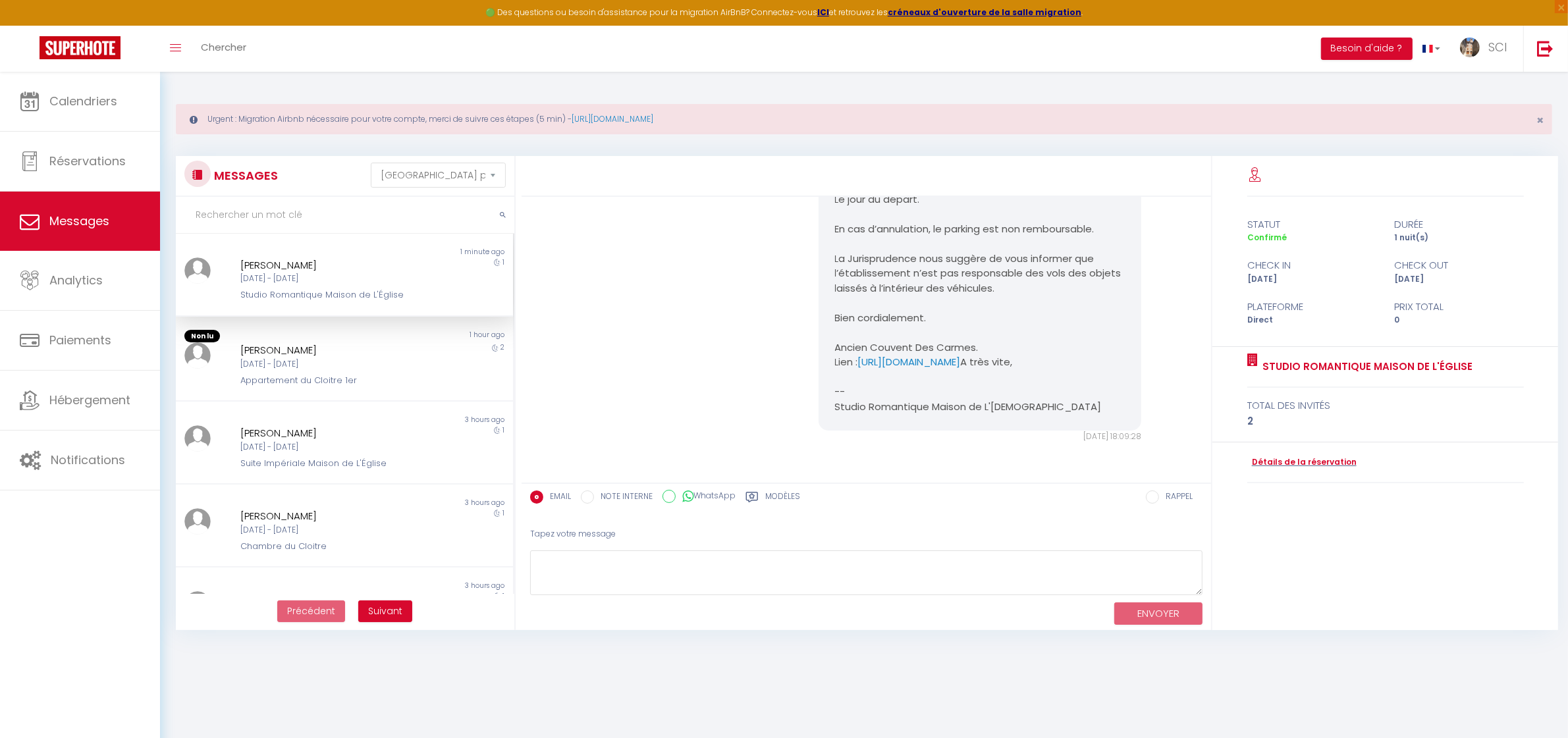
click at [275, 264] on div "[PERSON_NAME]" at bounding box center [330, 265] width 179 height 16
click at [746, 566] on textarea at bounding box center [866, 573] width 672 height 45
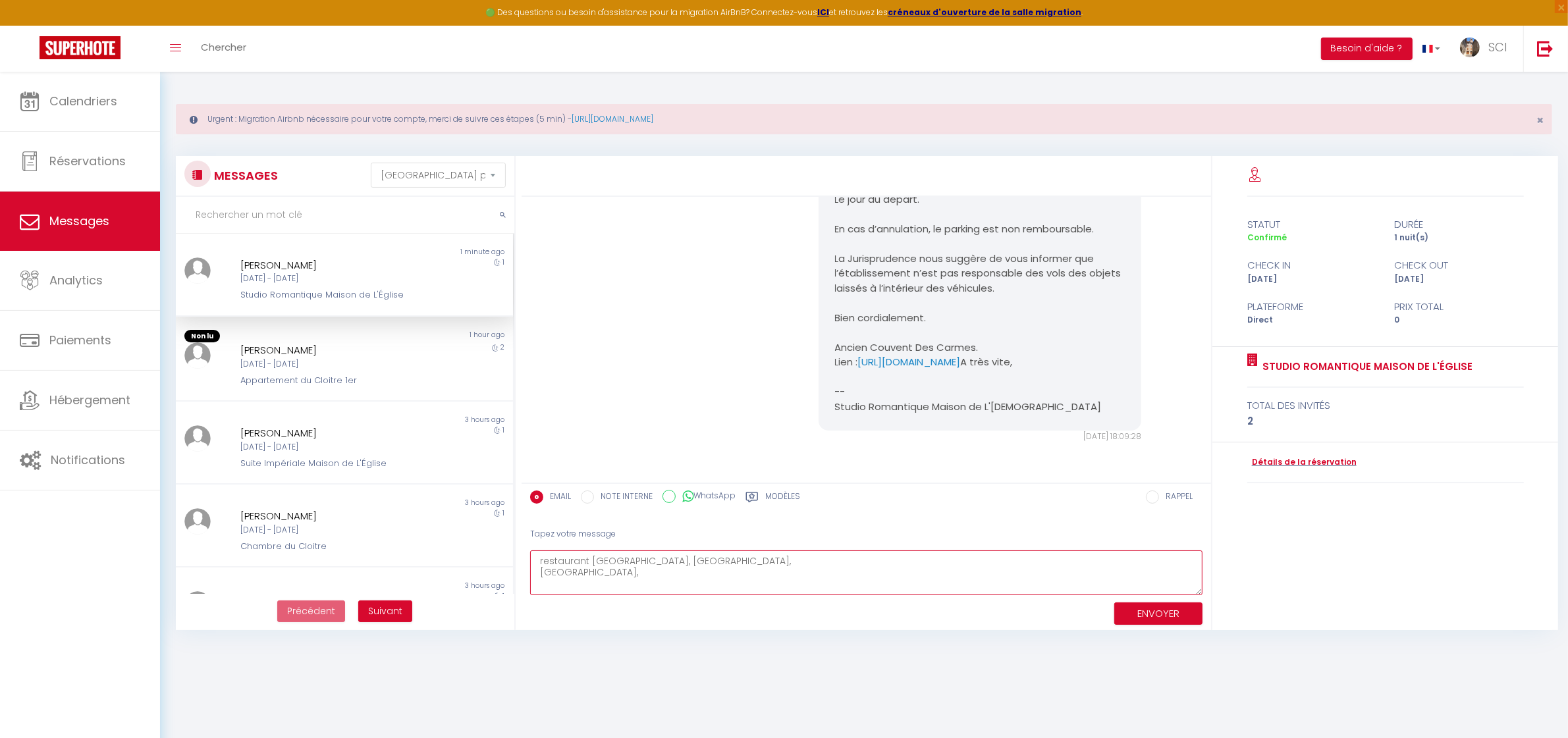
click at [621, 561] on textarea "restaurant [GEOGRAPHIC_DATA], [GEOGRAPHIC_DATA], [GEOGRAPHIC_DATA]," at bounding box center [866, 573] width 672 height 45
click at [764, 568] on textarea "restaurant [GEOGRAPHIC_DATA], [GEOGRAPHIC_DATA], Bien cordialement," at bounding box center [866, 573] width 672 height 45
type textarea "restaurant [GEOGRAPHIC_DATA], [GEOGRAPHIC_DATA], Bien cordialement,"
click at [1133, 610] on button "ENVOYER" at bounding box center [1158, 614] width 88 height 23
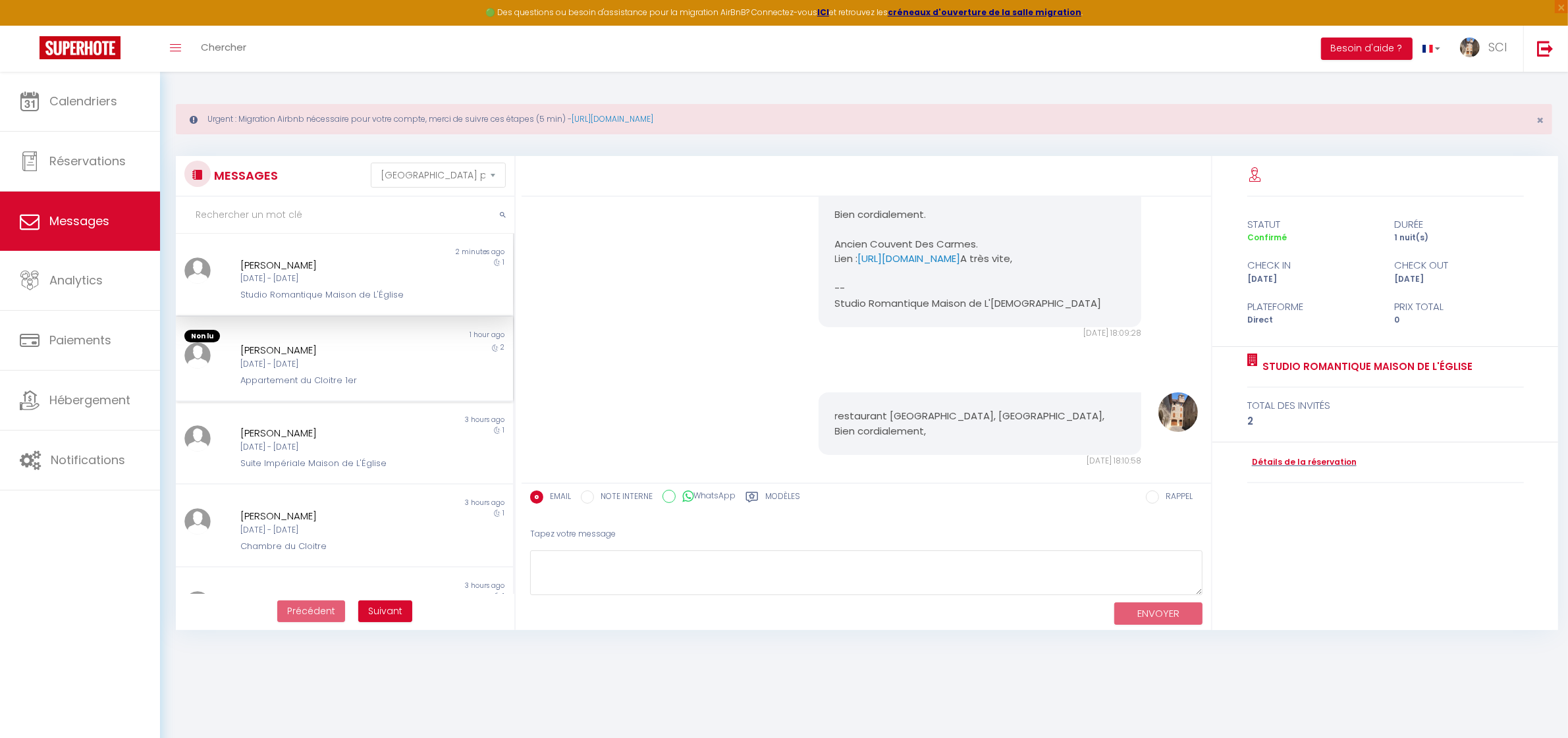
scroll to position [1546, 0]
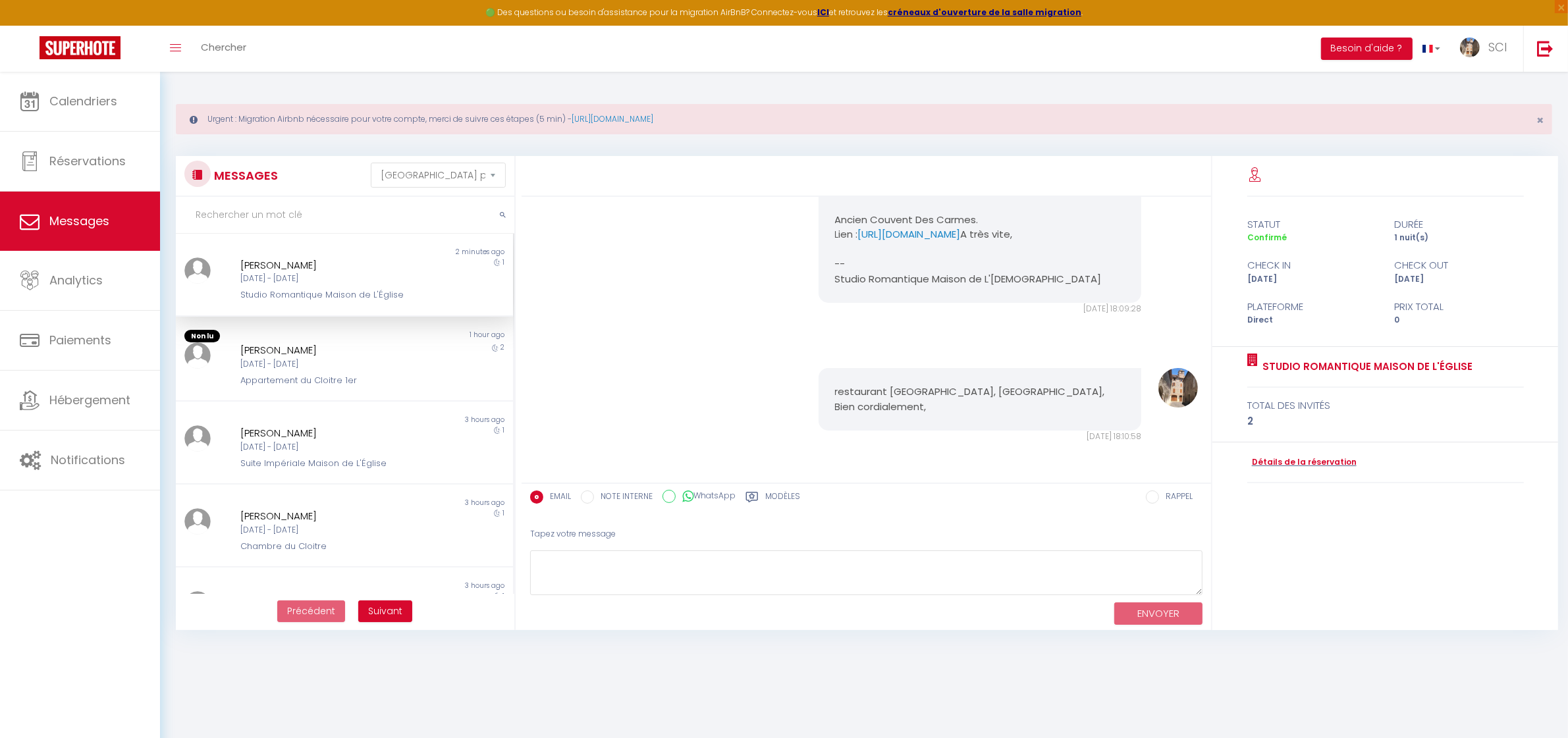
click at [748, 394] on div "restaurant [GEOGRAPHIC_DATA], [GEOGRAPHIC_DATA], Bien cordialement, [DATE] 18:1…" at bounding box center [866, 405] width 681 height 128
click at [934, 562] on textarea at bounding box center [866, 573] width 672 height 45
click at [224, 56] on link "Chercher" at bounding box center [223, 49] width 65 height 46
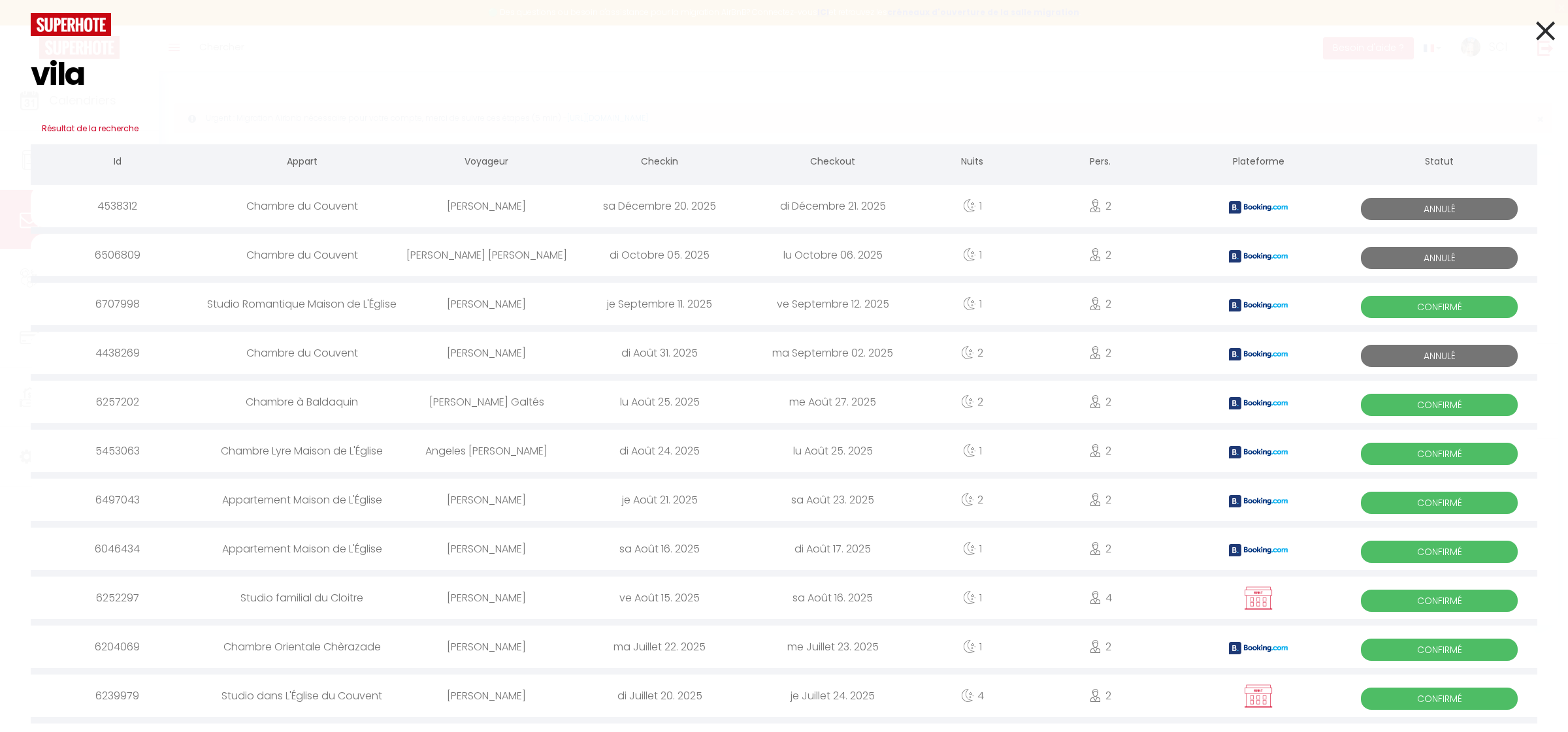
type input "vila"
click at [504, 305] on div "[PERSON_NAME]" at bounding box center [486, 304] width 173 height 42
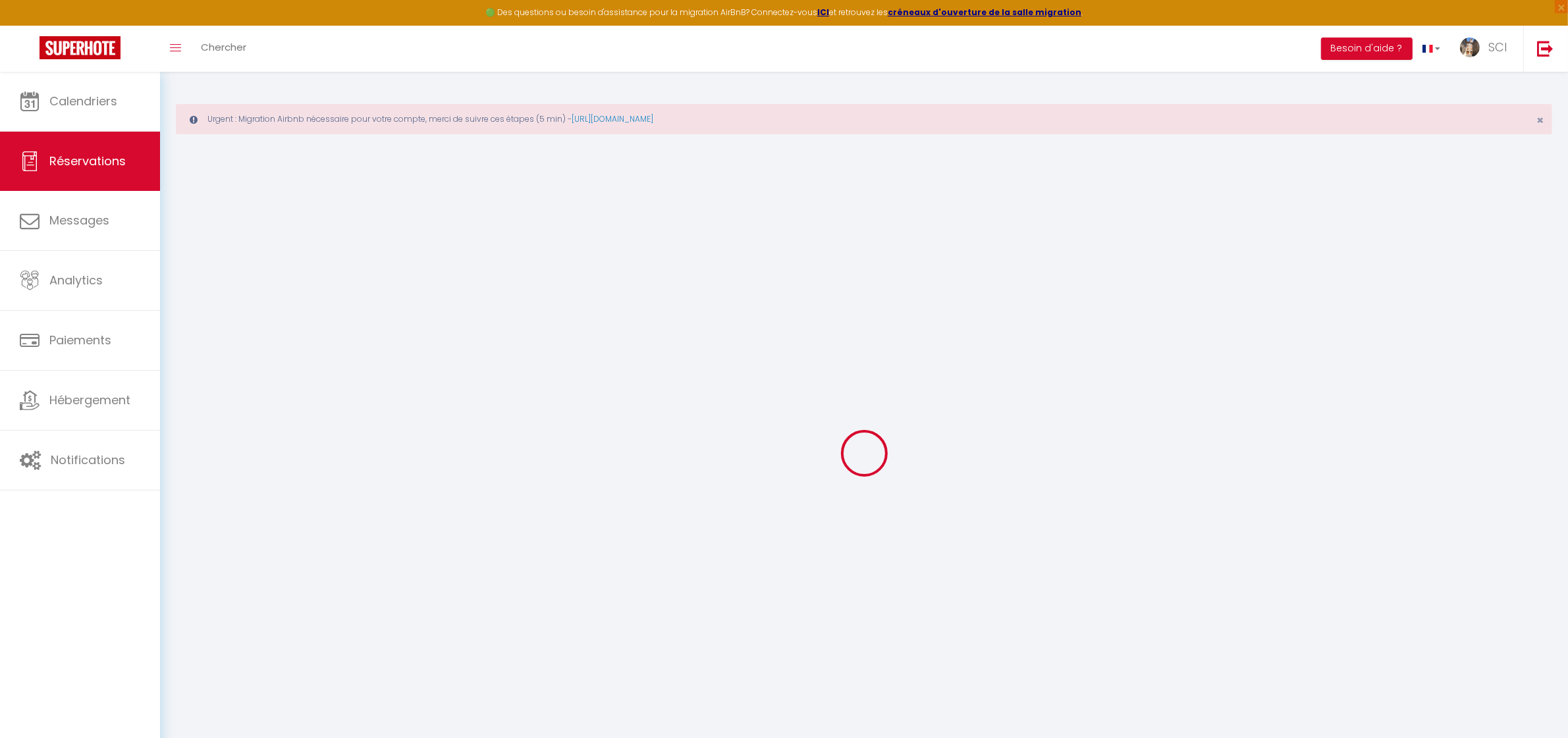
type input "Concepcio"
type input "Vila"
type input "[EMAIL_ADDRESS][DOMAIN_NAME]"
type input "[PHONE_NUMBER]"
type input "."
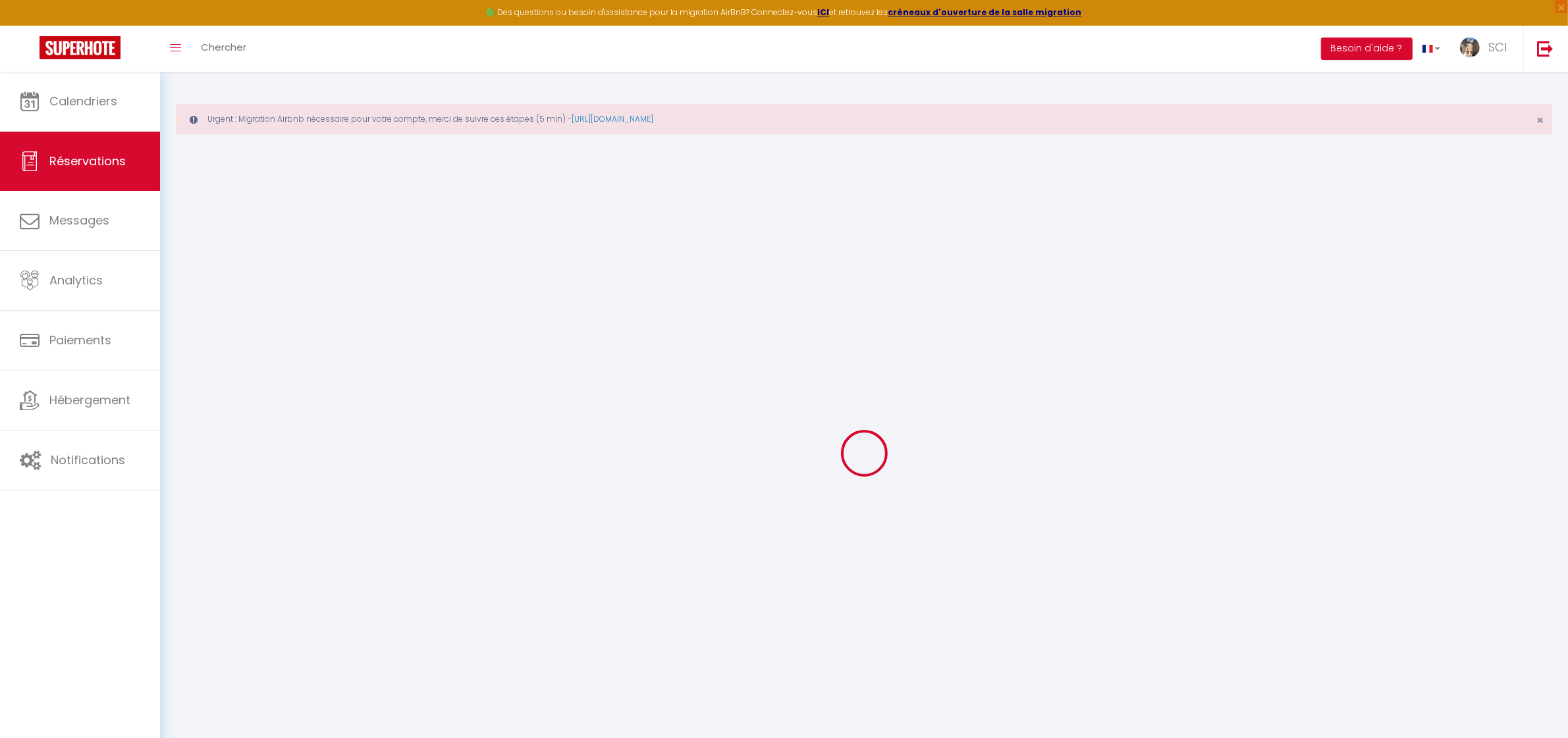
select select "ES"
type input "14.45"
type input "1.25"
select select "11995"
select select "1"
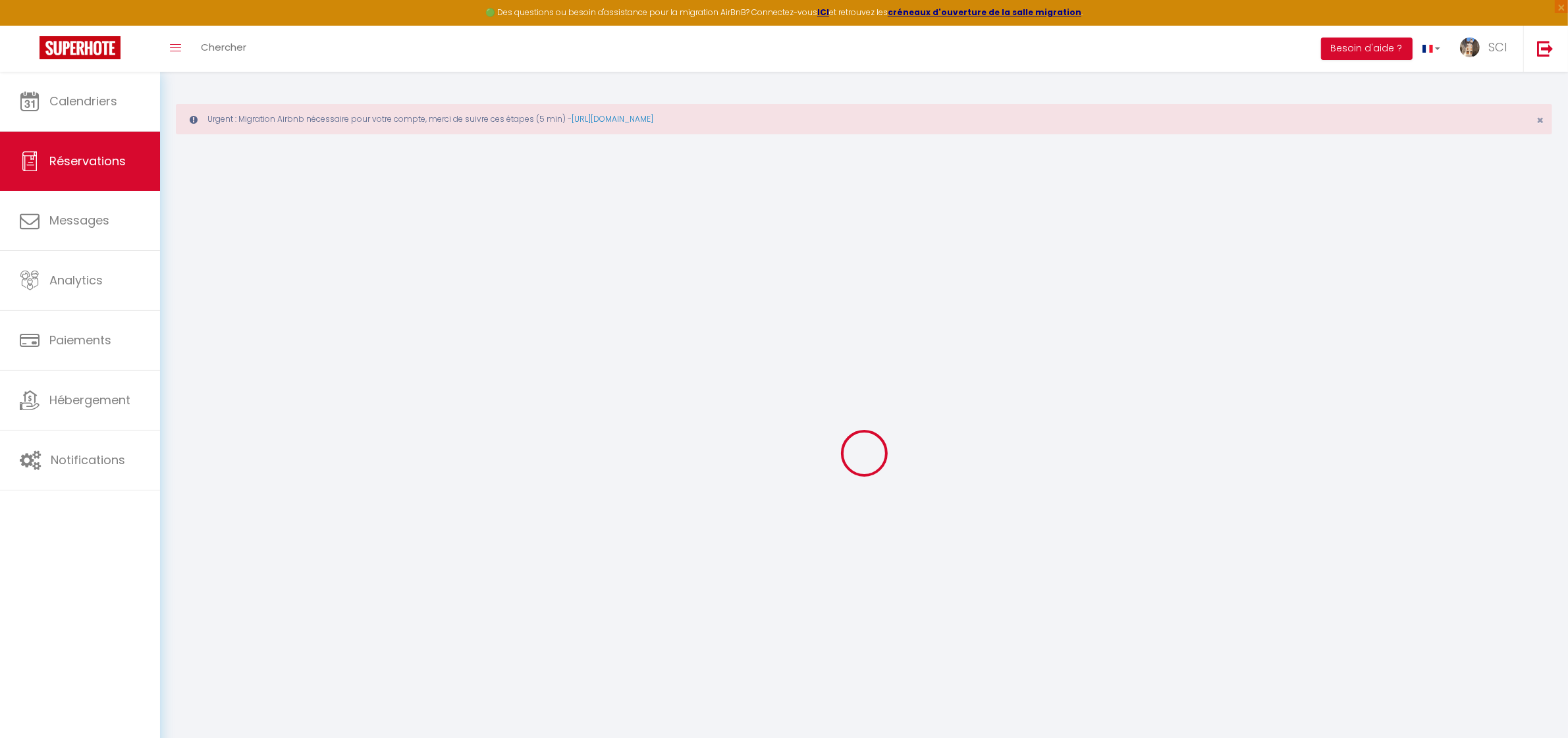
select select
type input "2"
select select "12"
select select
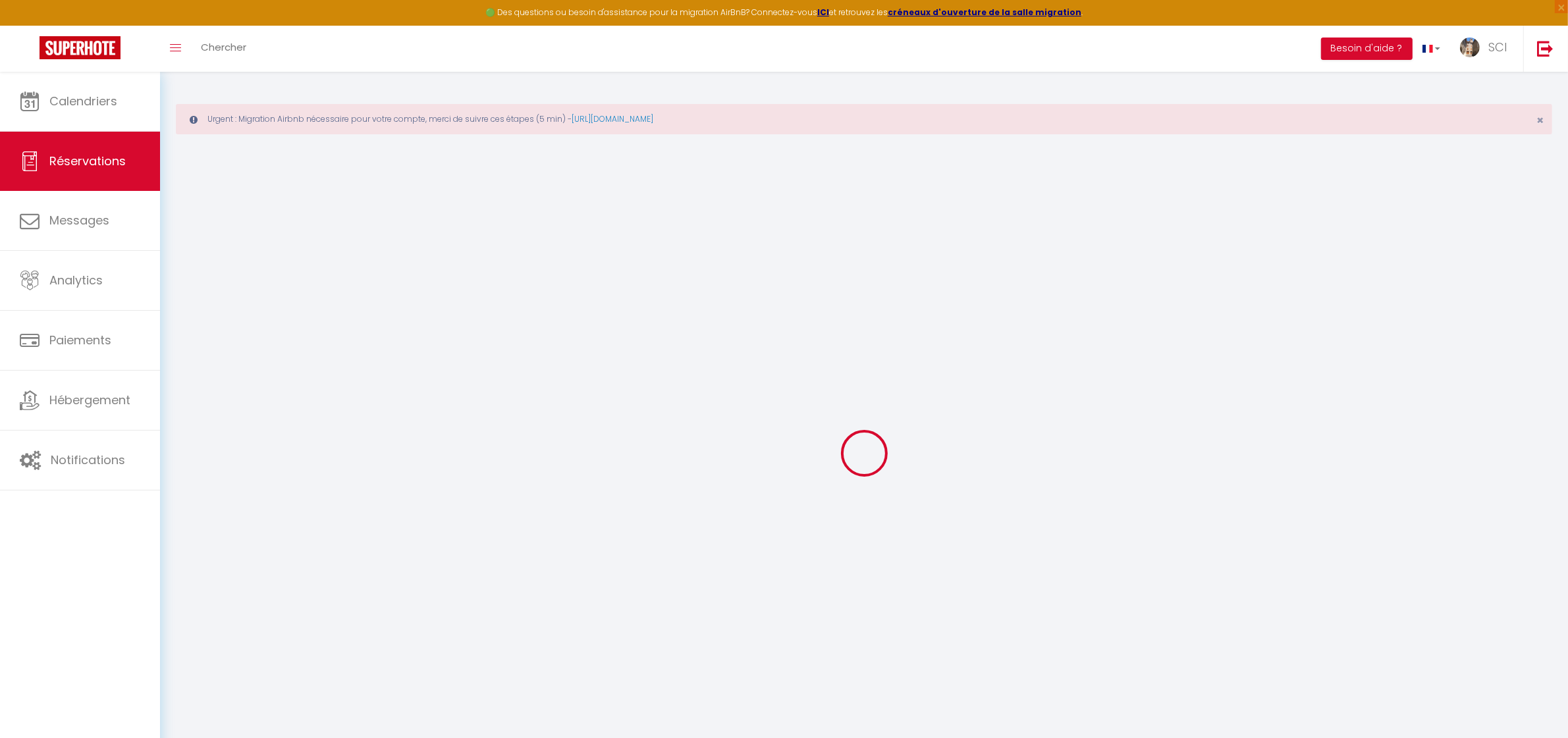
type input "85"
checkbox input "false"
type input "0"
select select "2"
type input "0"
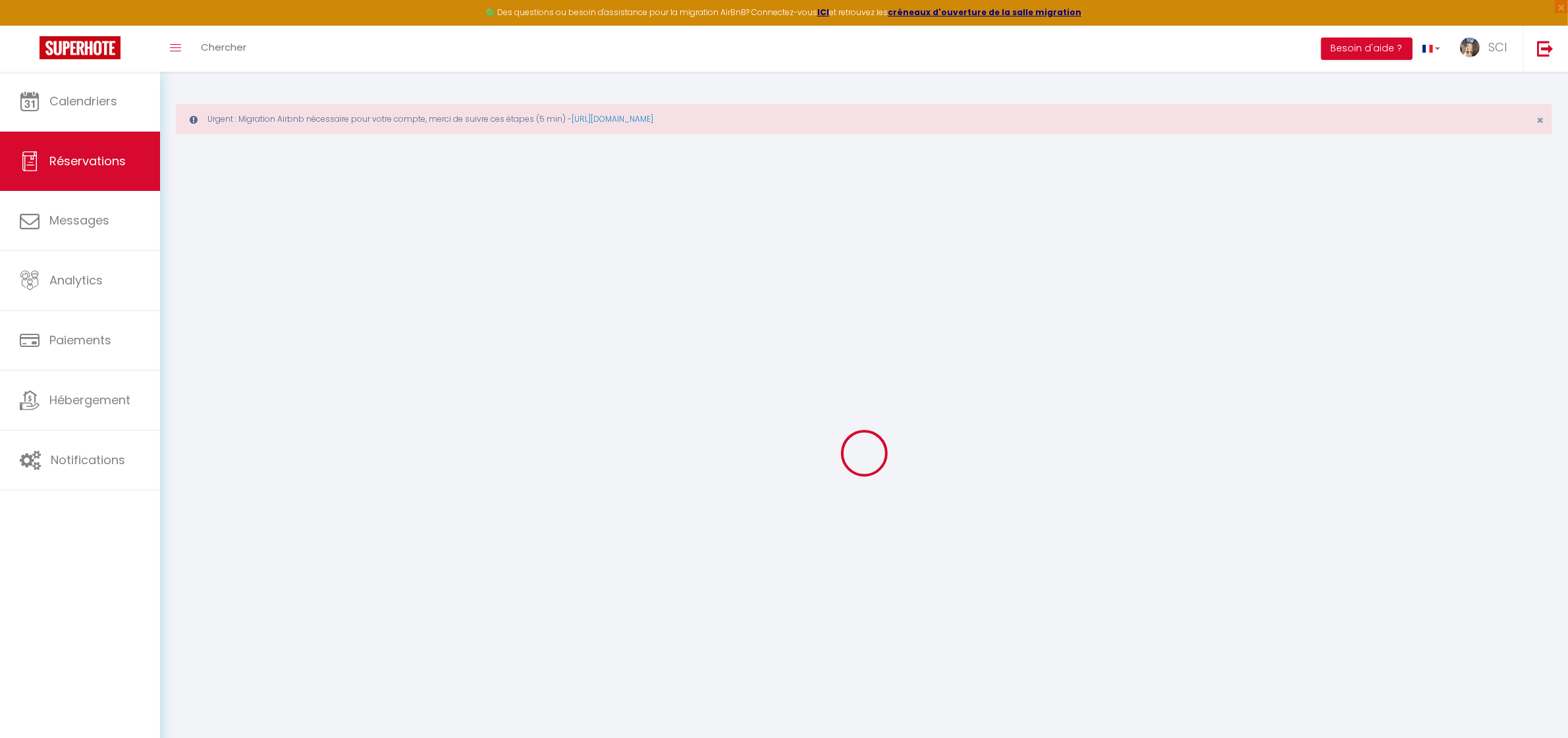
type input "0"
select select
select select "14"
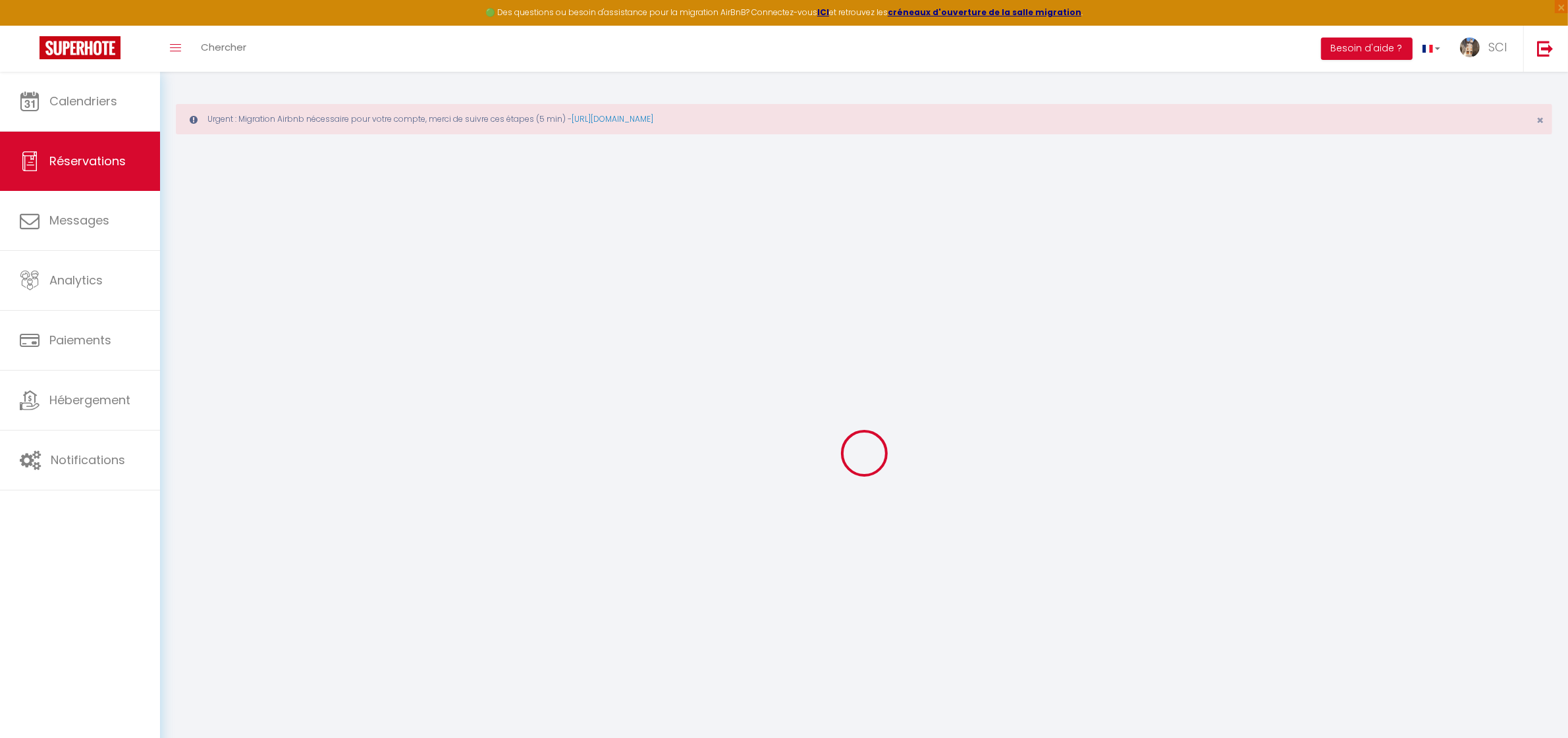
checkbox input "false"
select select
checkbox input "false"
select select
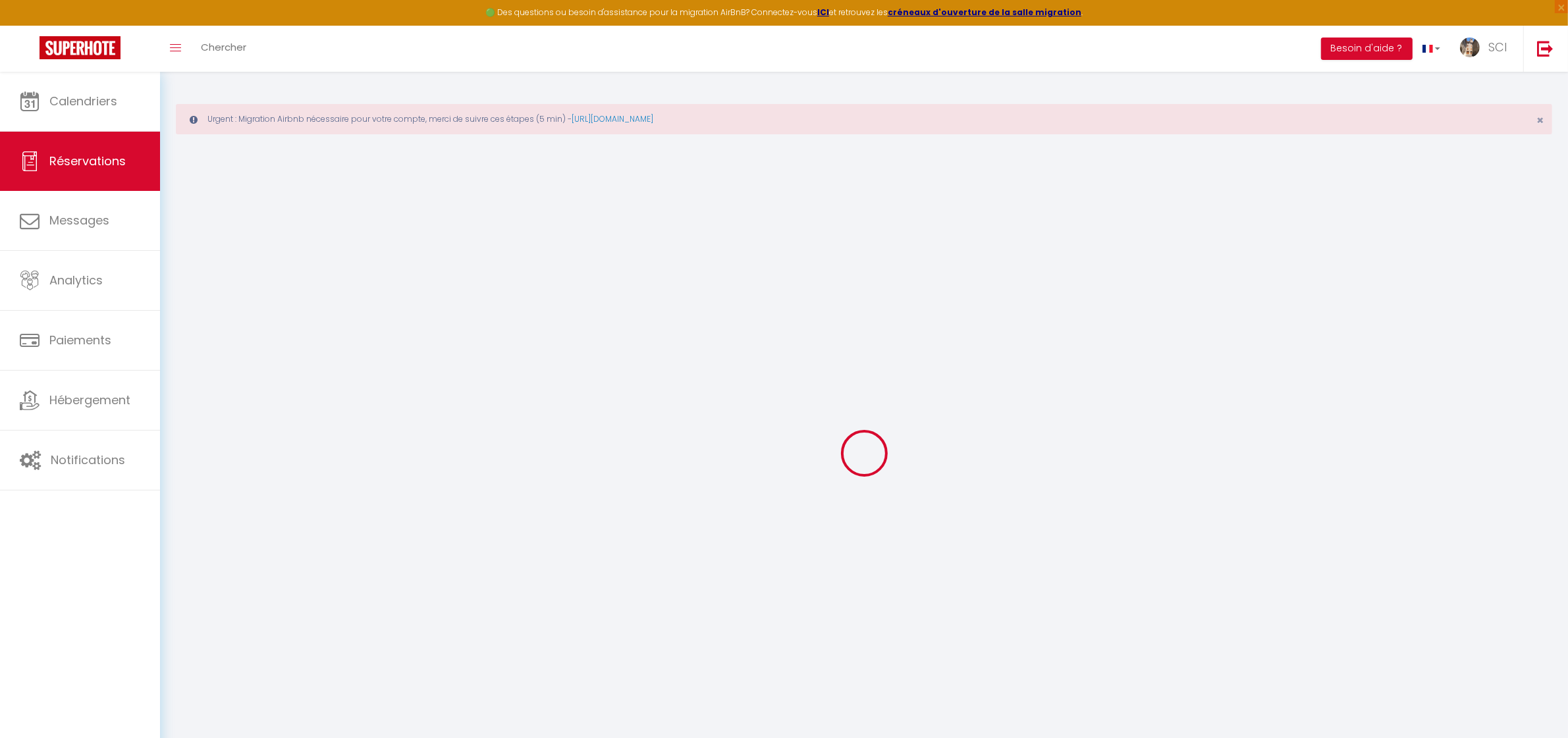
select select
checkbox input "false"
type textarea "** THIS RESERVATION HAS BEEN PRE-PAID ** BOOKING NOTE : Payment charge is EUR 1…"
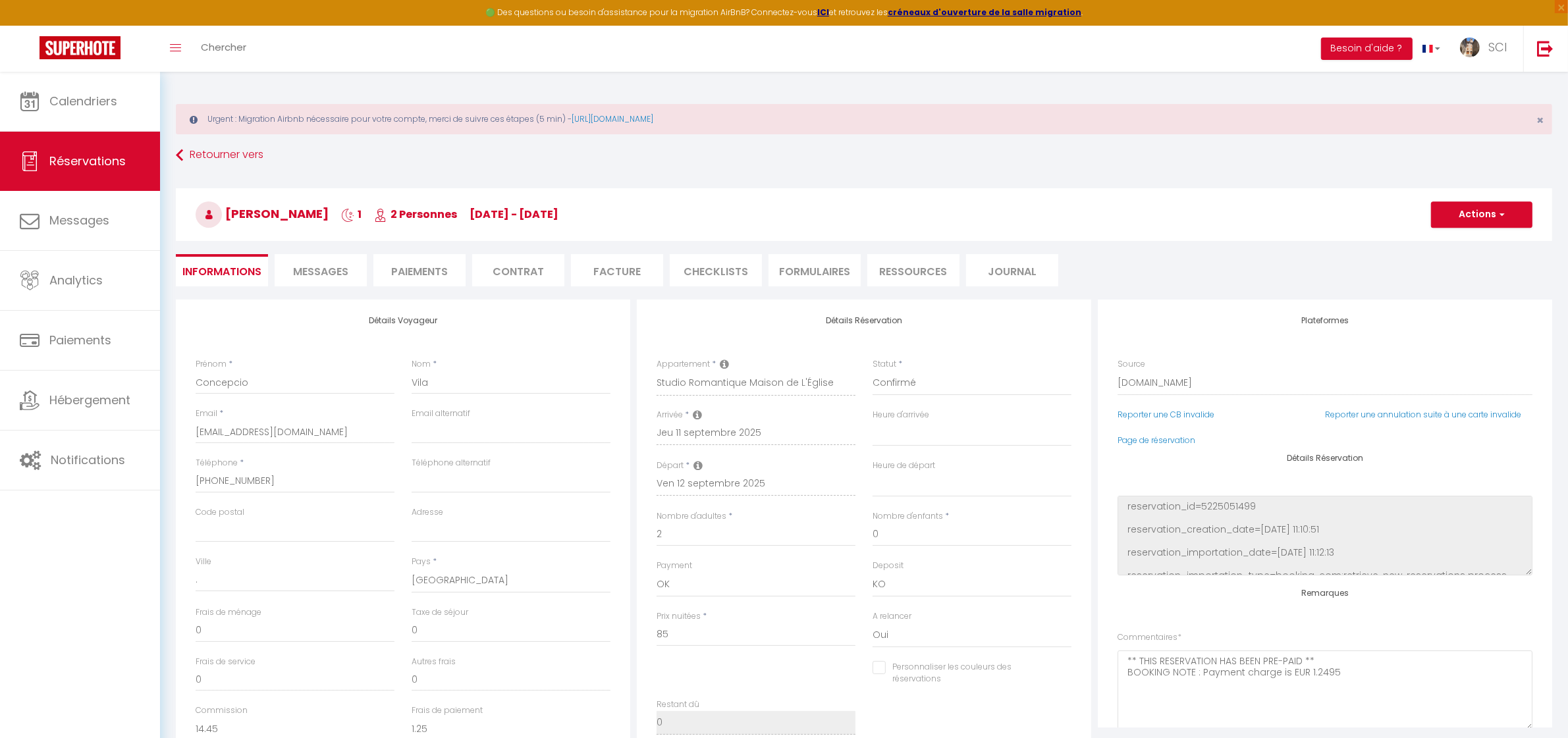
type input "4.25"
select select
checkbox input "false"
select select
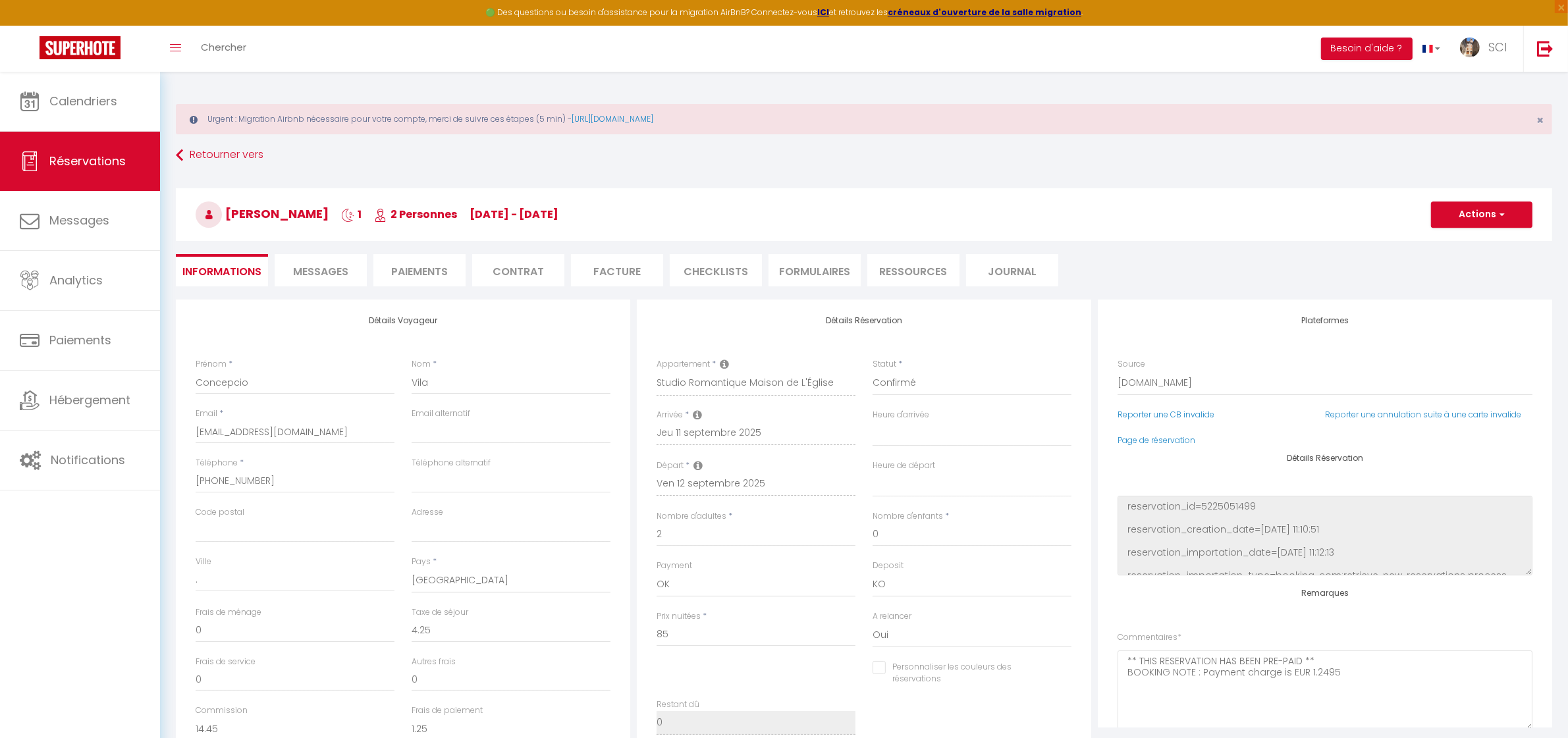
select select
drag, startPoint x: 1364, startPoint y: 181, endPoint x: 1350, endPoint y: 136, distance: 47.1
click at [1364, 181] on div "[PERSON_NAME] 1 2 Personnes [DATE] - [DATE] Actions Enregistrer Dupliquer Suppr…" at bounding box center [864, 212] width 1393 height 70
drag, startPoint x: 318, startPoint y: 267, endPoint x: 357, endPoint y: 299, distance: 50.4
click at [318, 267] on span "Messages" at bounding box center [320, 272] width 55 height 15
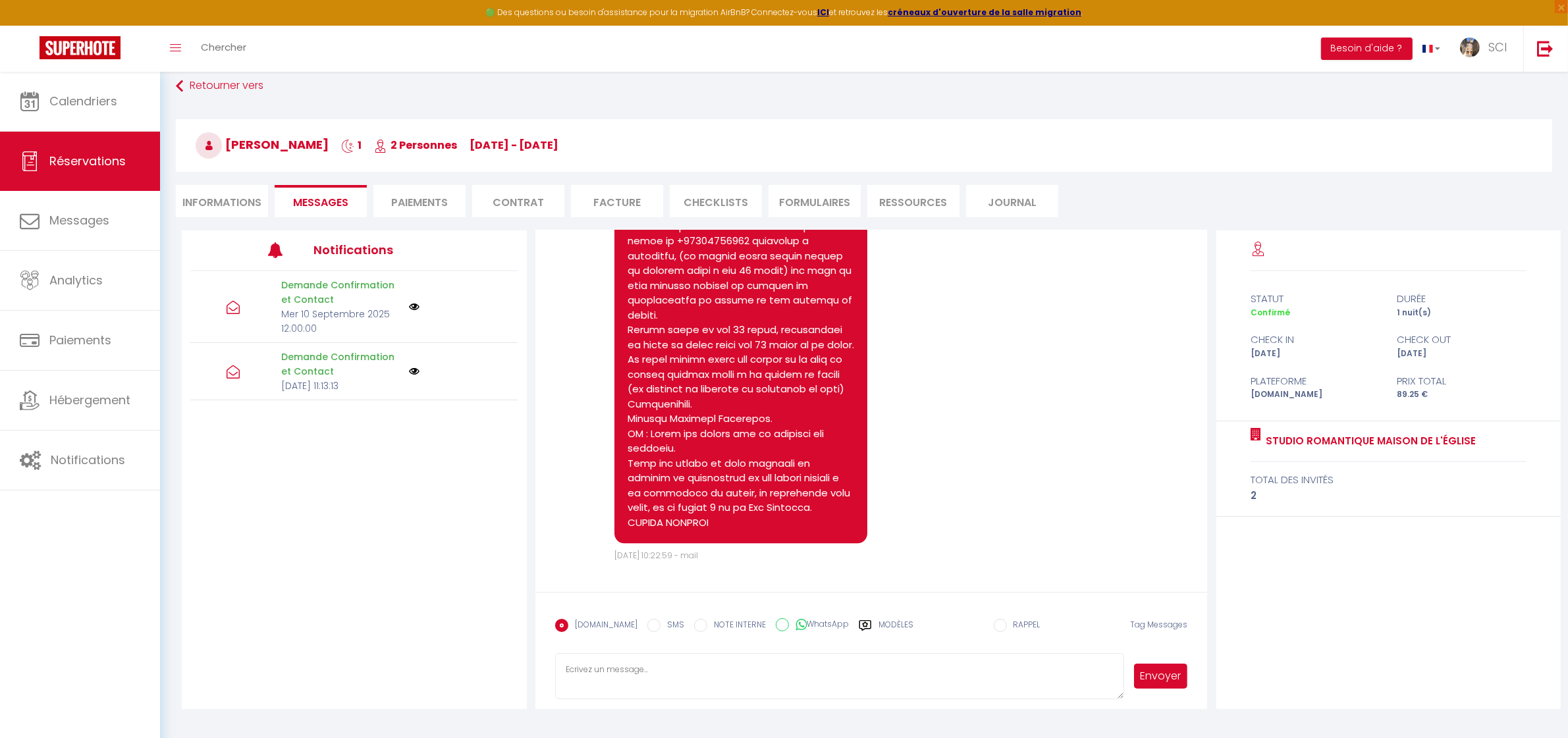
scroll to position [71, 0]
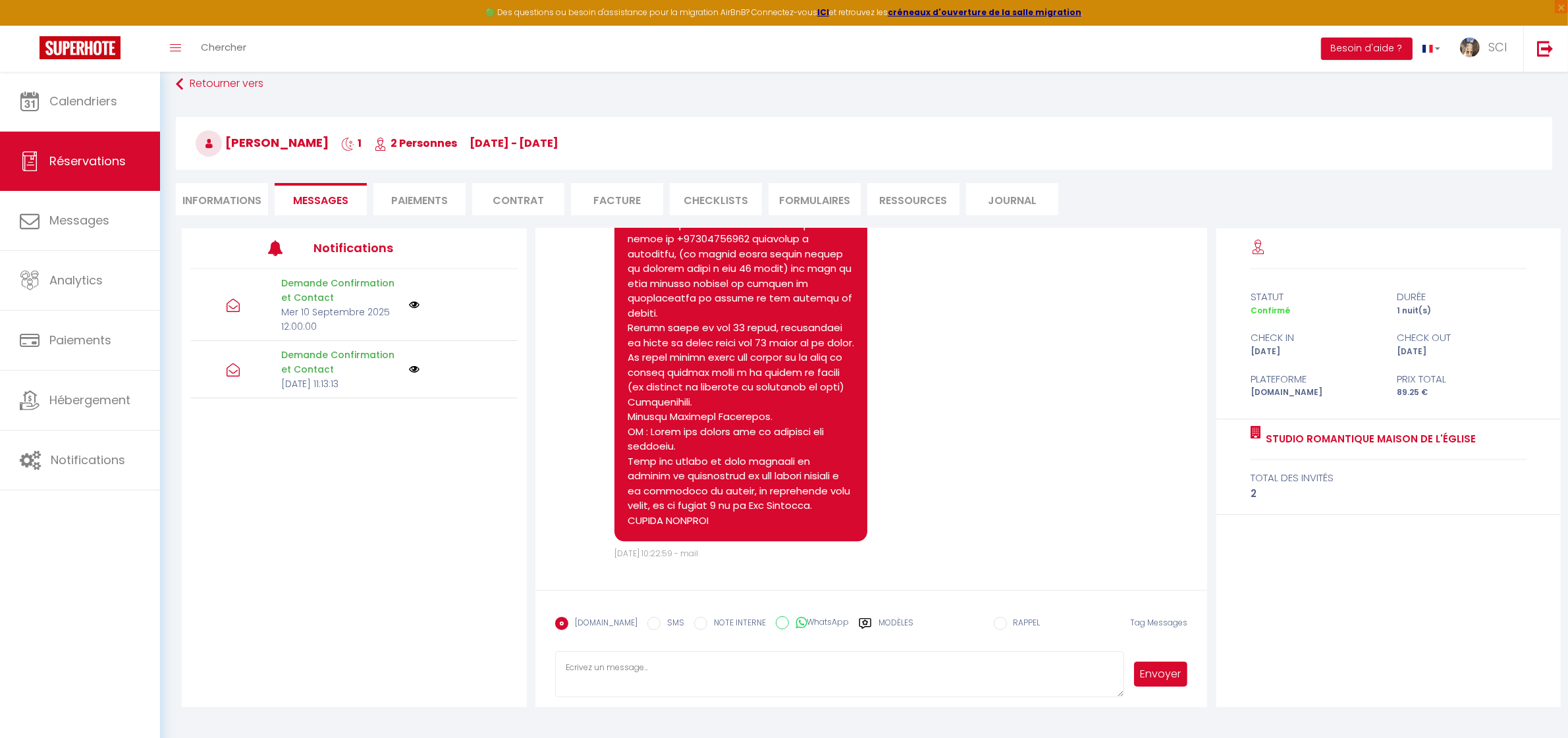
click at [765, 682] on textarea at bounding box center [840, 675] width 570 height 46
paste textarea "LOREMIP DOLORSITA CO AD ELIT SEDDOEI Temp In. u Lab. Etdo, Magnaaliq enimadmini…"
click at [1009, 678] on textarea at bounding box center [840, 675] width 570 height 46
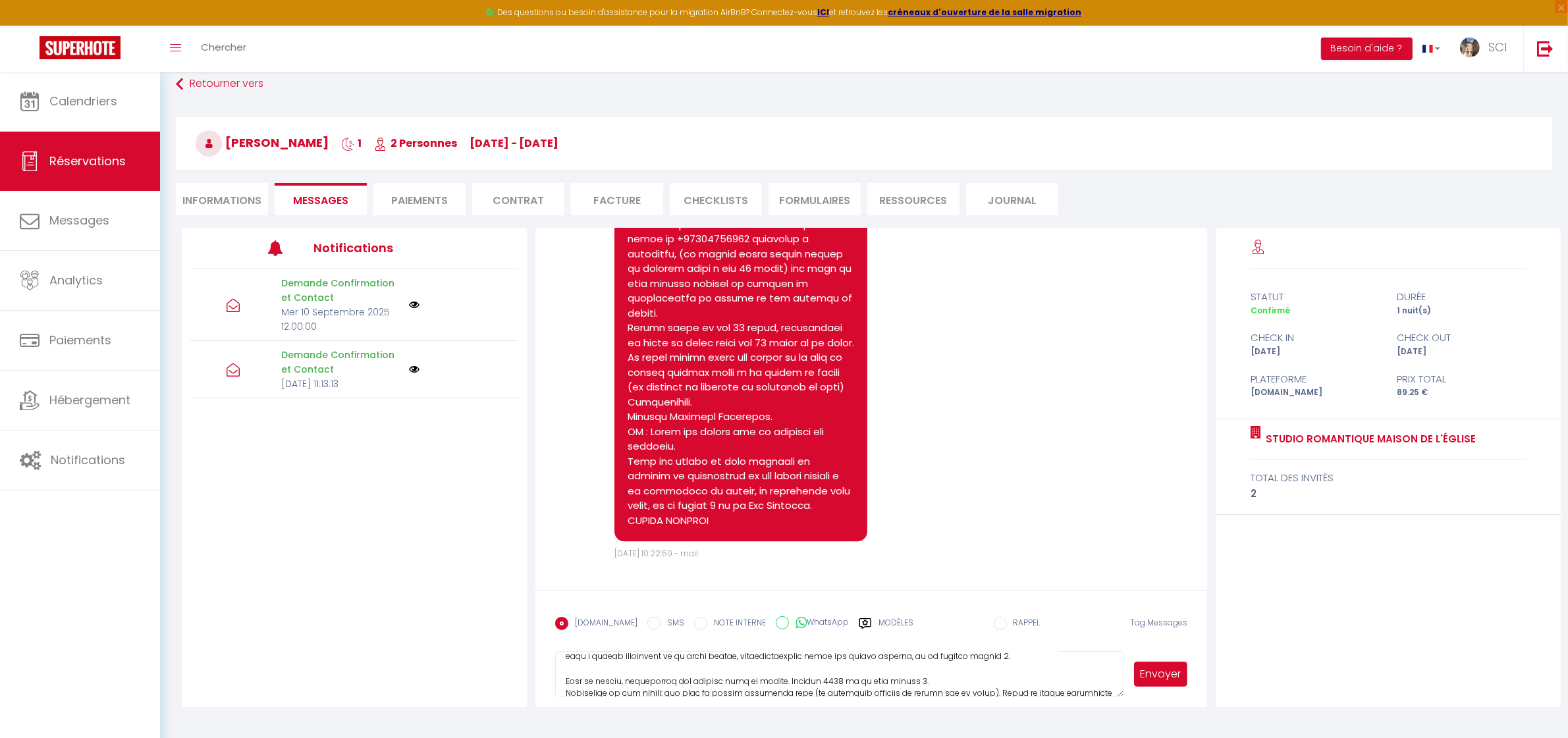
type textarea "LOREMIP DOLORSITA CO AD ELIT SEDDOEI Temp In. u Lab. Etdo, Magnaaliq enimadmini…"
click at [1151, 677] on button "Envoyer" at bounding box center [1161, 675] width 54 height 25
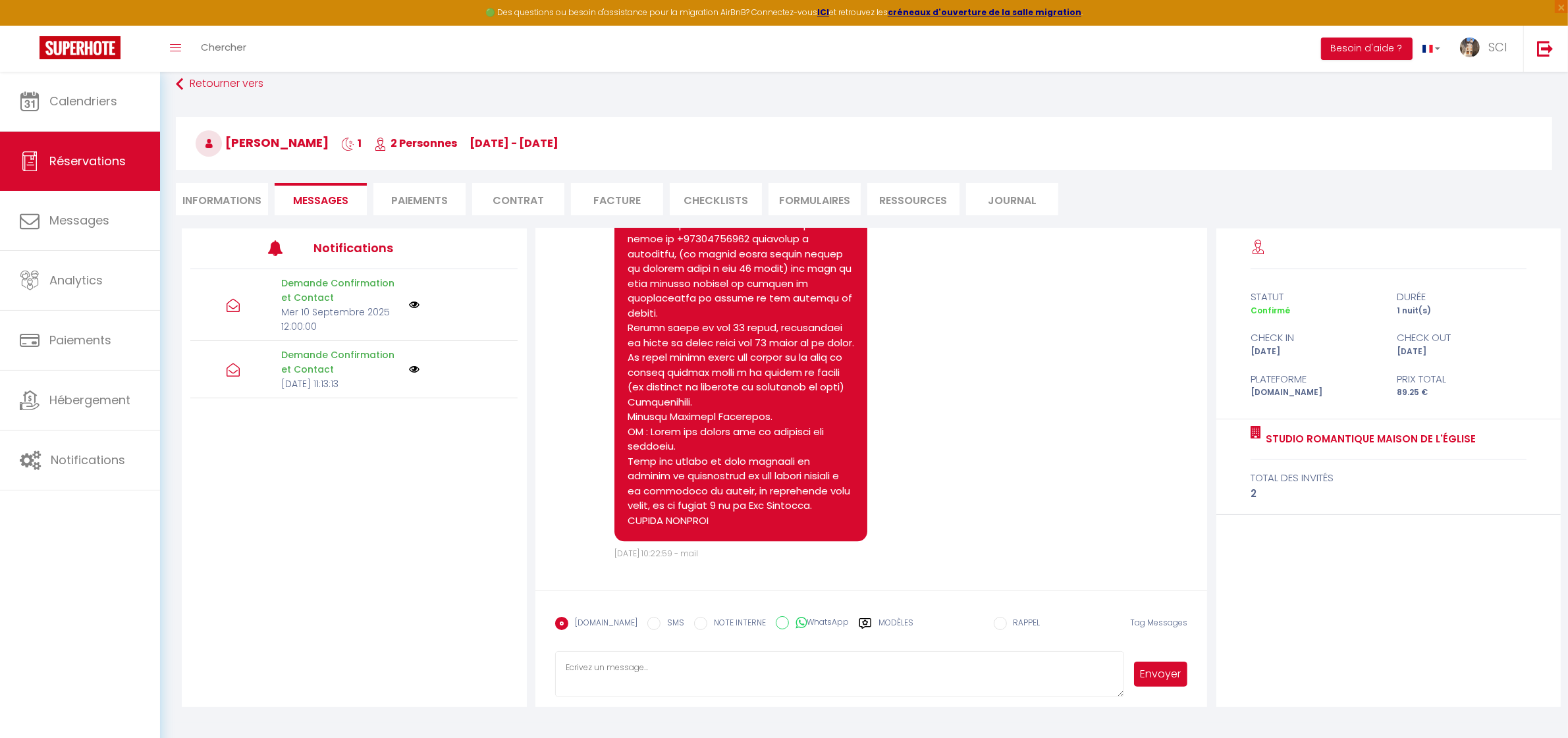
scroll to position [0, 0]
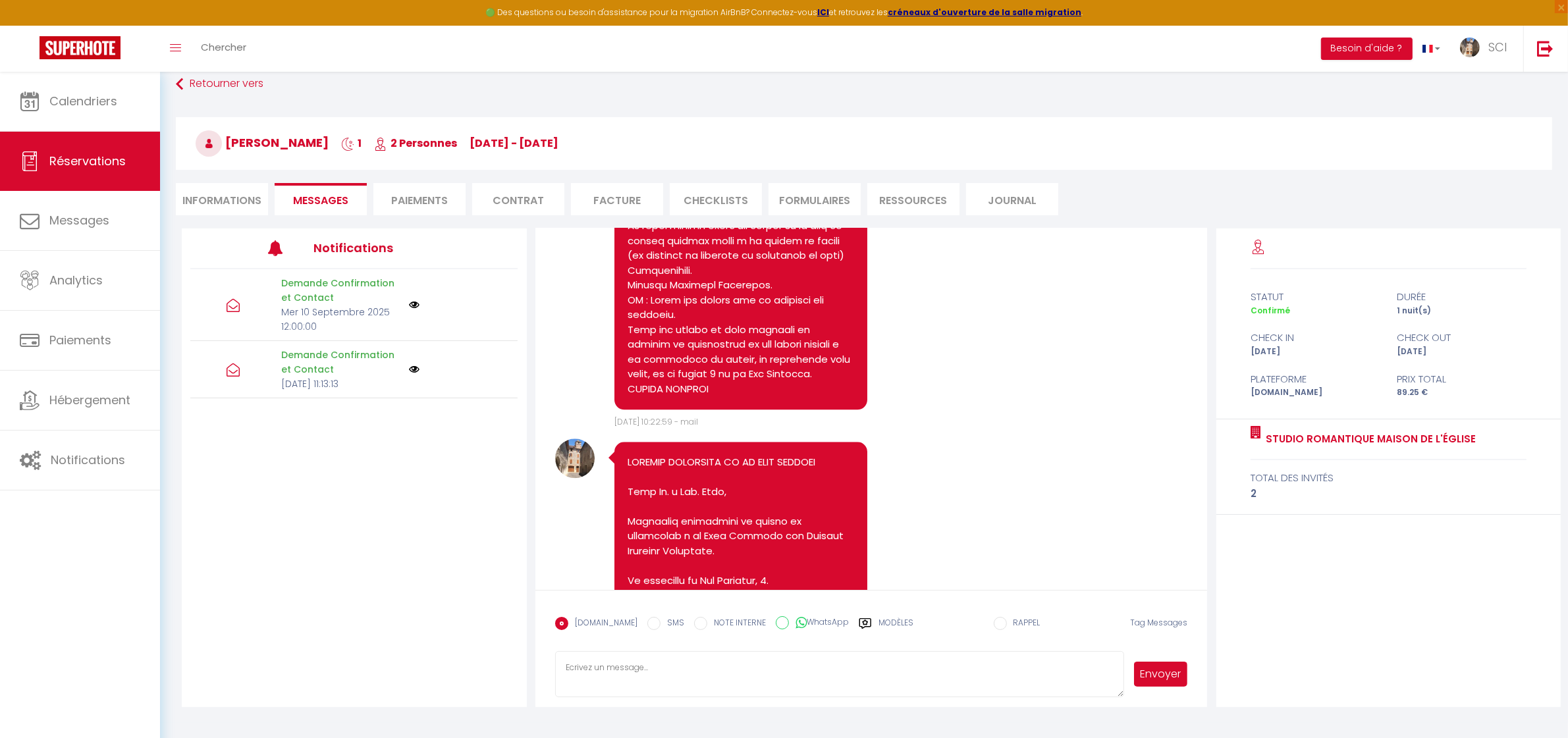
click at [647, 630] on div "SMS" at bounding box center [665, 628] width 37 height 21
click at [647, 626] on input "SMS" at bounding box center [654, 624] width 13 height 13
radio input "true"
radio input "false"
click at [638, 662] on textarea at bounding box center [840, 675] width 570 height 46
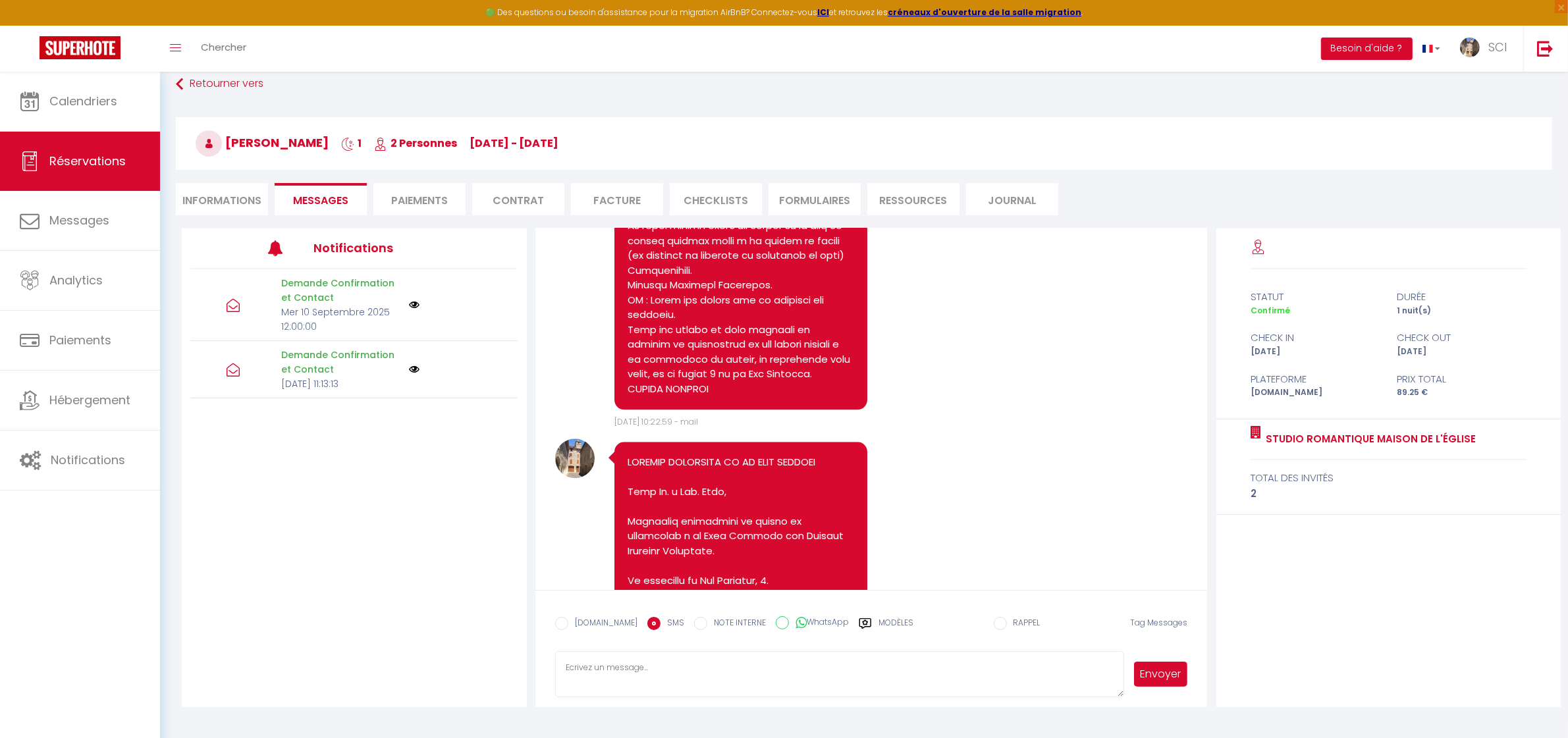
paste textarea "LOREMIP DOLORSITA CO AD ELIT SEDDOEI Temp In. u Lab. Etdo, Magnaaliq enimadmini…"
type textarea "LOREMIP DOLORSITA CO AD ELIT SEDDOEI Temp In. u Lab. Etdo, Magnaaliq enimadmini…"
click at [1144, 683] on button "Envoyer" at bounding box center [1161, 675] width 54 height 25
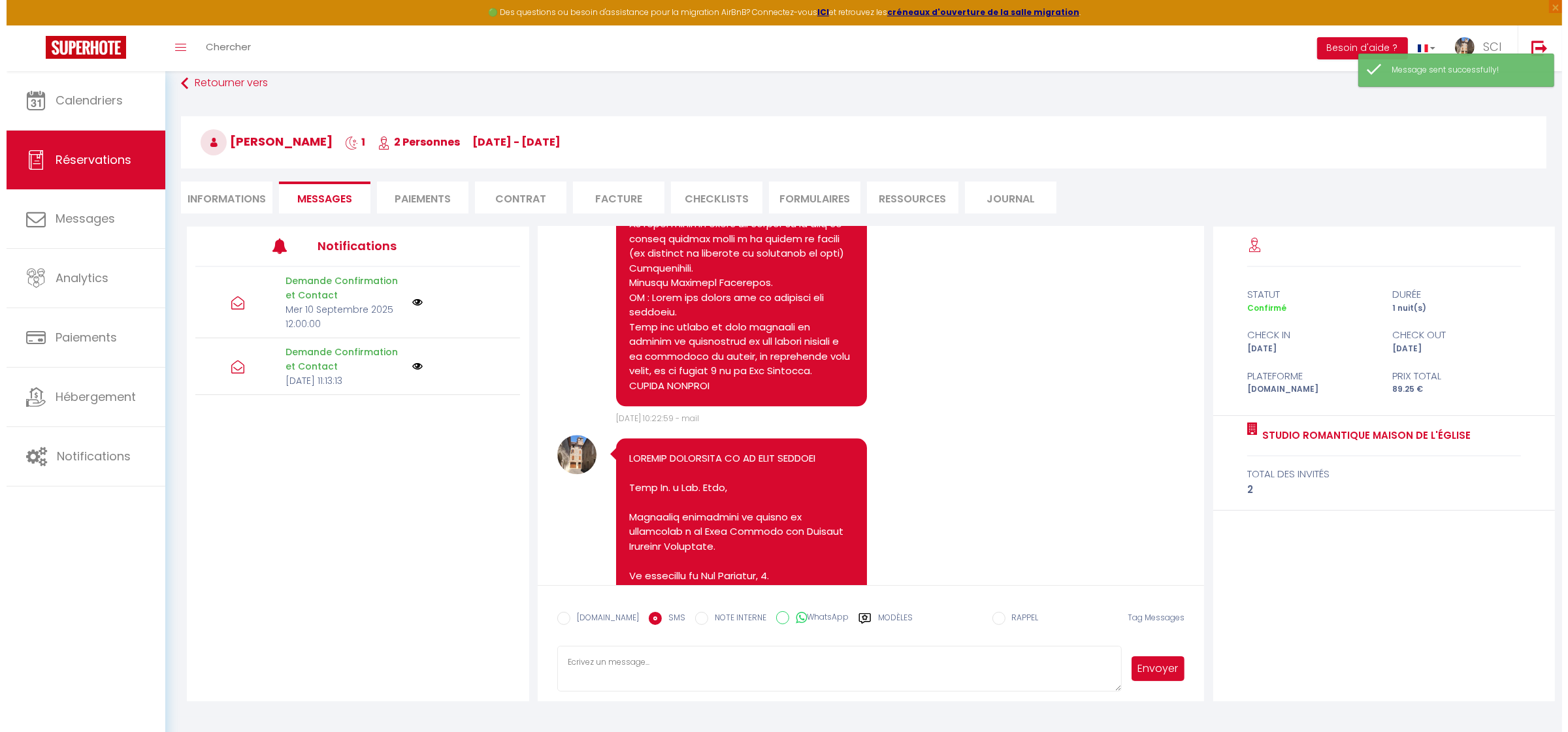
scroll to position [4585, 0]
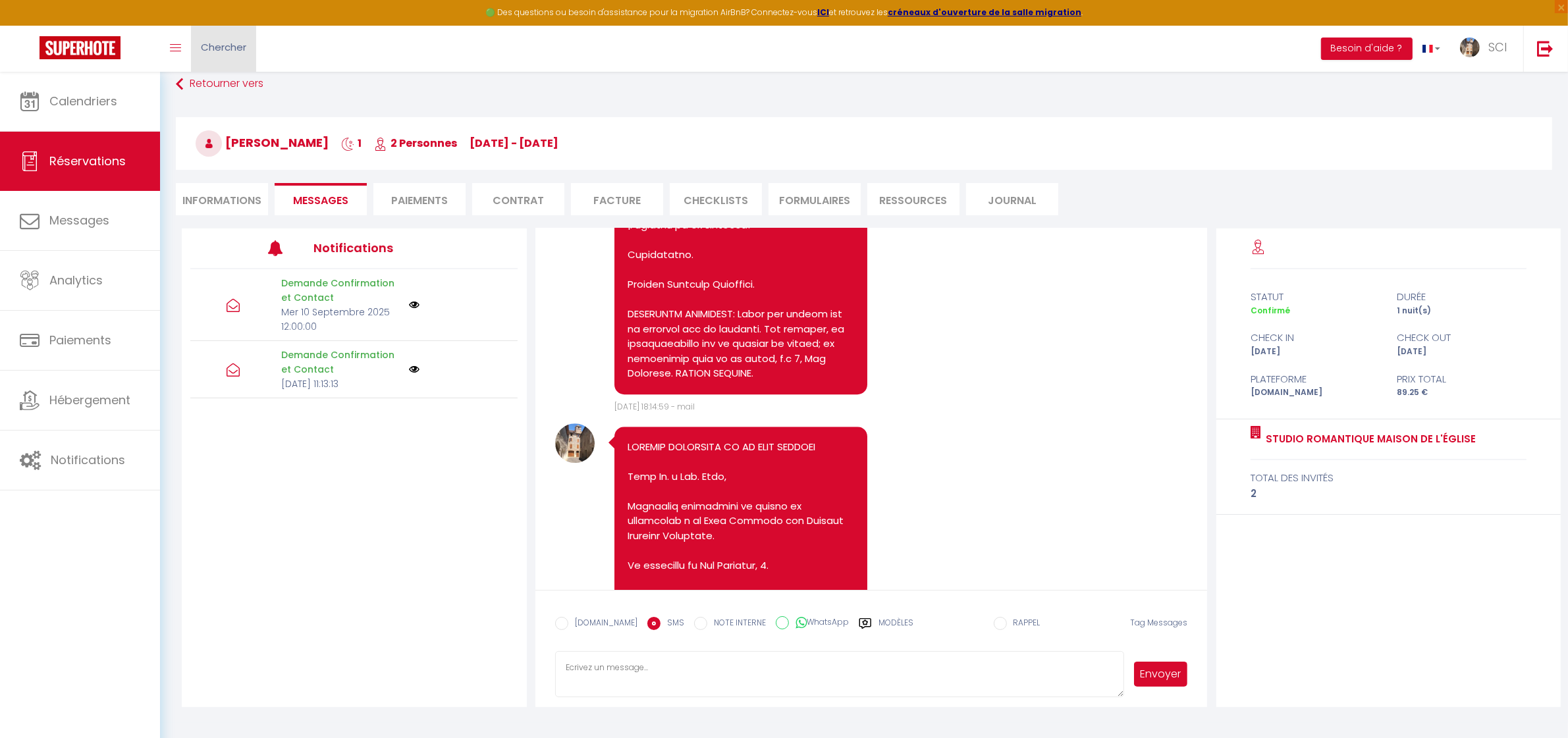
click at [225, 38] on link "Chercher" at bounding box center [223, 49] width 65 height 46
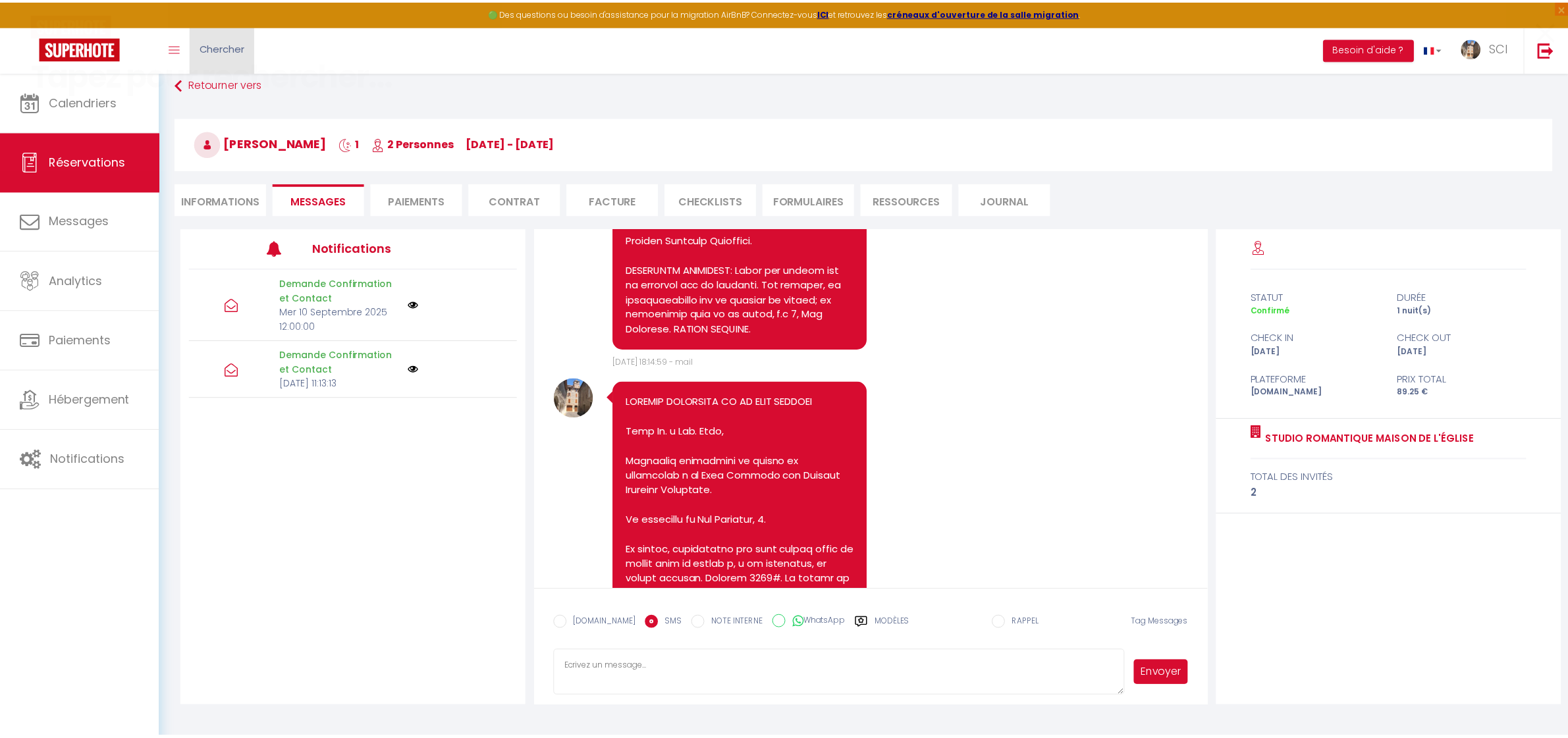
scroll to position [4607, 0]
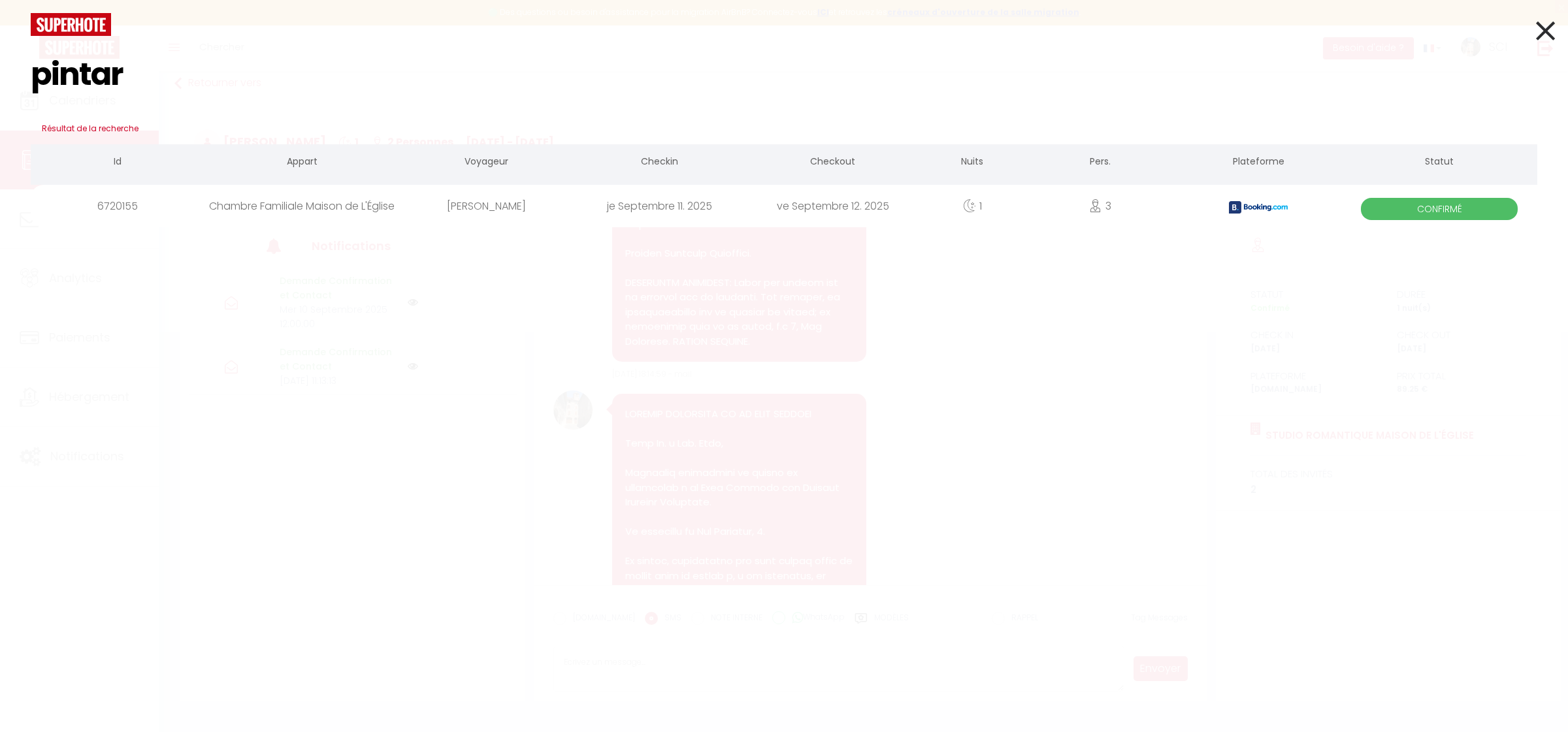
type input "pintar"
click at [484, 199] on div "[PERSON_NAME]" at bounding box center [486, 205] width 173 height 42
select select
